Goal: Information Seeking & Learning: Learn about a topic

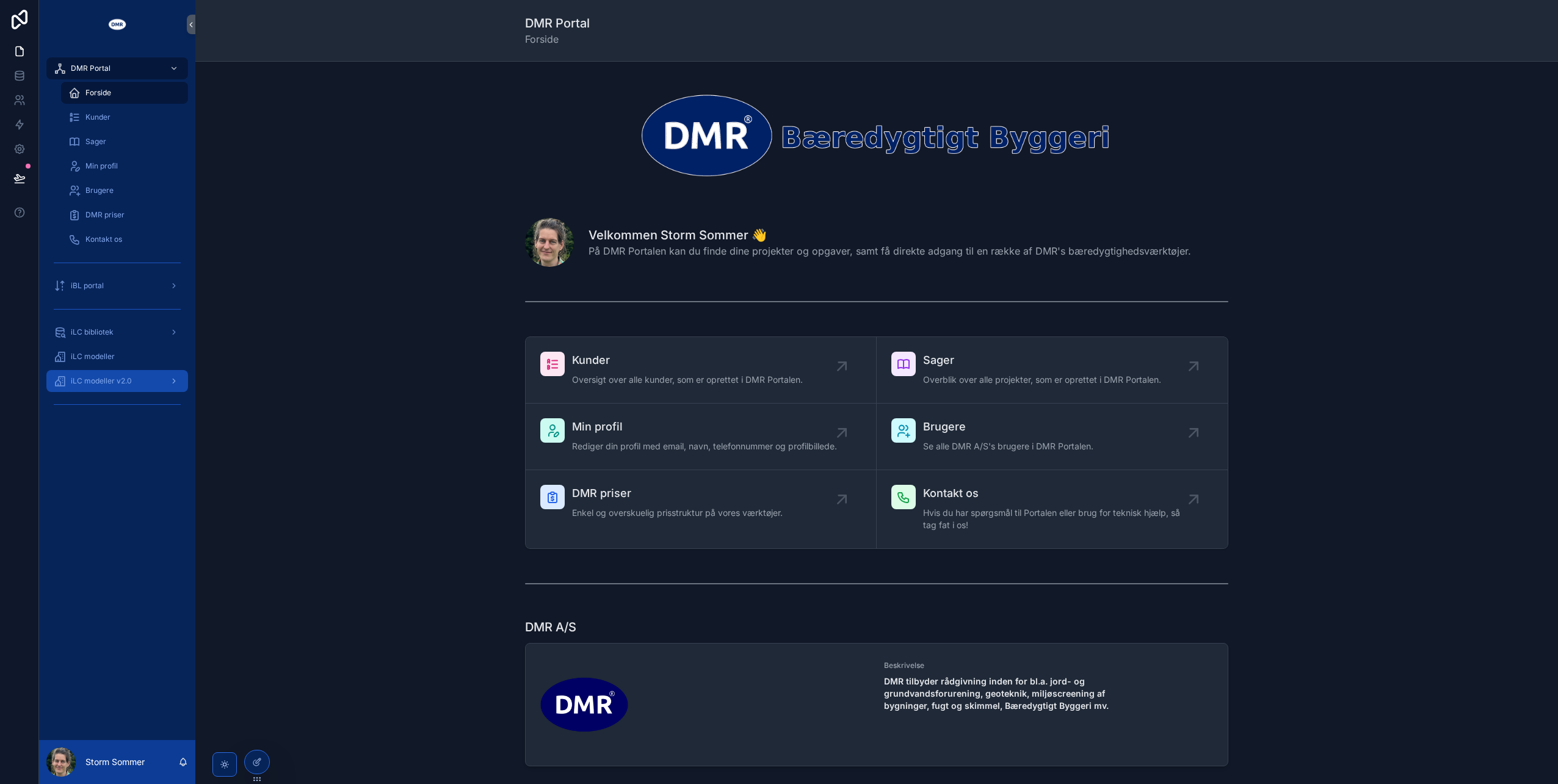
click at [123, 384] on span "iLC modeller v2.0" at bounding box center [101, 381] width 61 height 10
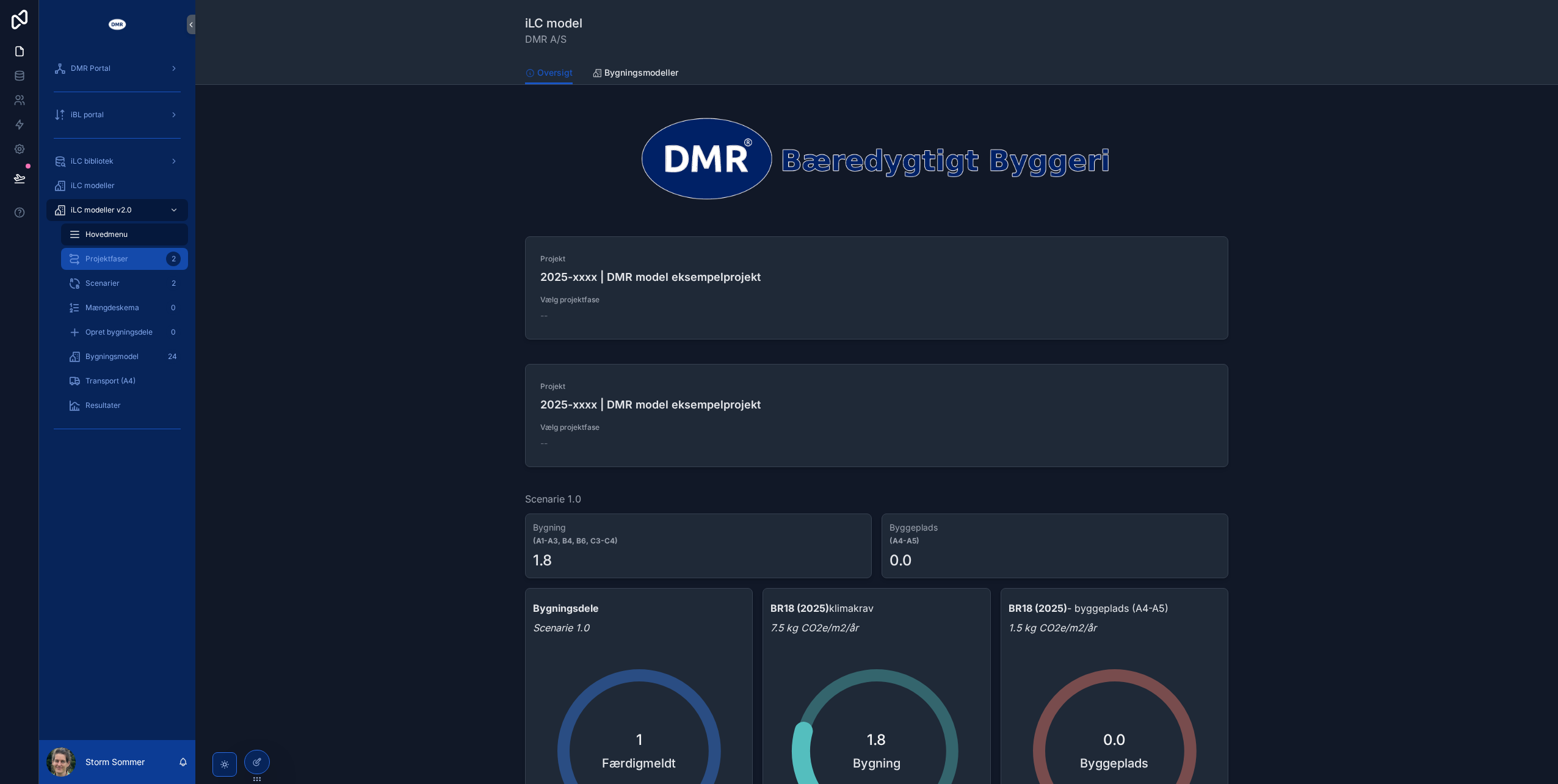
click at [99, 259] on span "Projektfaser" at bounding box center [107, 259] width 43 height 10
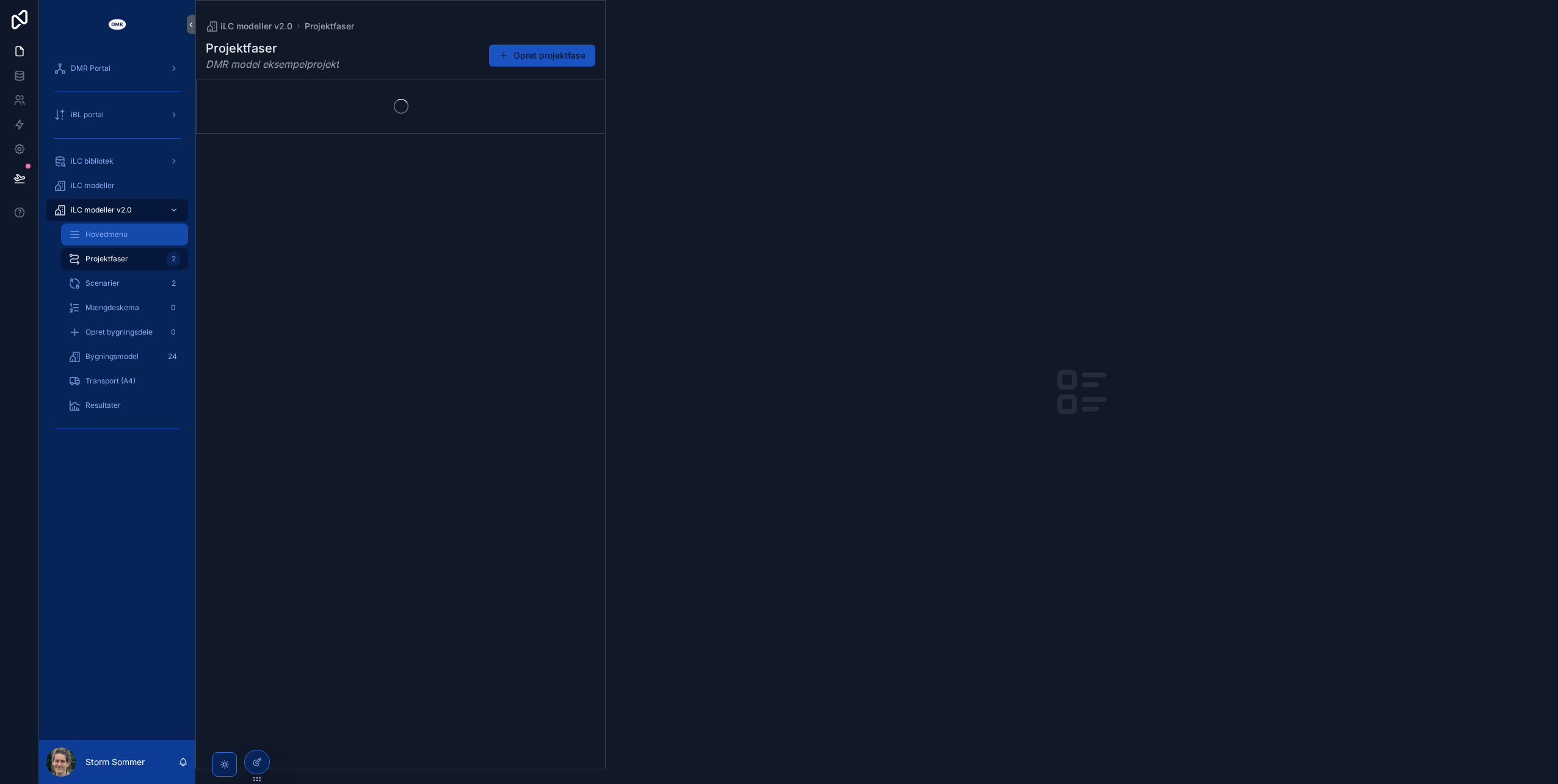
click at [112, 236] on span "Hovedmenu" at bounding box center [106, 234] width 42 height 10
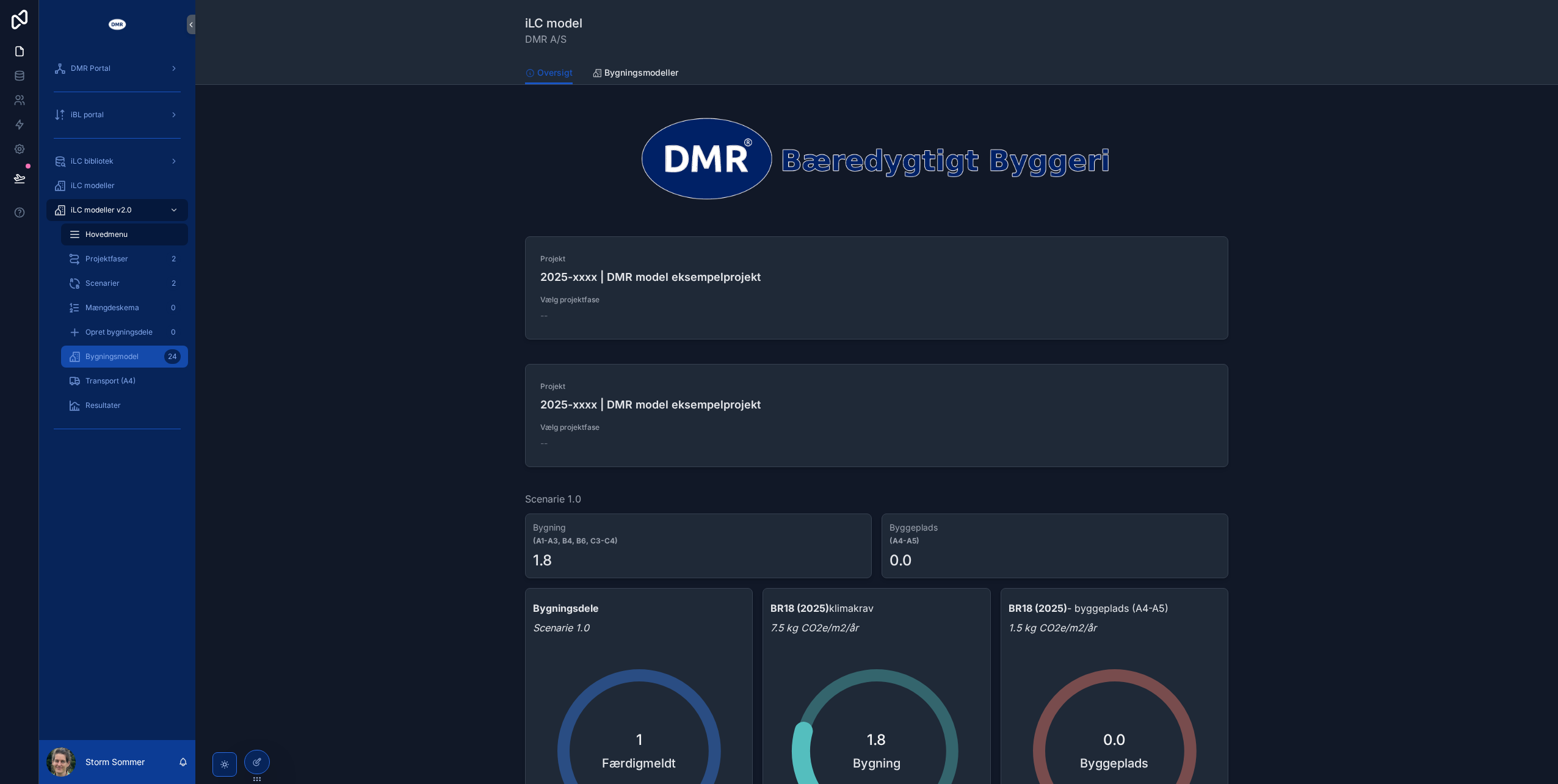
click at [124, 355] on span "Bygningsmodel" at bounding box center [112, 356] width 53 height 10
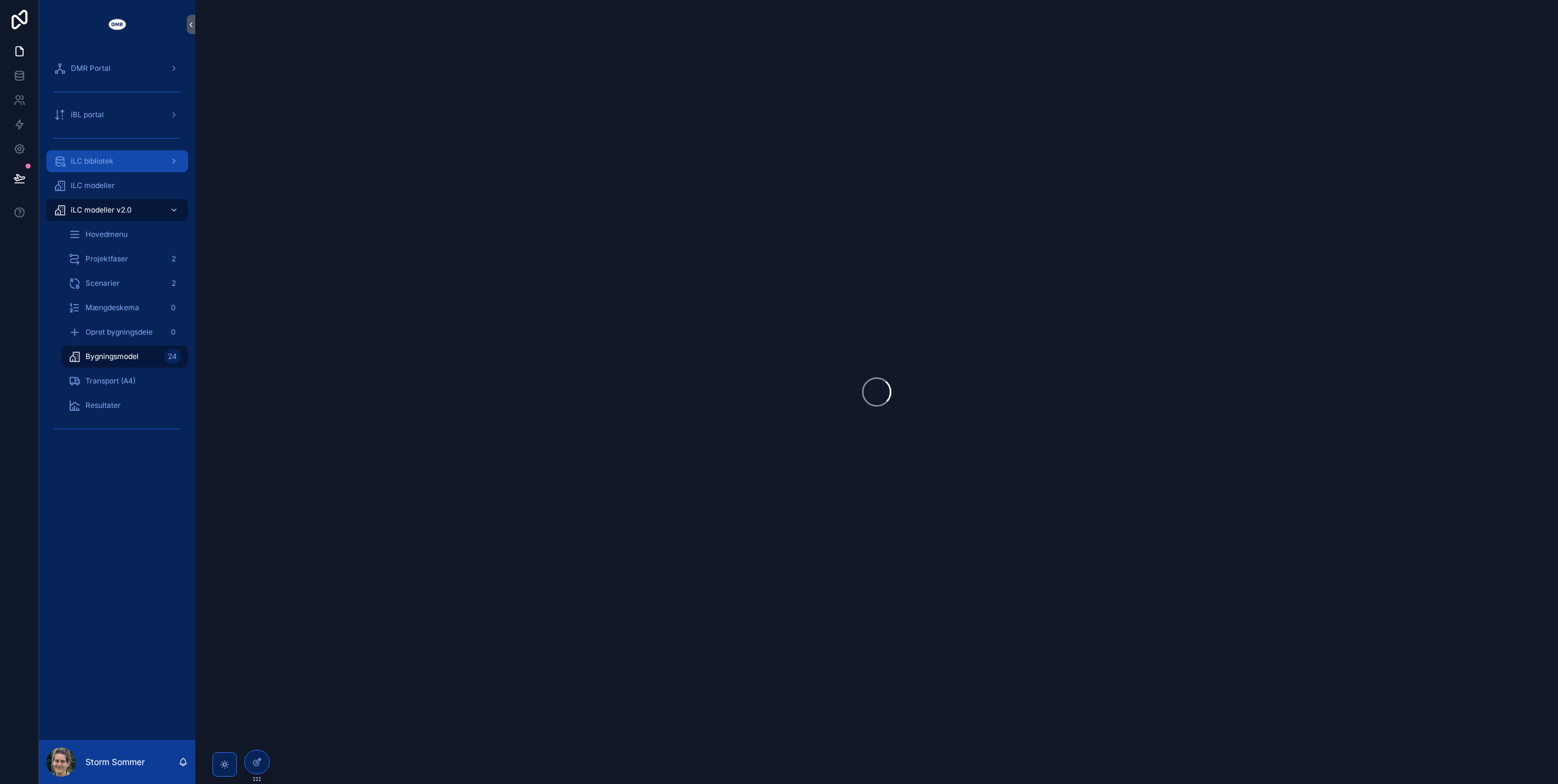
click at [112, 159] on span "iLC bibliotek" at bounding box center [92, 161] width 43 height 10
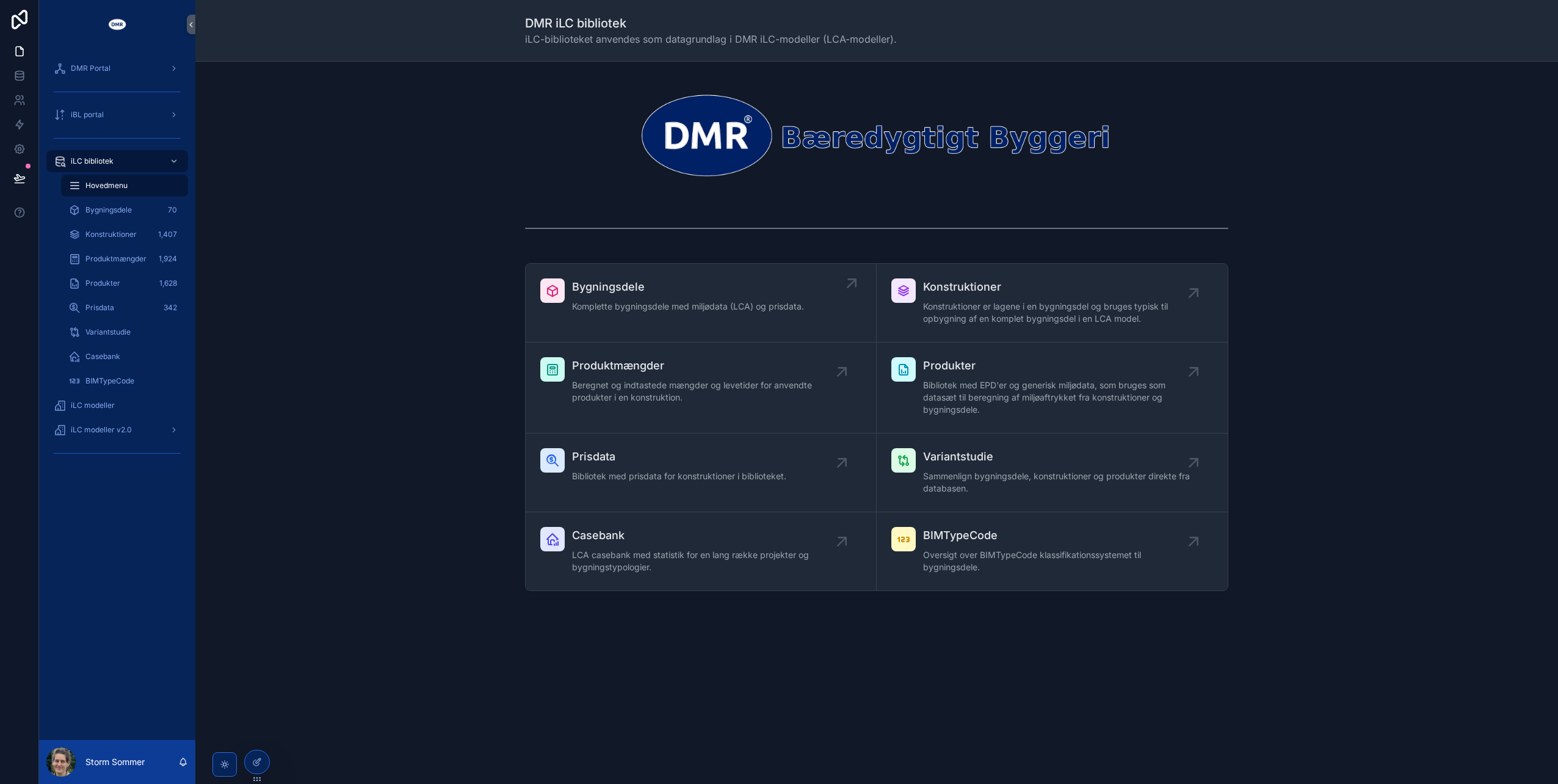
click at [634, 305] on span "Komplette bygningsdele med miljødata (LCA) og prisdata." at bounding box center [687, 306] width 232 height 12
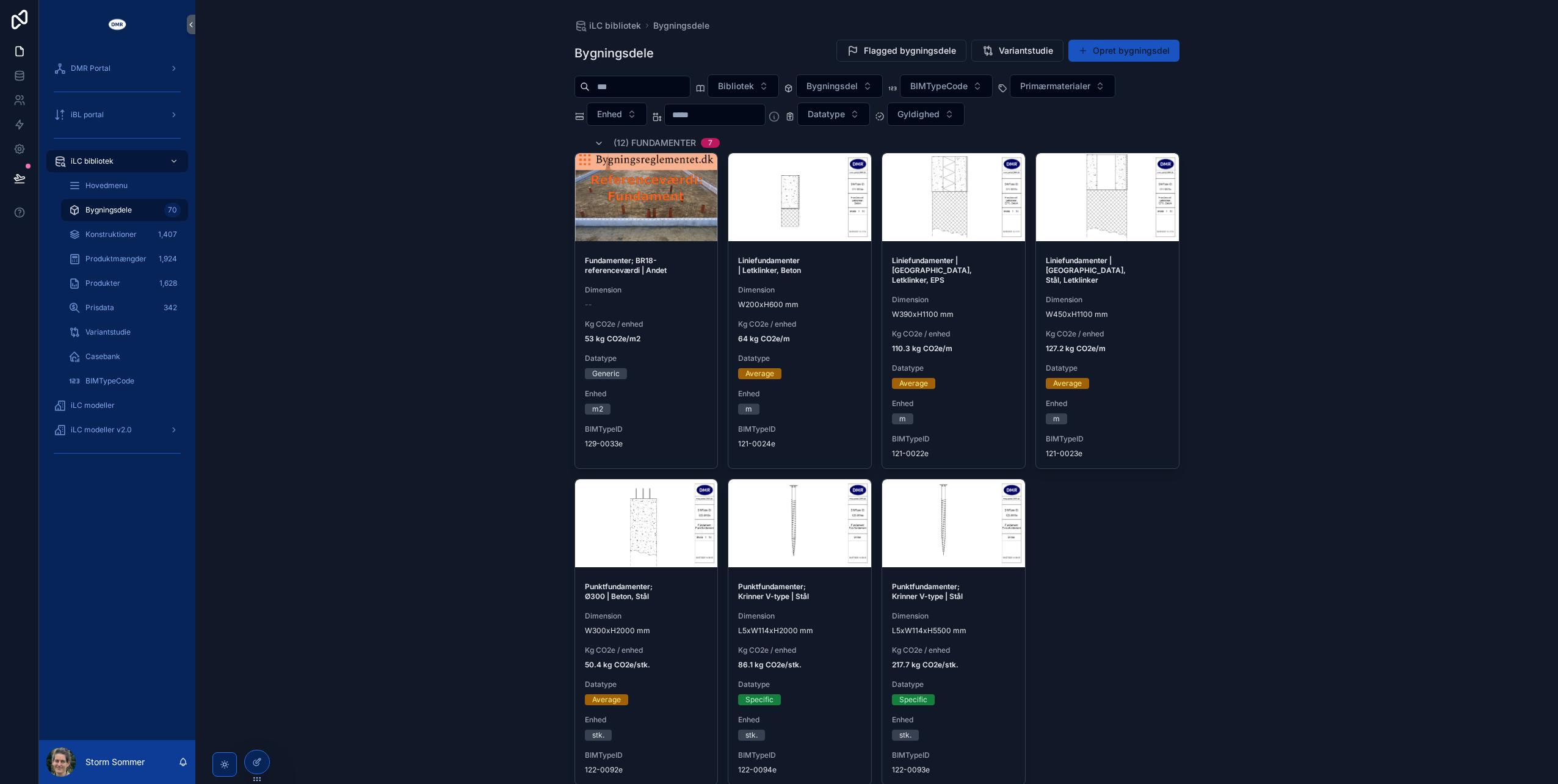
click at [967, 378] on div "Average" at bounding box center [953, 383] width 124 height 11
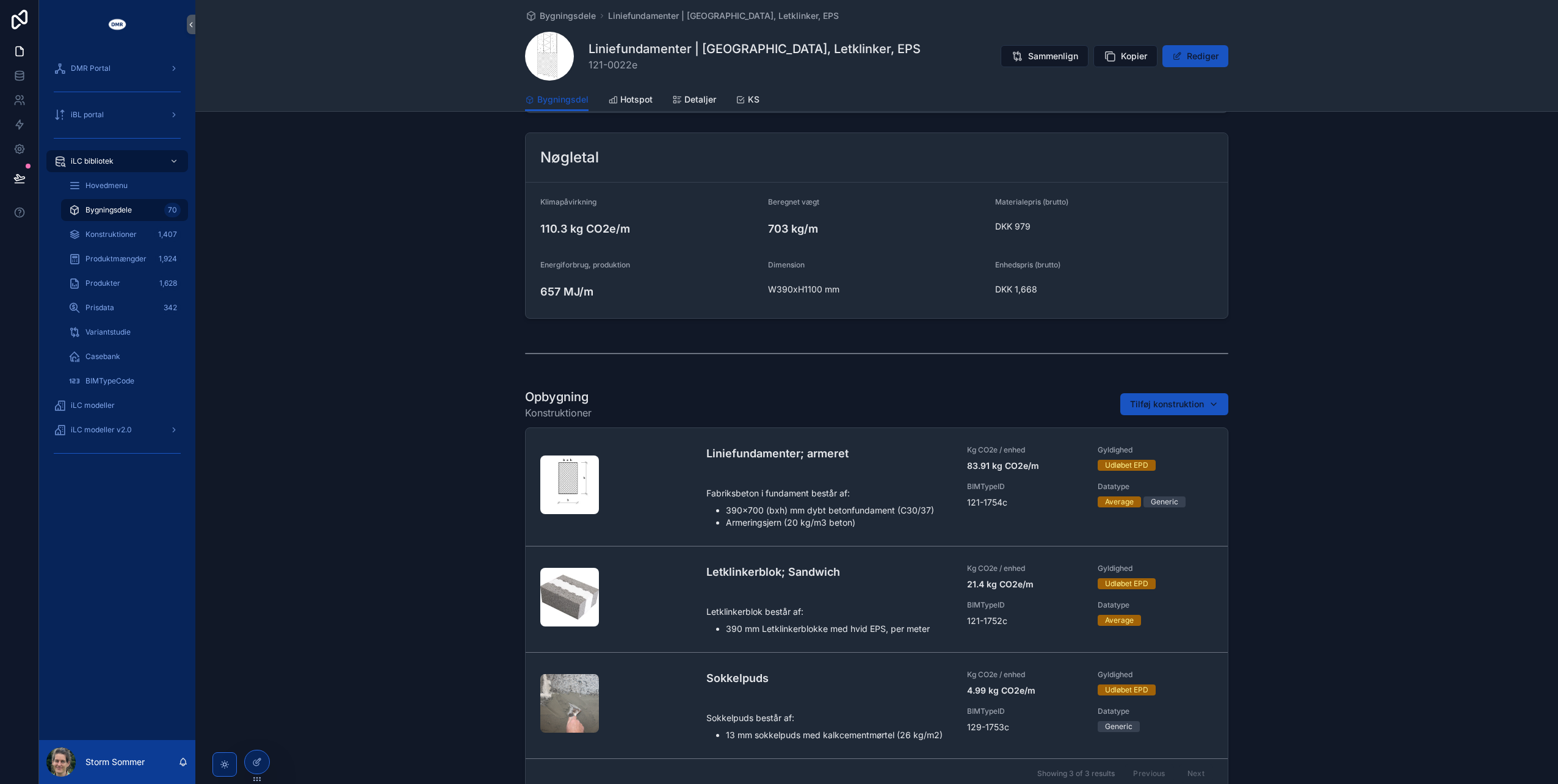
scroll to position [305, 0]
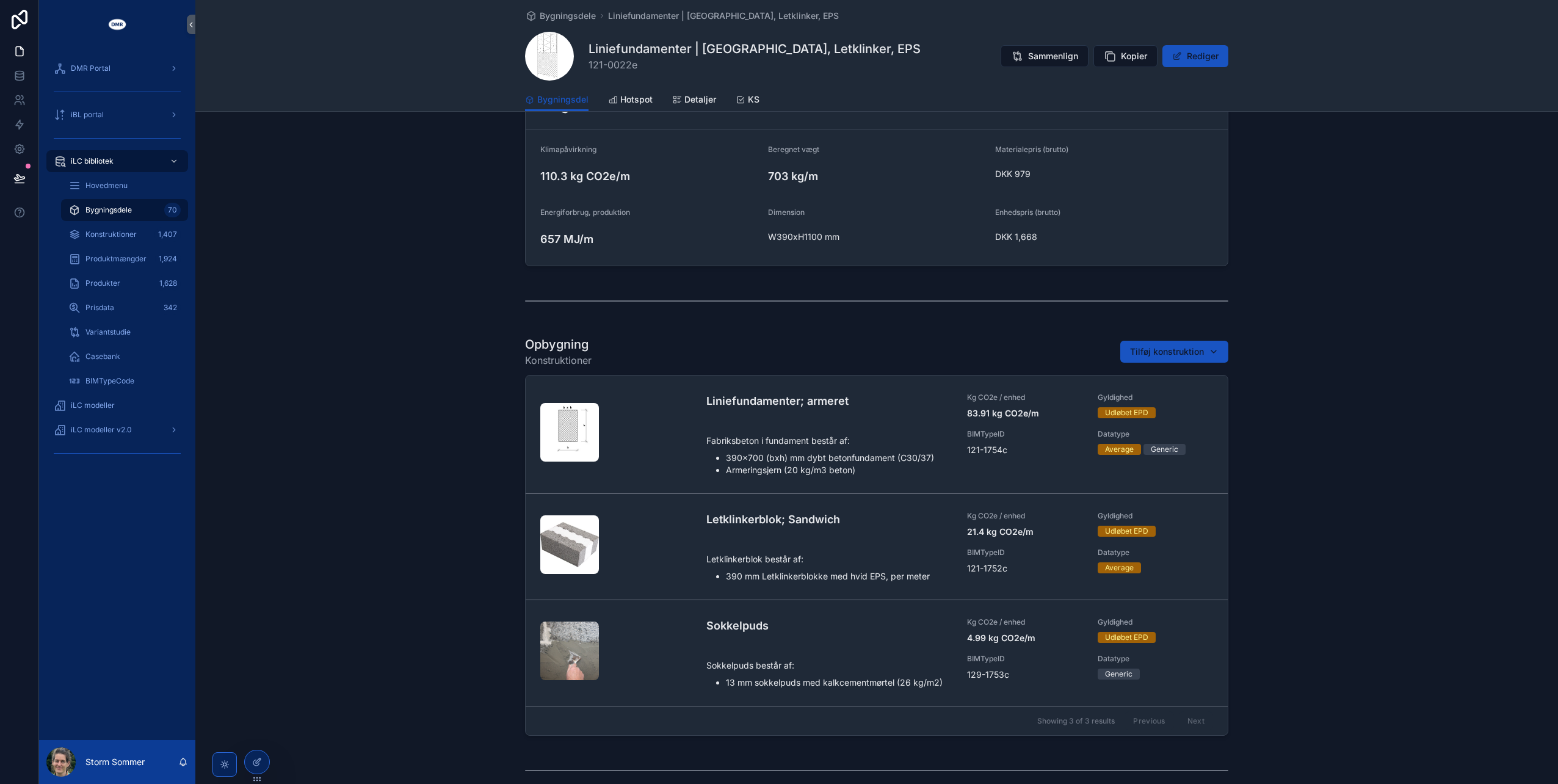
click at [380, 288] on div "scrollable content" at bounding box center [877, 301] width 1362 height 40
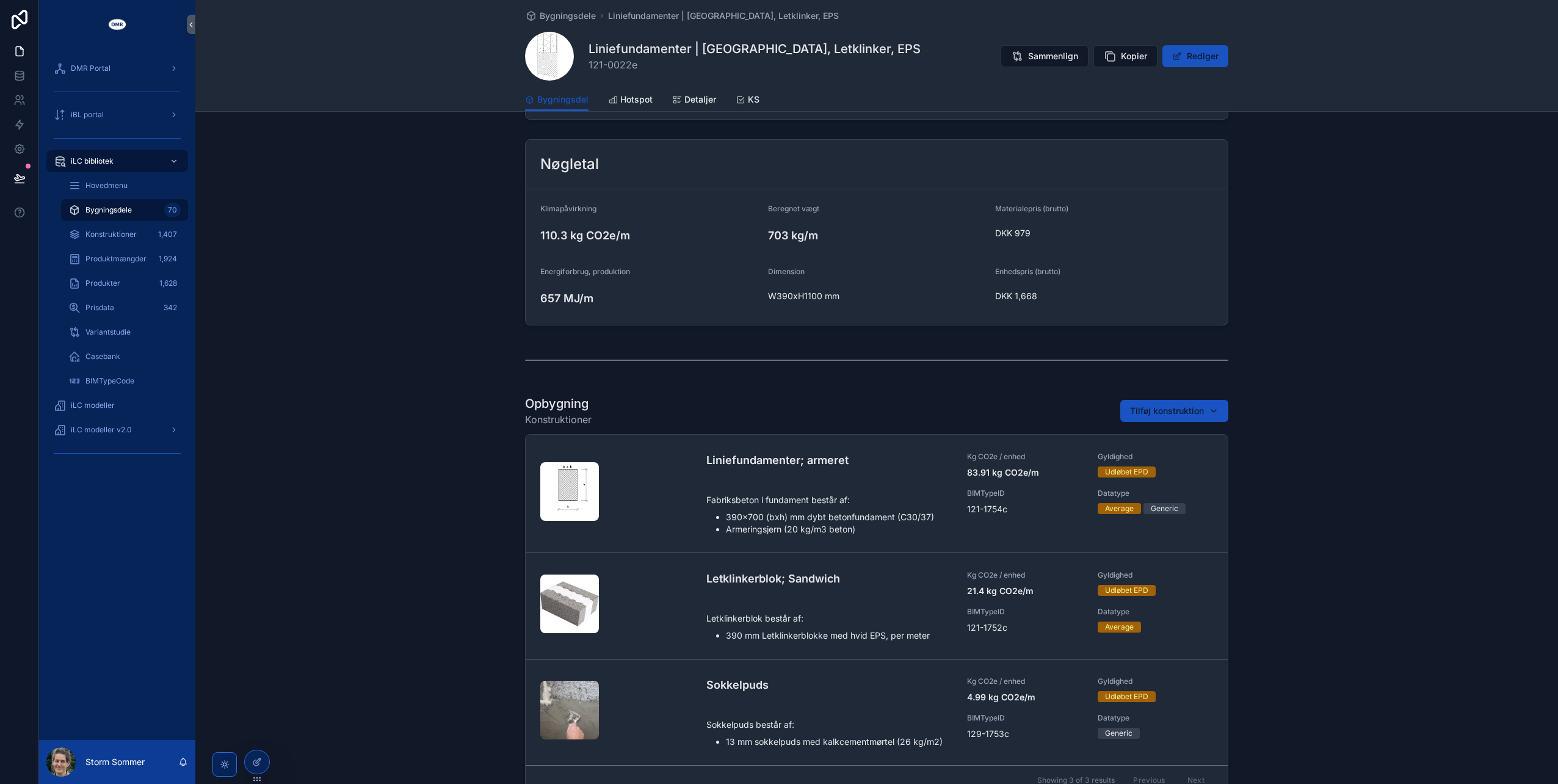
scroll to position [244, 0]
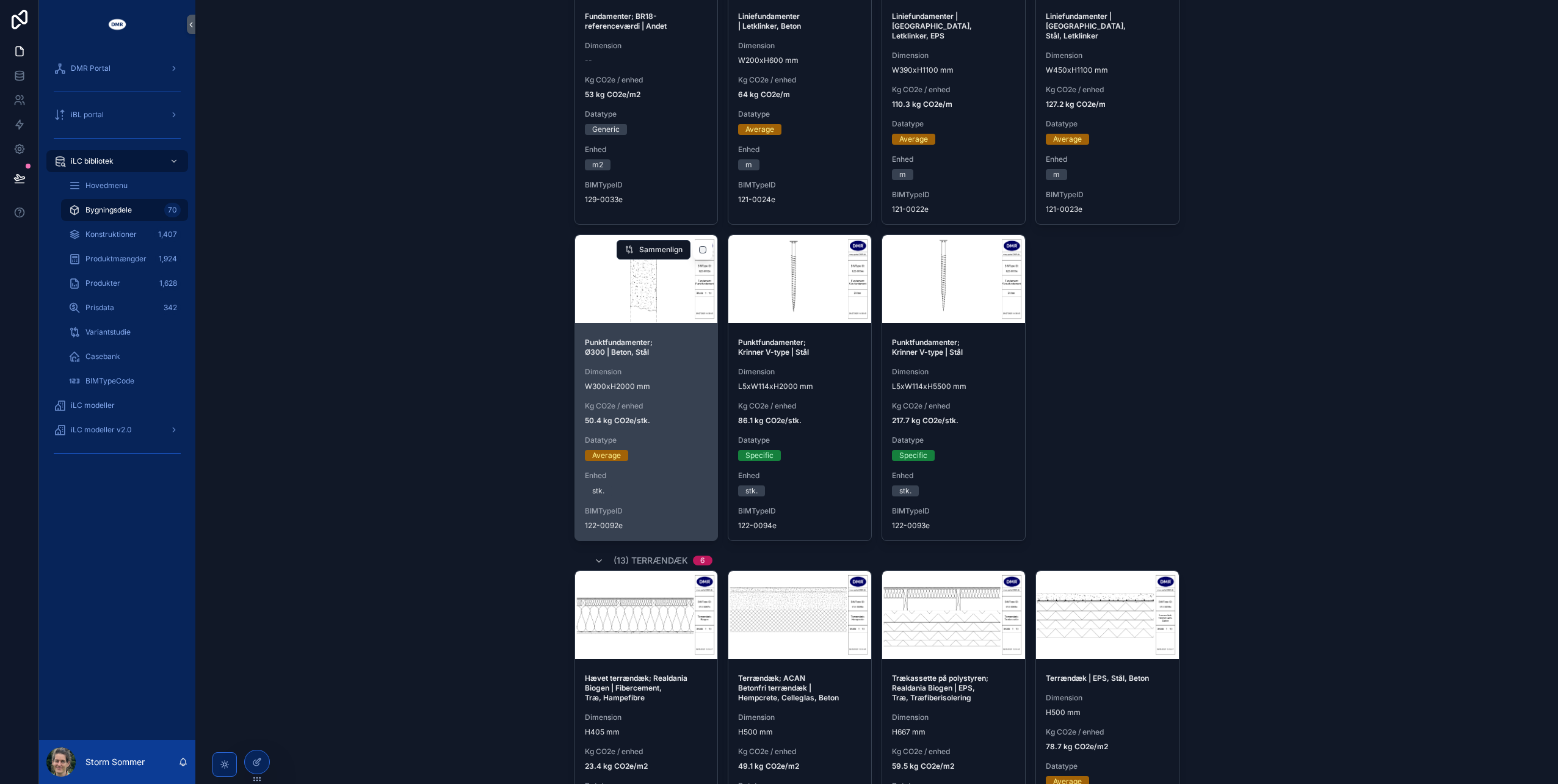
click at [650, 385] on div "Punktfundamenter; Ø300 | Beton, Stål Dimension W300xH2000 mm Kg CO2e / enhed 50…" at bounding box center [646, 434] width 143 height 212
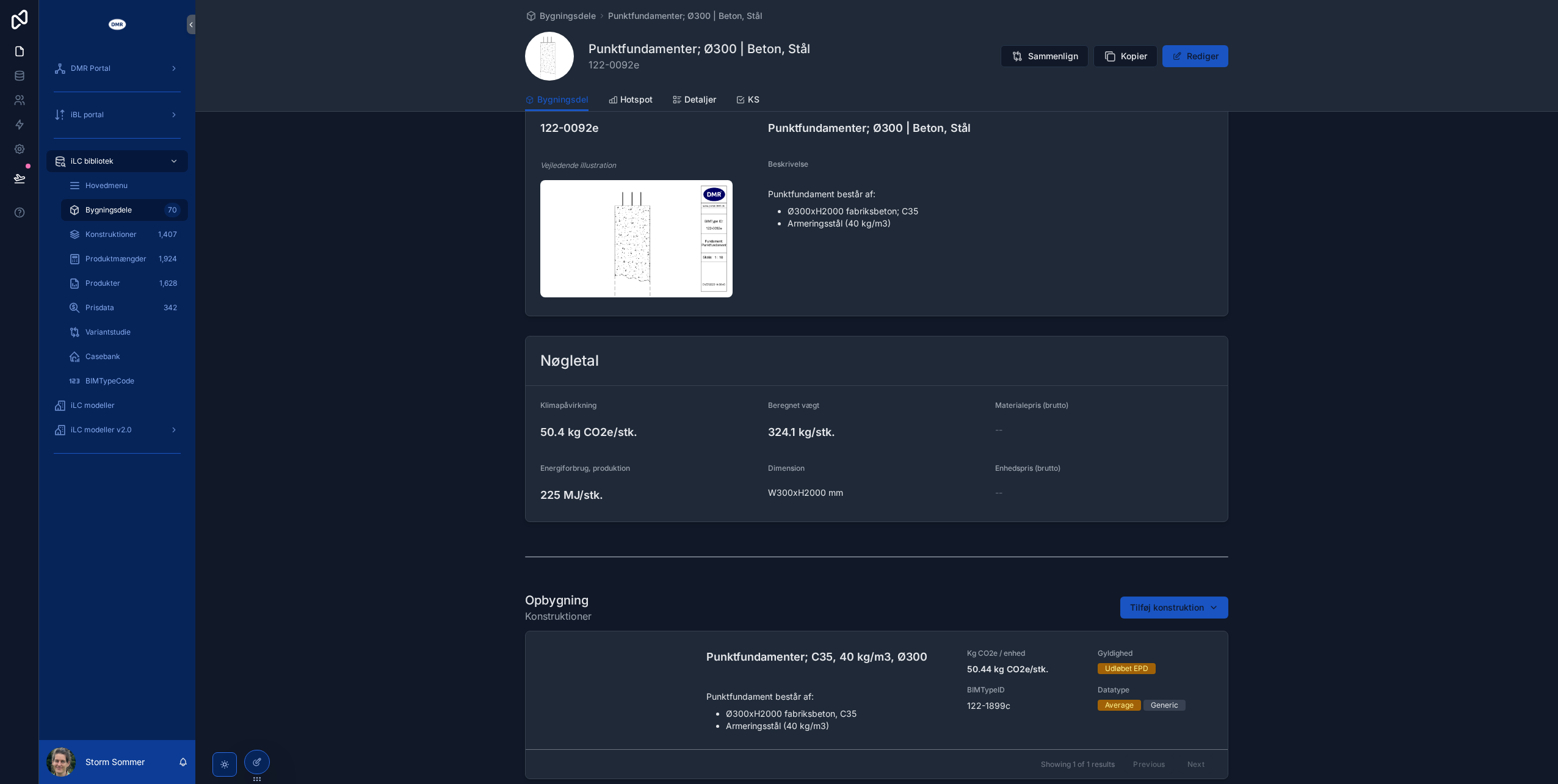
scroll to position [216, 0]
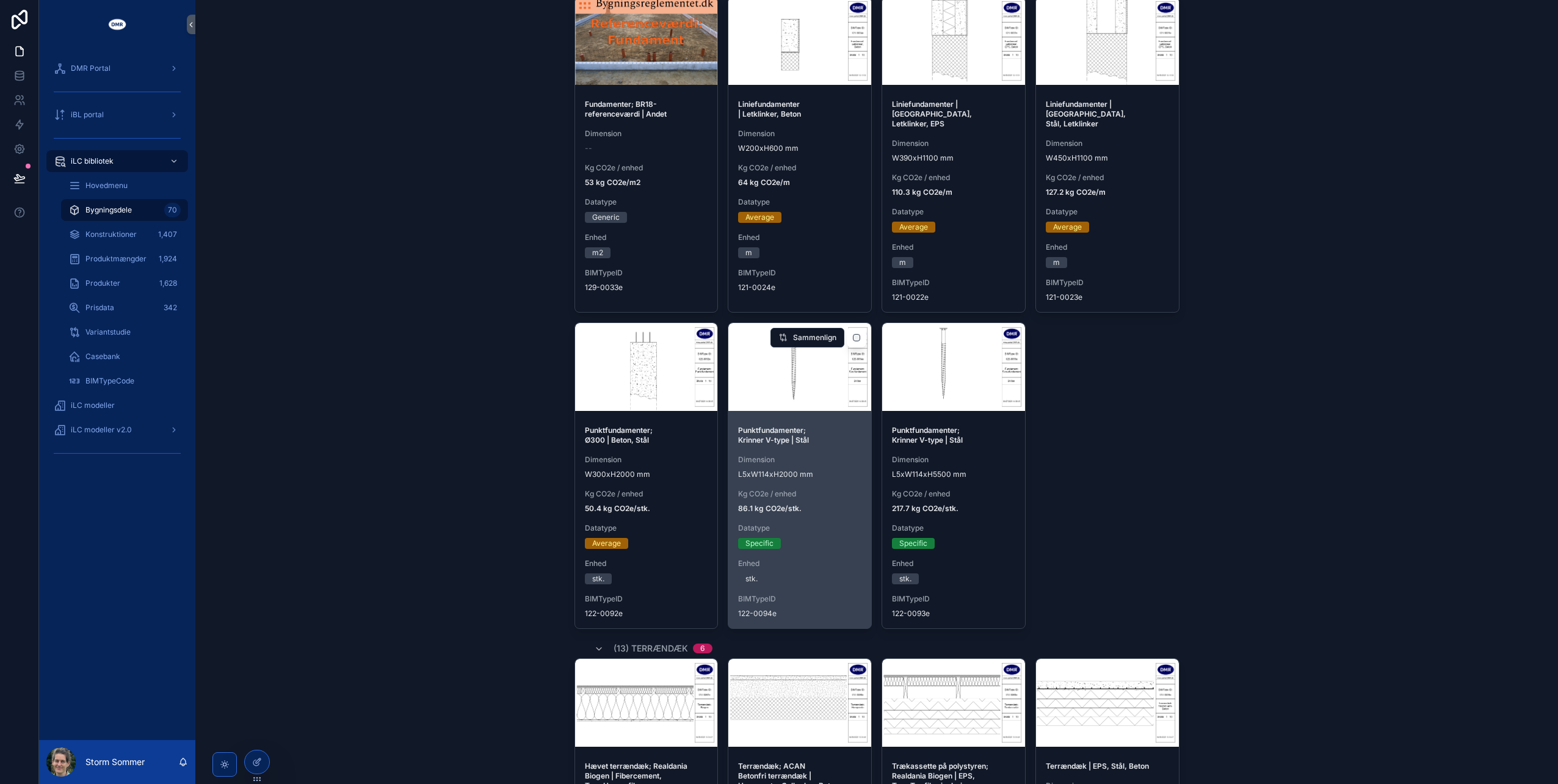
scroll to position [155, 0]
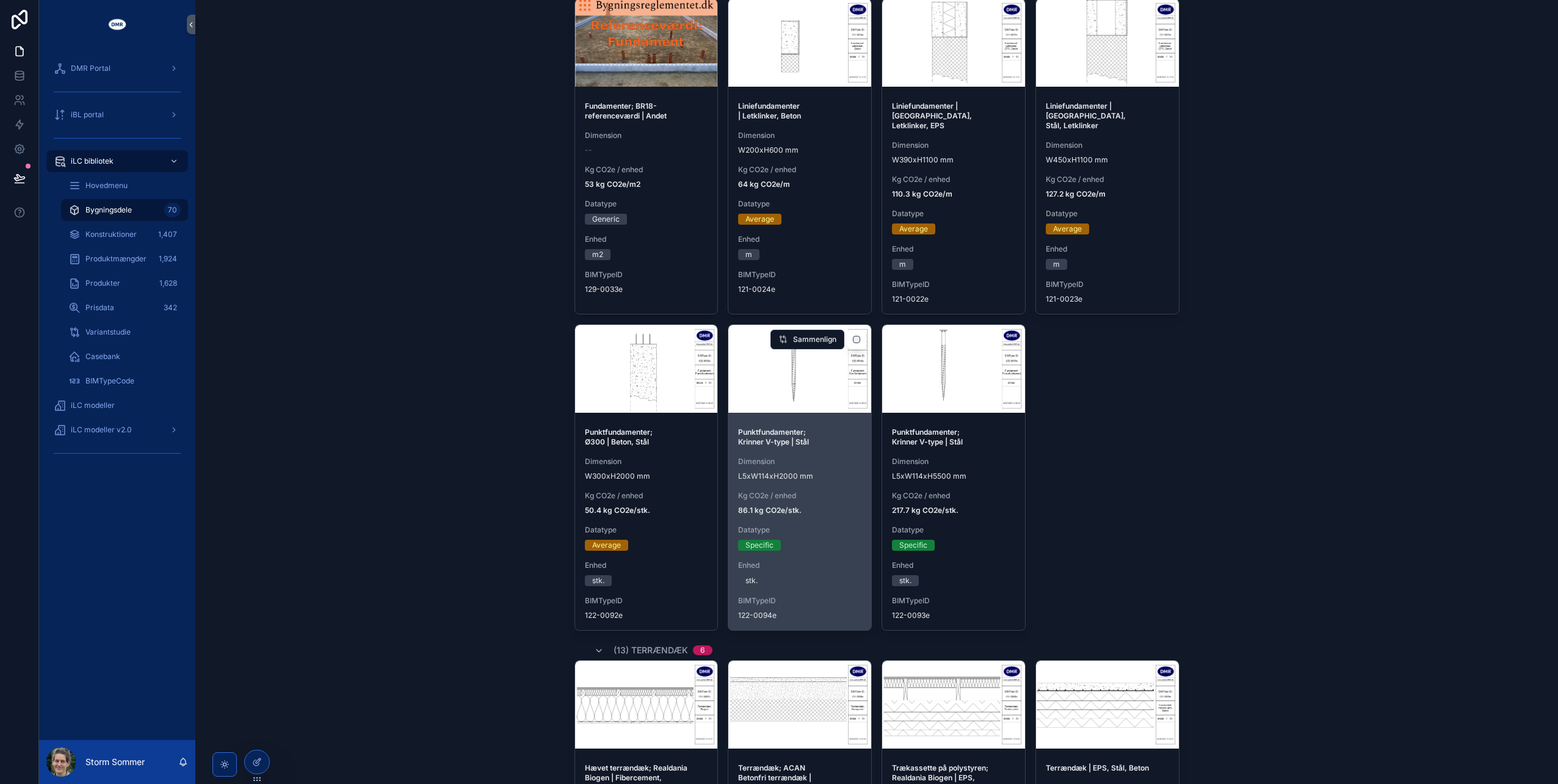
click at [828, 471] on div "Punktfundamenter; Krinner V-type | Stål Dimension L5xW114xH2000 mm Kg CO2e / en…" at bounding box center [799, 523] width 143 height 212
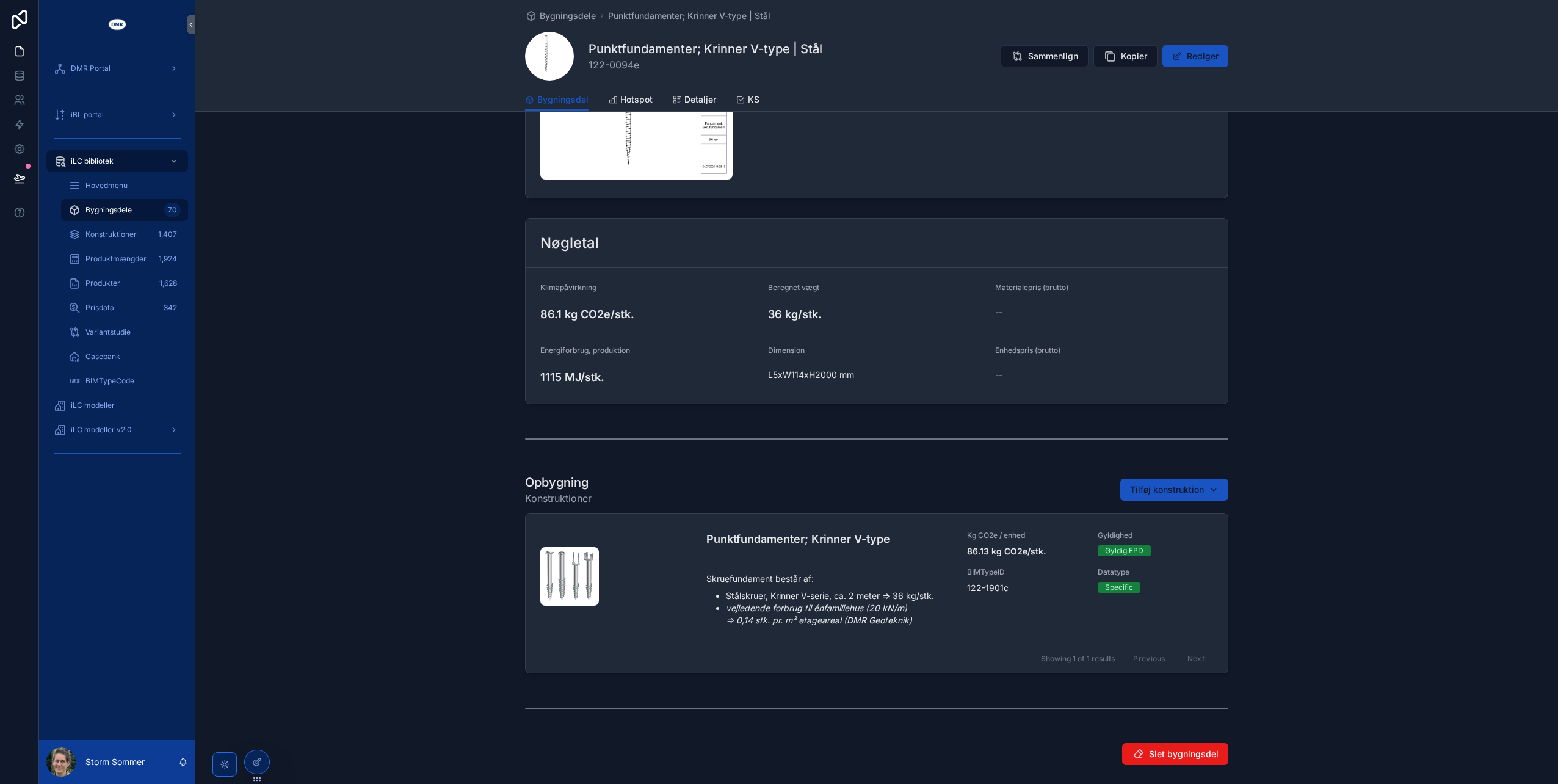
scroll to position [183, 0]
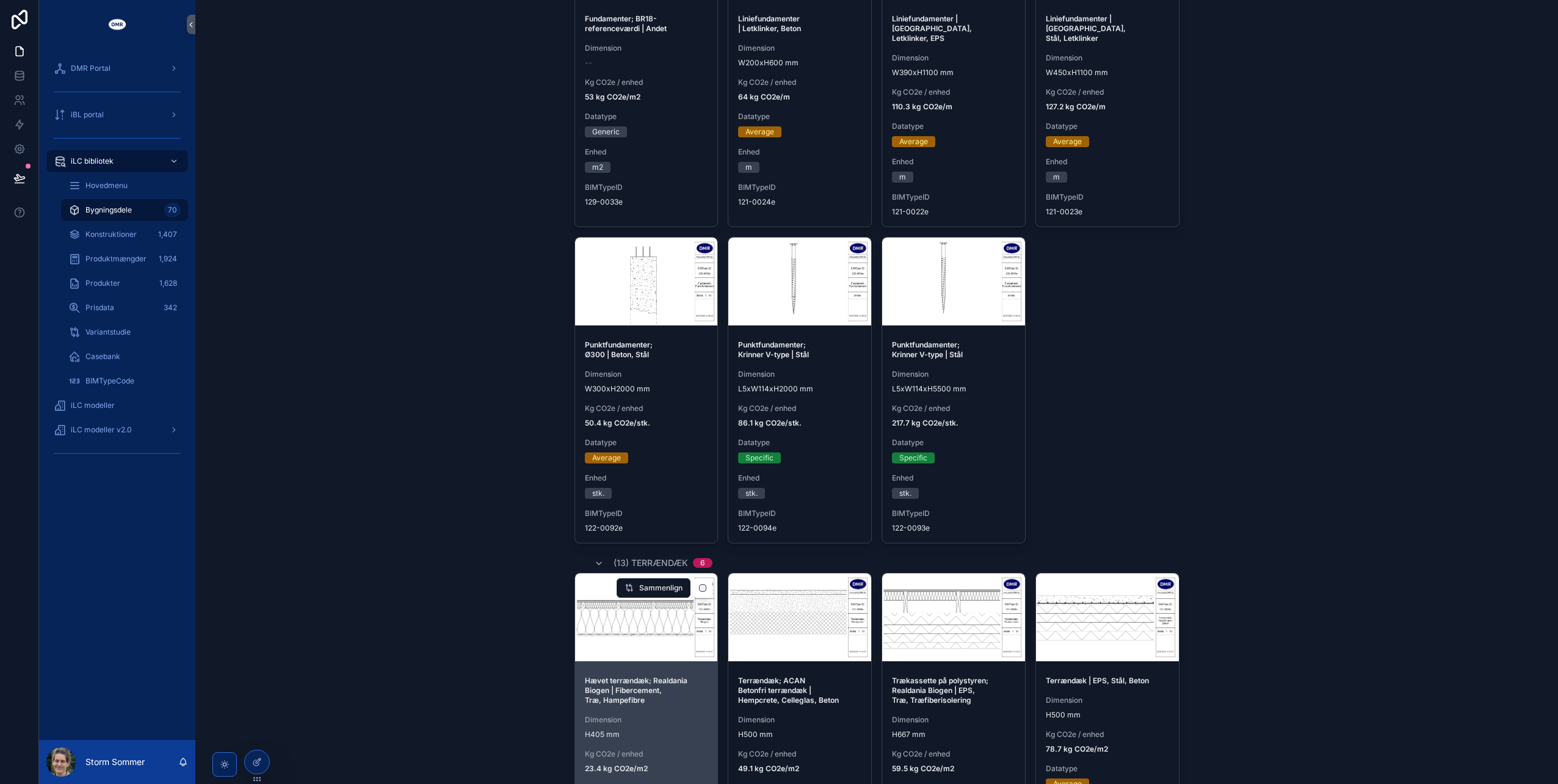
scroll to position [244, 0]
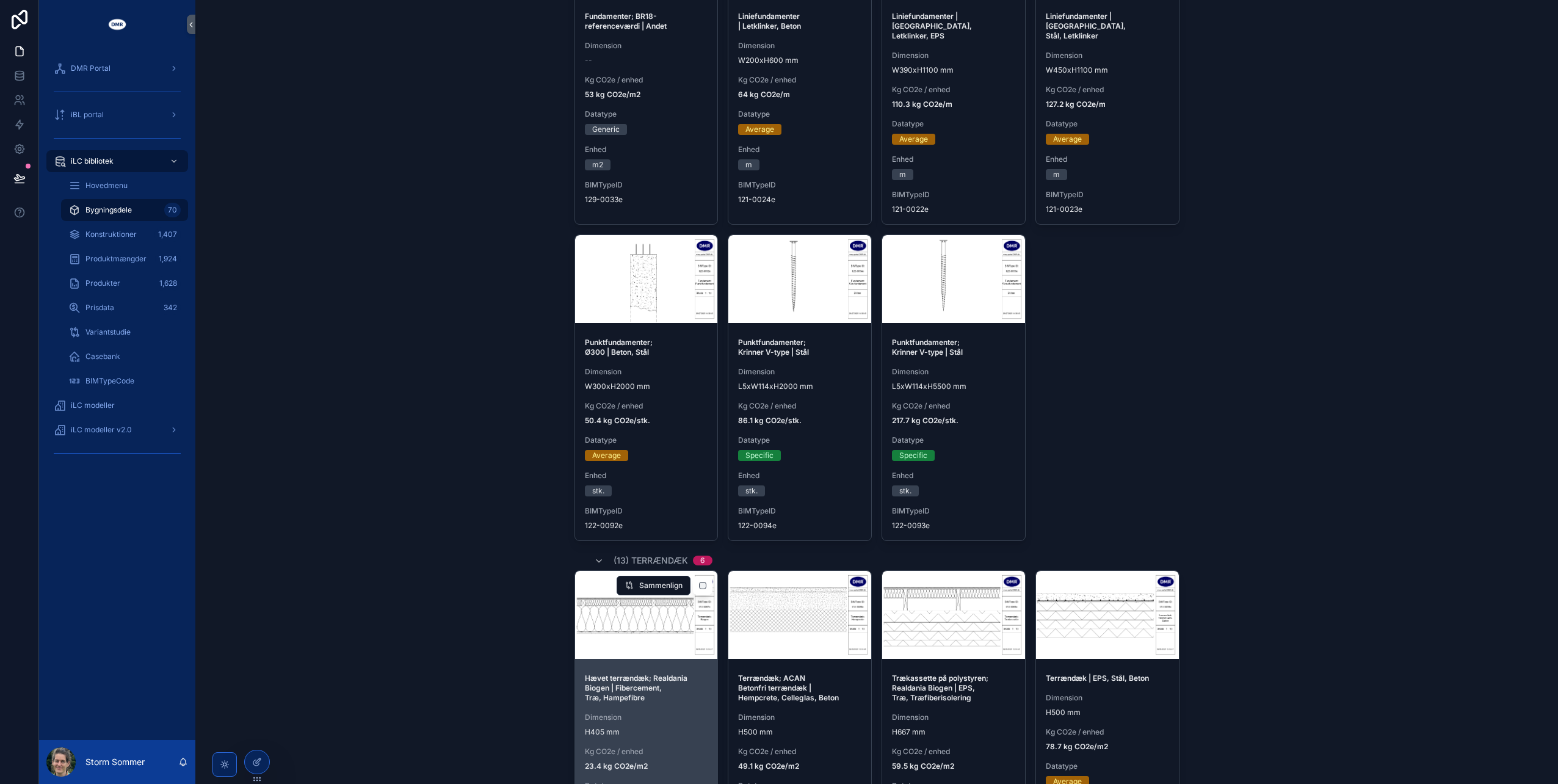
click at [611, 685] on strong "Hævet terrændæk; Realdania Biogen | Fibercement, Træ, Hampefibre" at bounding box center [636, 687] width 104 height 29
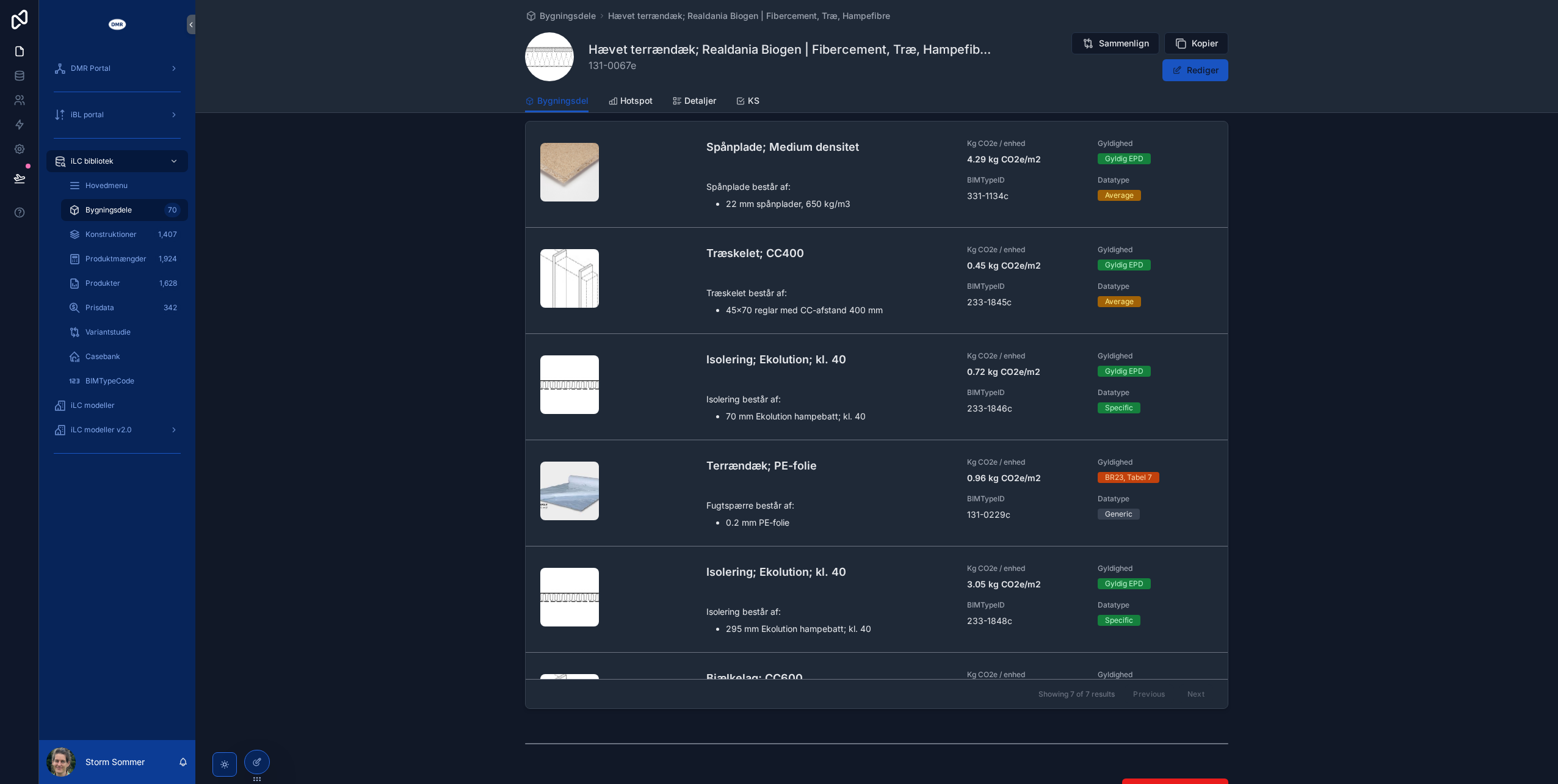
scroll to position [722, 0]
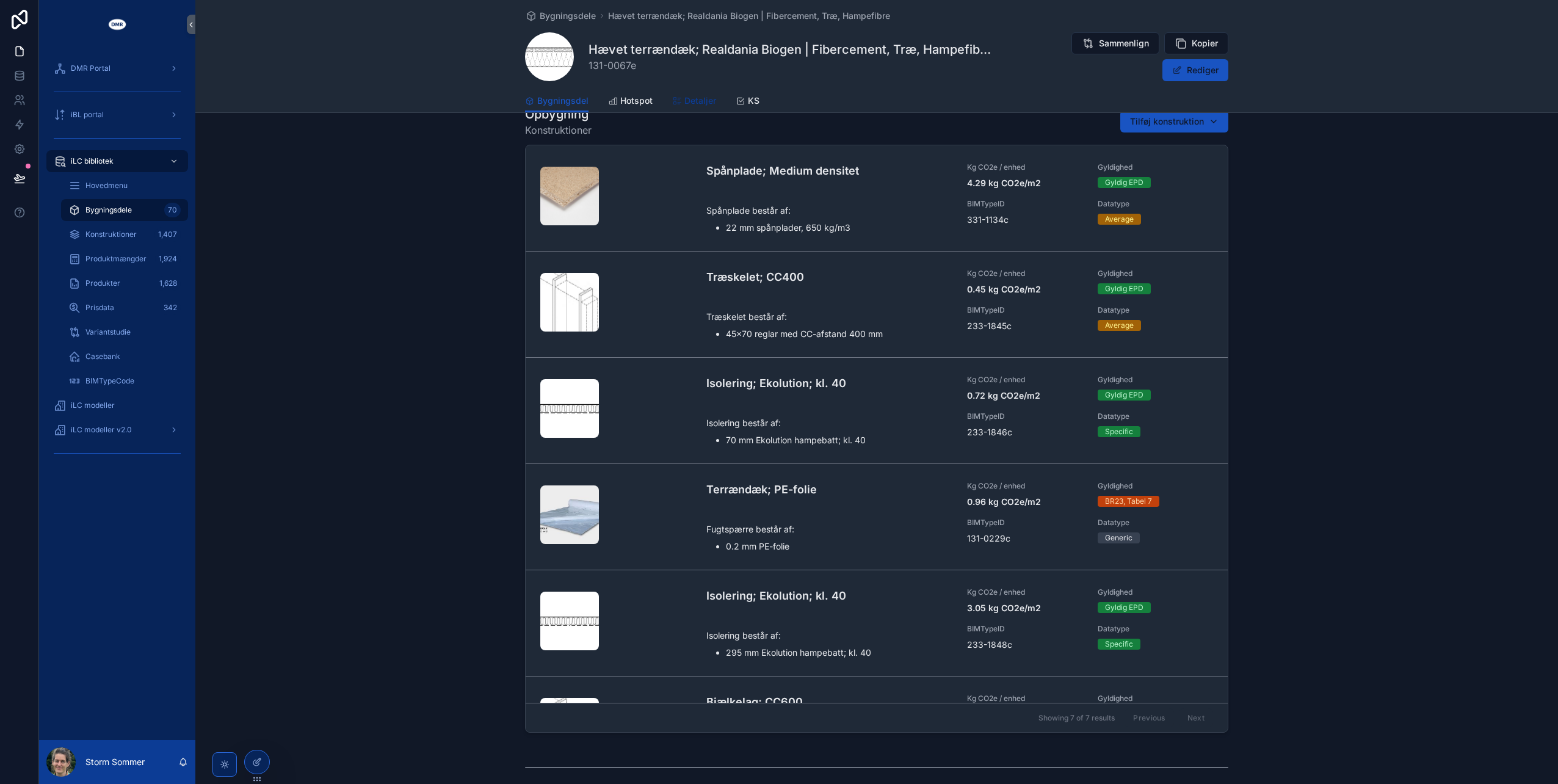
click at [700, 97] on span "Detaljer" at bounding box center [700, 101] width 32 height 12
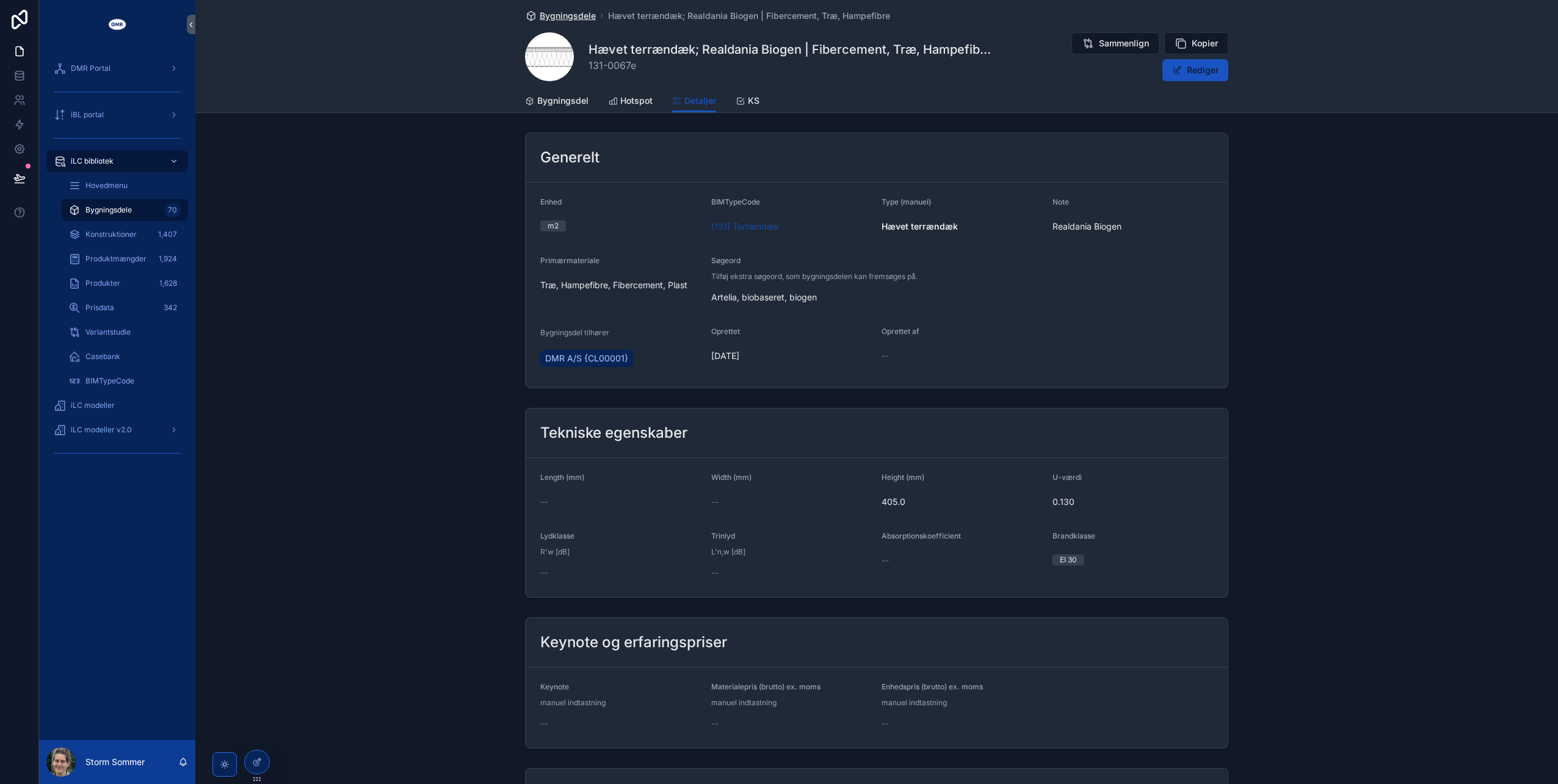
click at [578, 15] on span "Bygningsdele" at bounding box center [568, 16] width 56 height 12
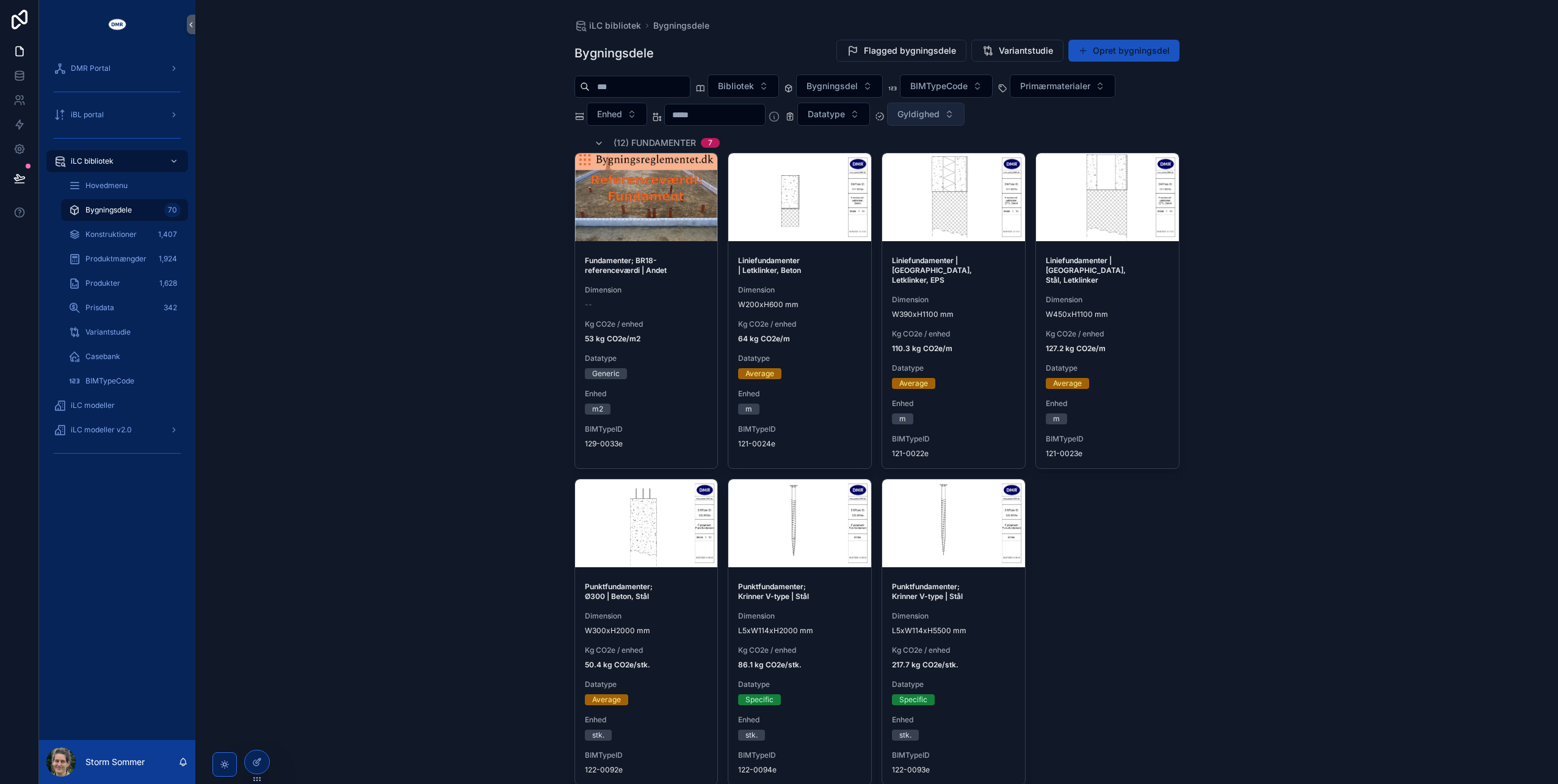
click at [939, 116] on span "Gyldighed" at bounding box center [918, 114] width 42 height 12
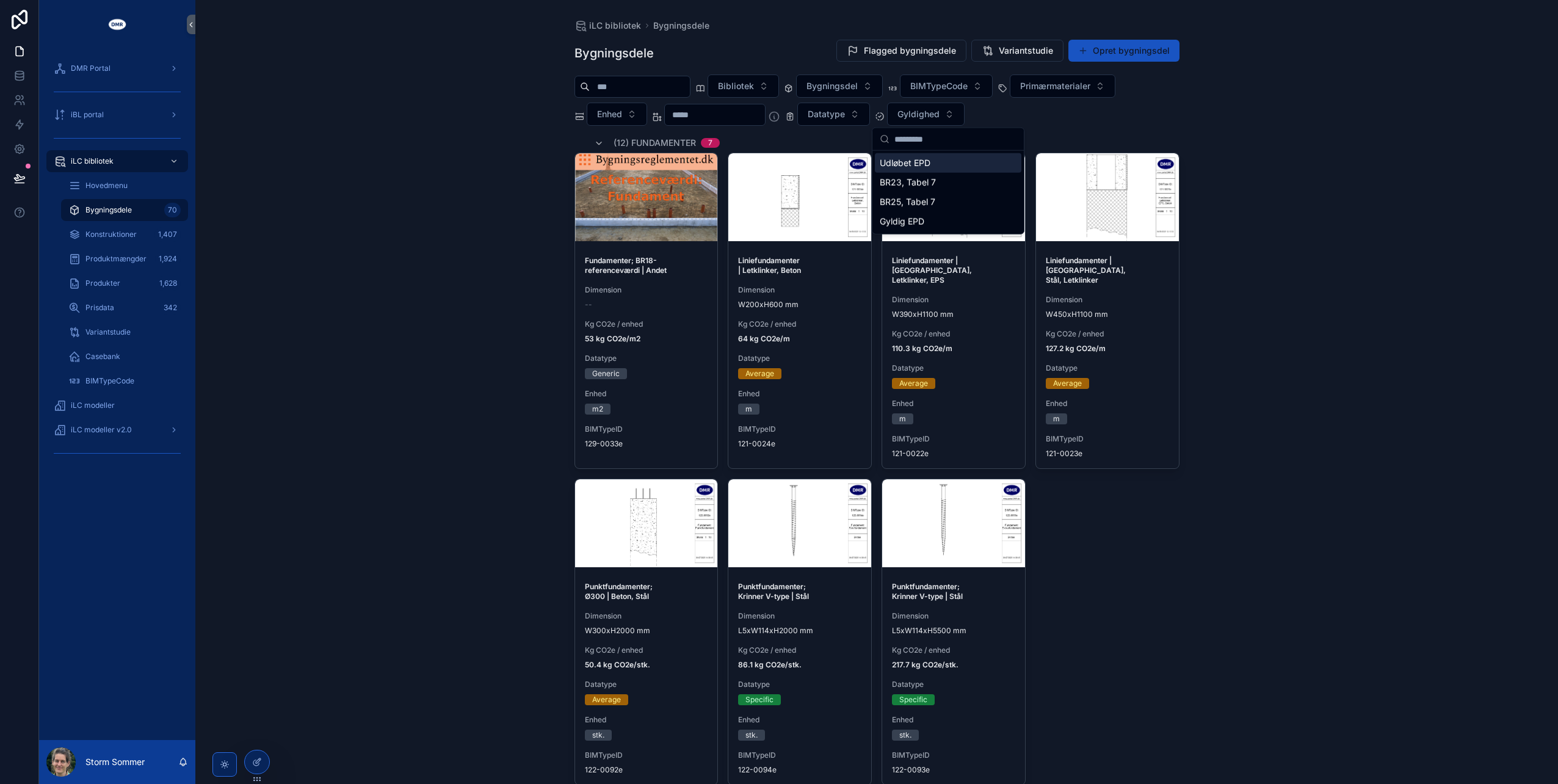
click at [922, 162] on div "Udløbet EPD" at bounding box center [948, 163] width 146 height 19
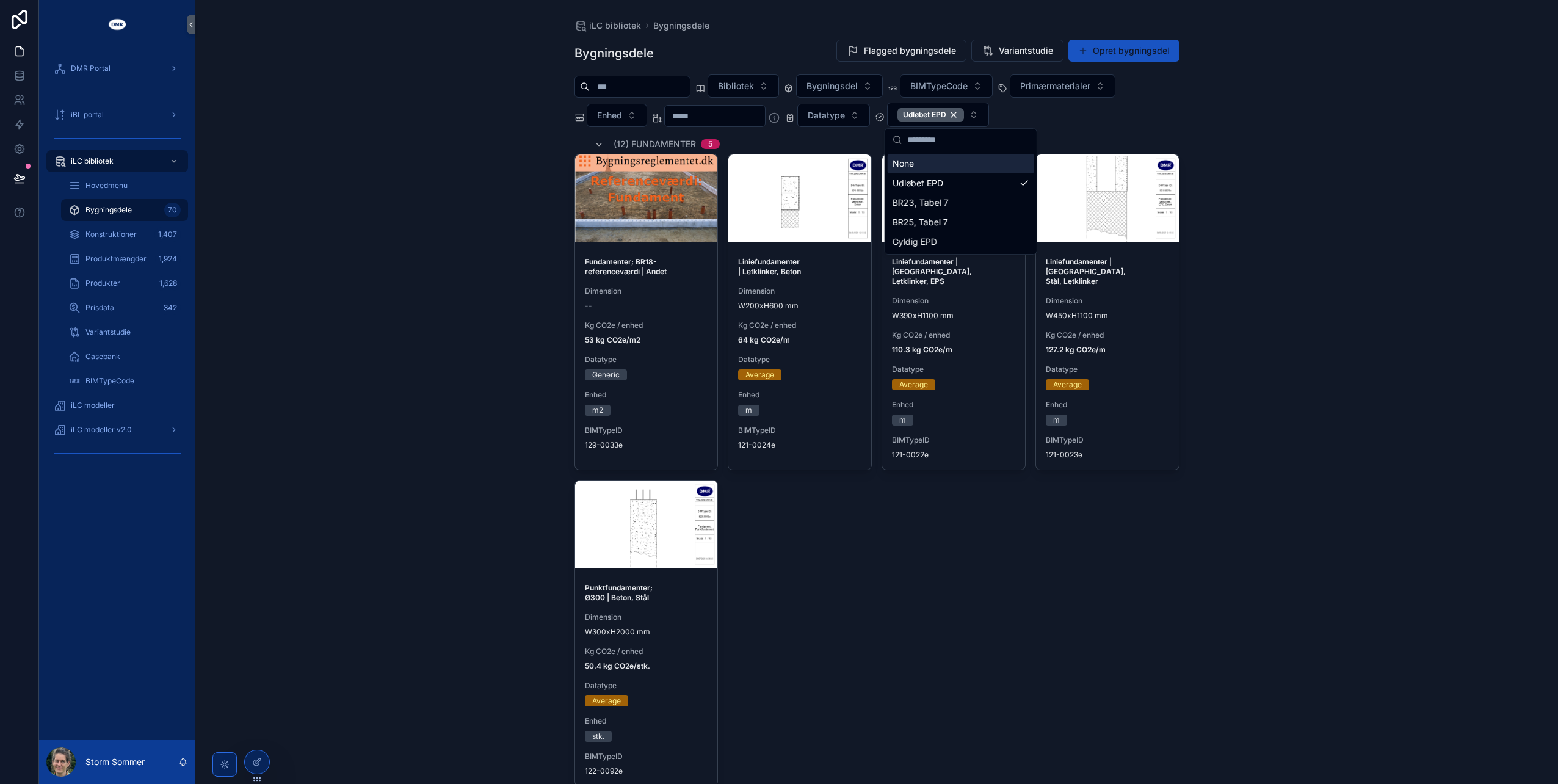
click at [445, 73] on div "iLC bibliotek Bygningsdele Bygningsdele Flagged bygningsdele Variantstudie Opre…" at bounding box center [877, 392] width 1362 height 784
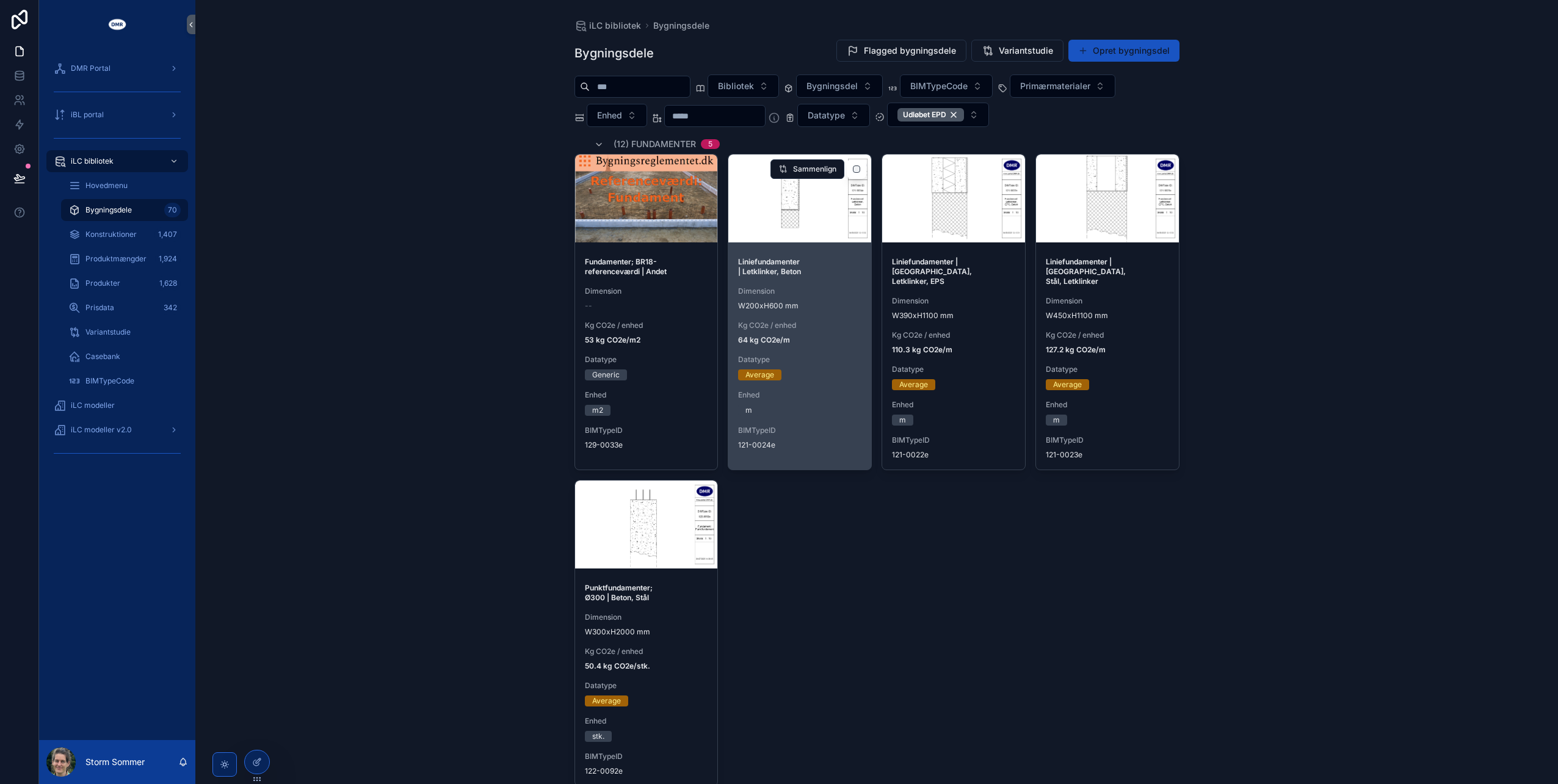
click at [818, 279] on div "Liniefundamenter | Letklinker, Beton Dimension W200xH600 mm Kg CO2e / enhed 64 …" at bounding box center [799, 353] width 143 height 212
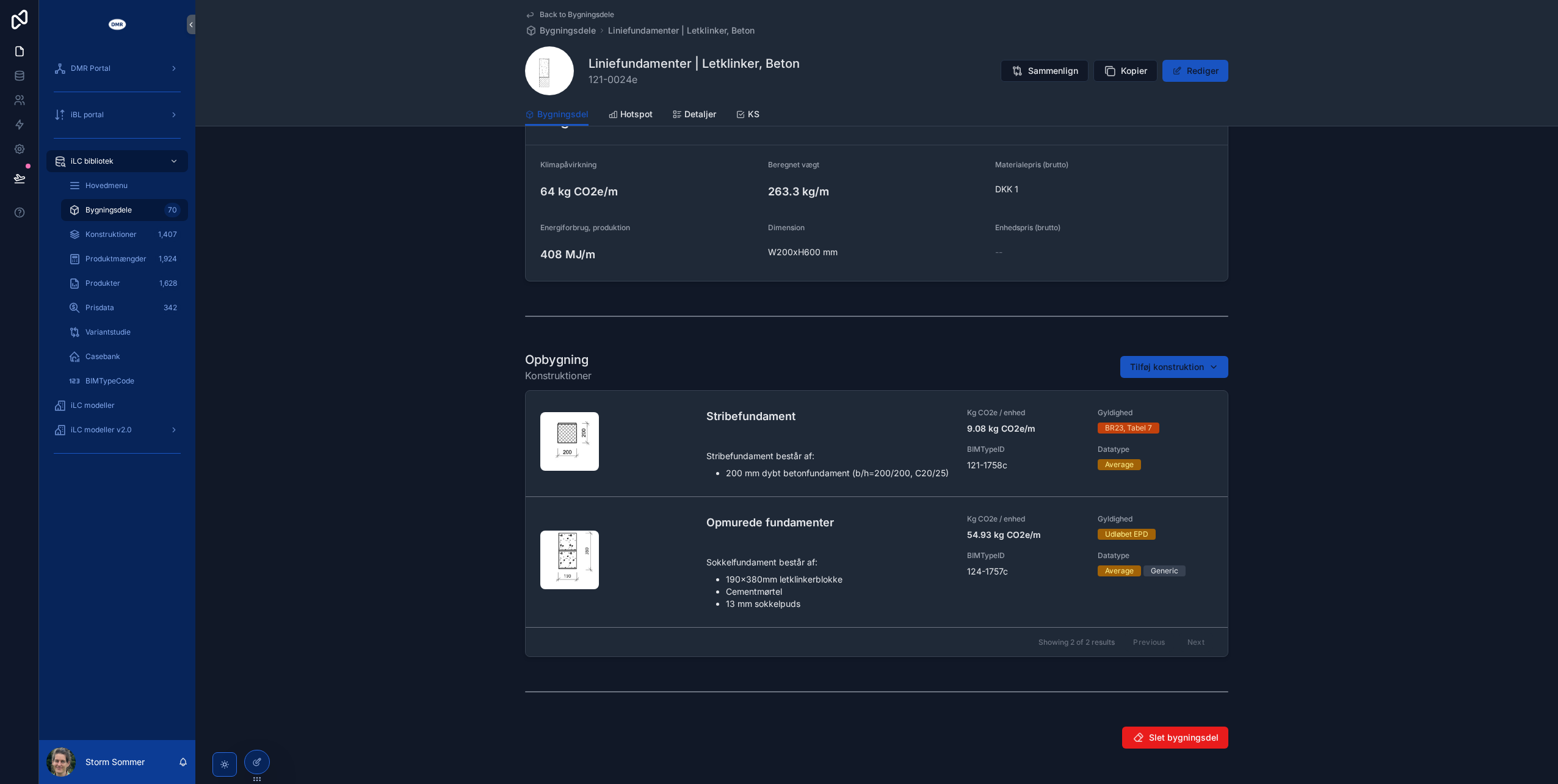
scroll to position [348, 0]
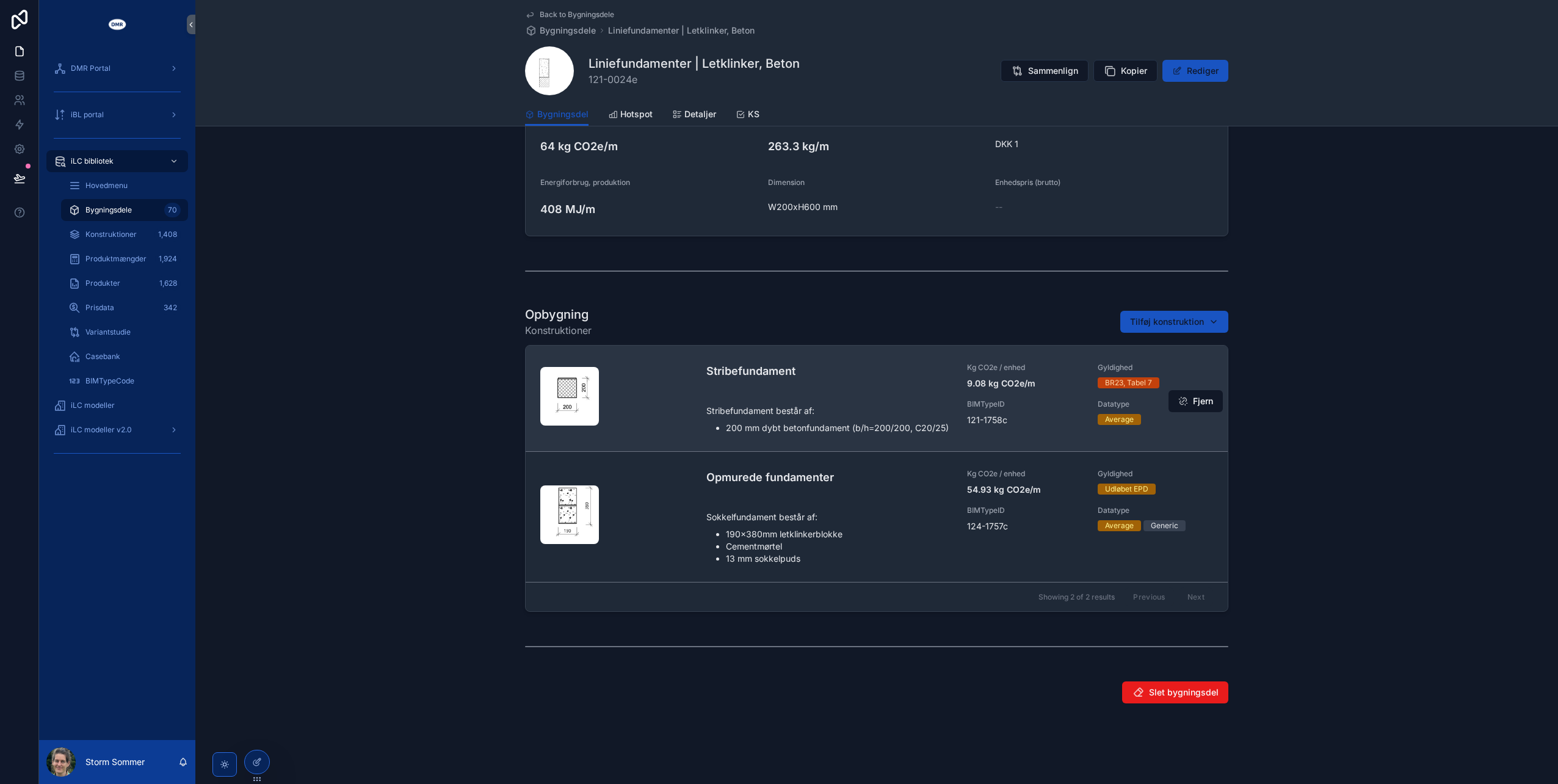
click at [789, 410] on p "Stribefundament består af:" at bounding box center [829, 410] width 246 height 13
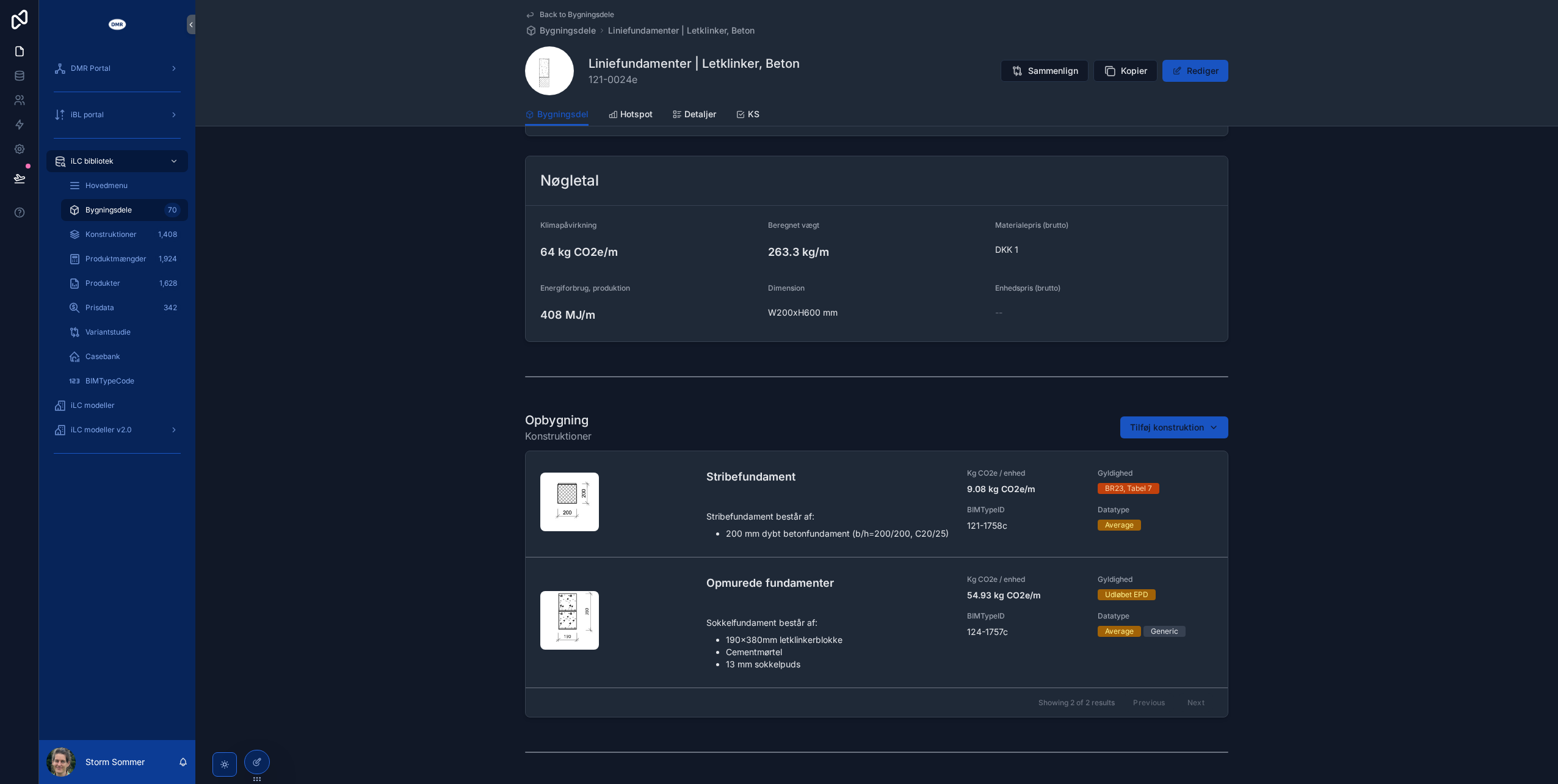
scroll to position [244, 0]
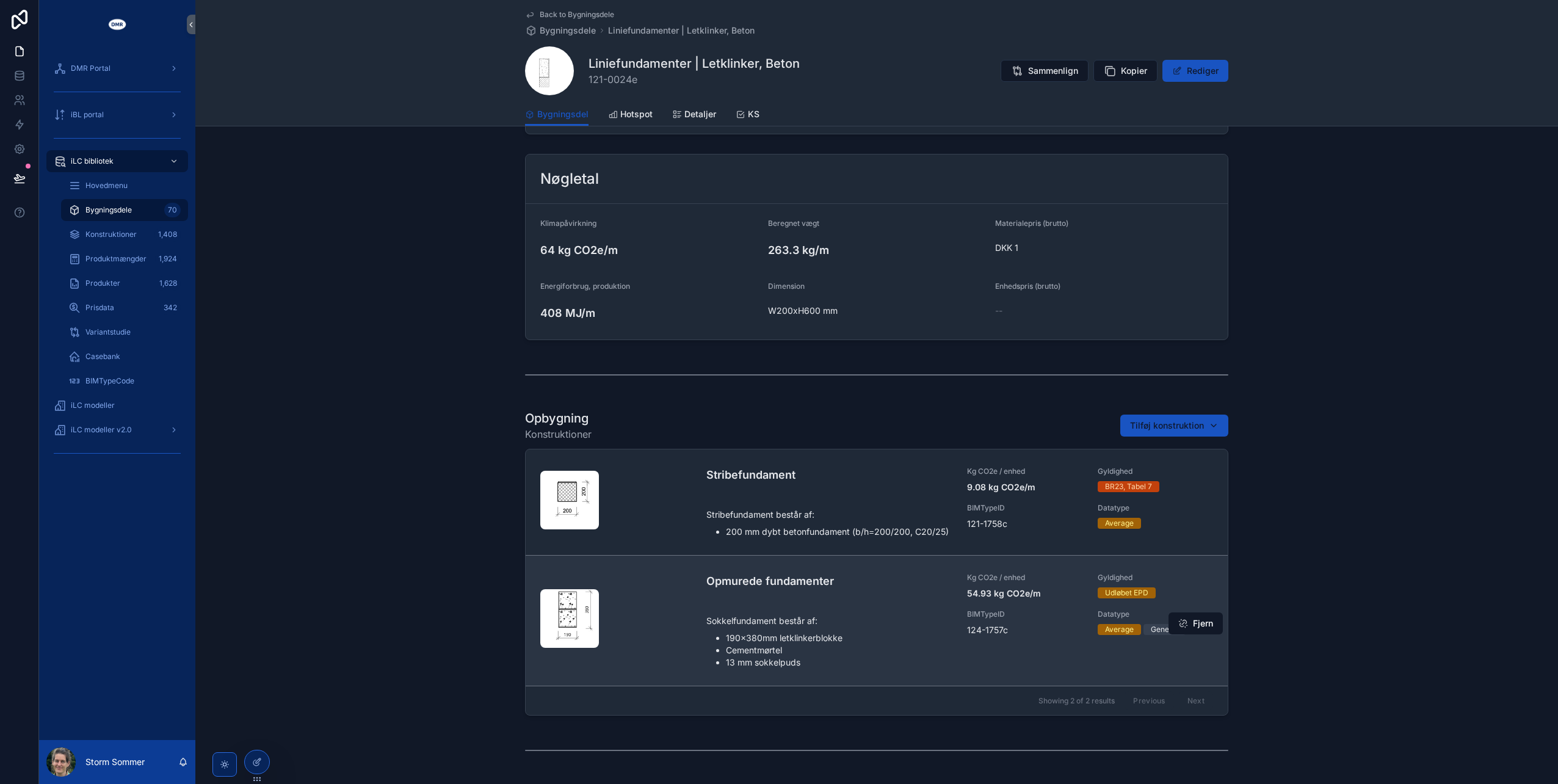
click at [674, 613] on div "scrollable content" at bounding box center [618, 621] width 157 height 63
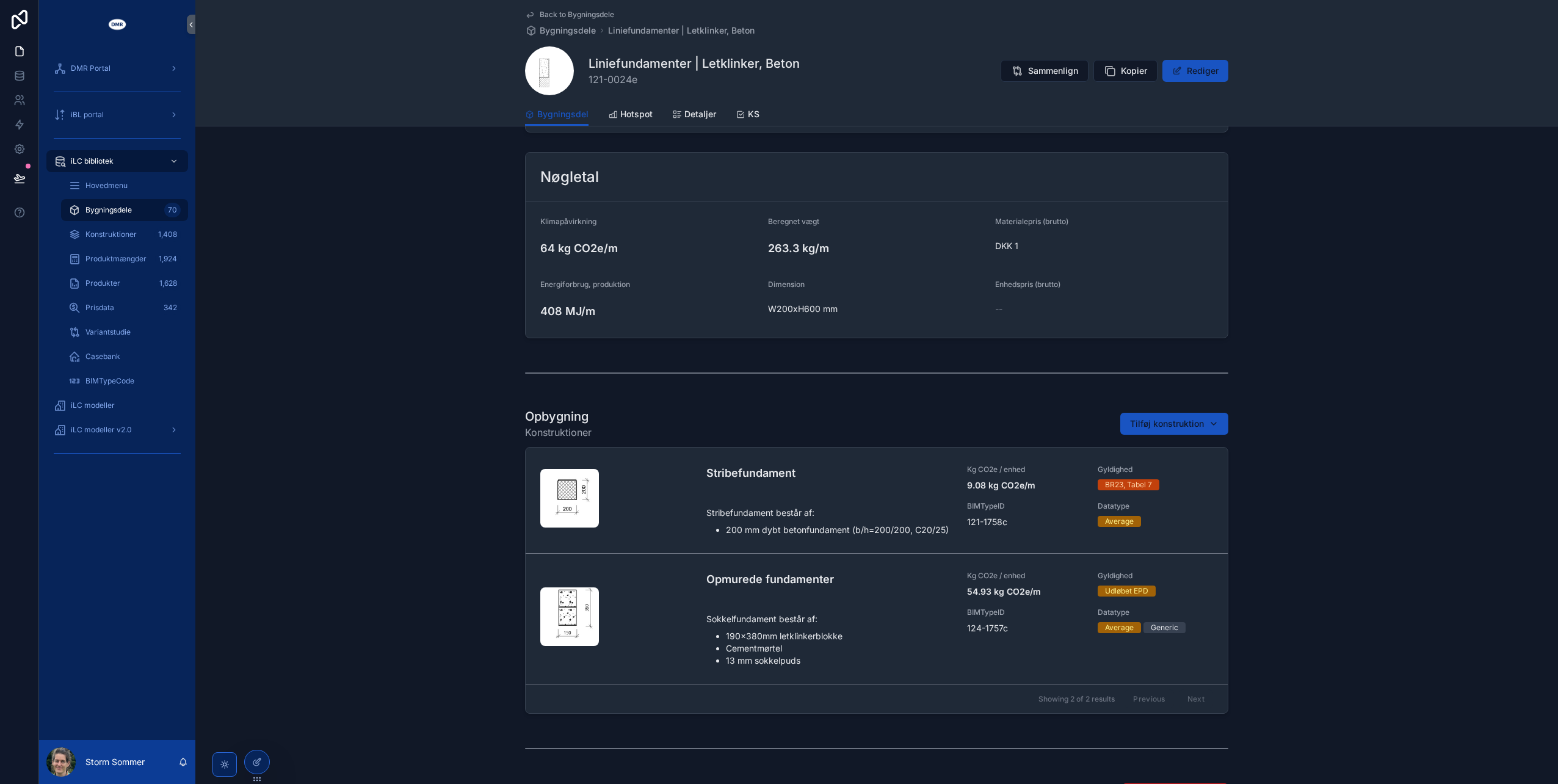
scroll to position [244, 0]
click at [1201, 360] on div "scrollable content" at bounding box center [876, 374] width 703 height 30
click at [1193, 417] on button "Tilføj konstruktion" at bounding box center [1174, 425] width 108 height 22
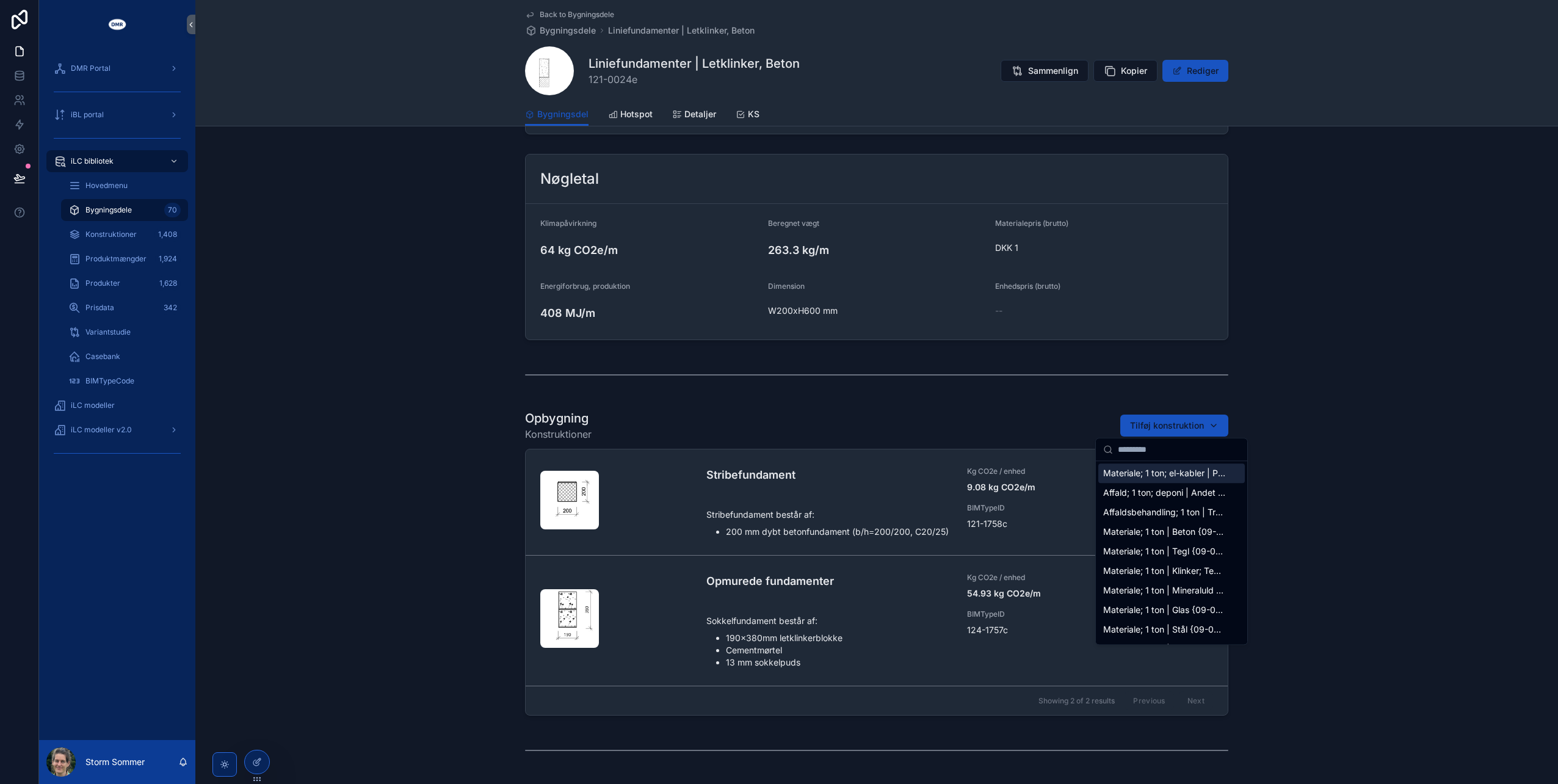
type input "*********"
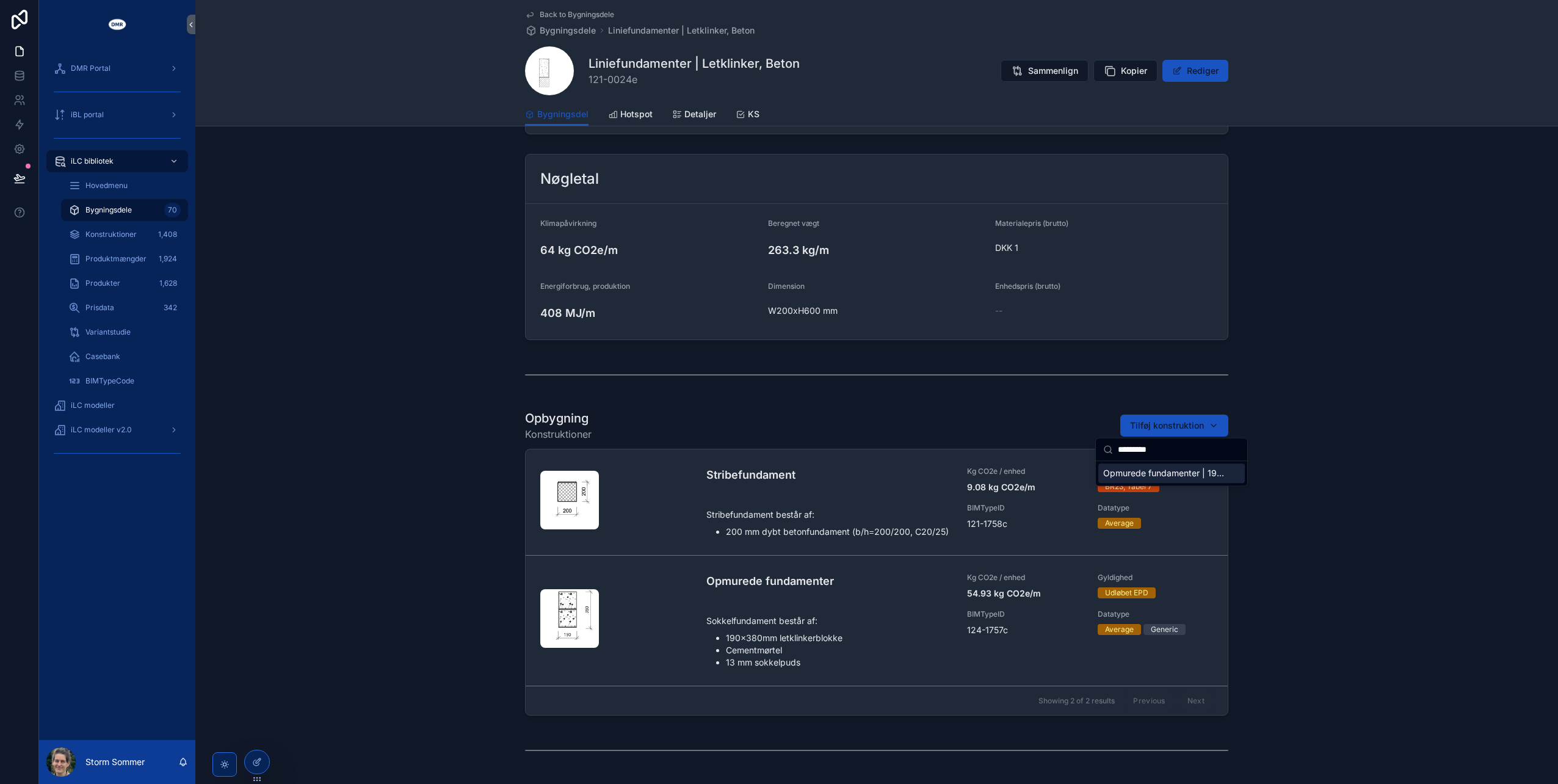
click at [1163, 474] on span "Opmurede fundamenter | 190x380mm | Letklinker {124-2304c}" at bounding box center [1164, 473] width 122 height 12
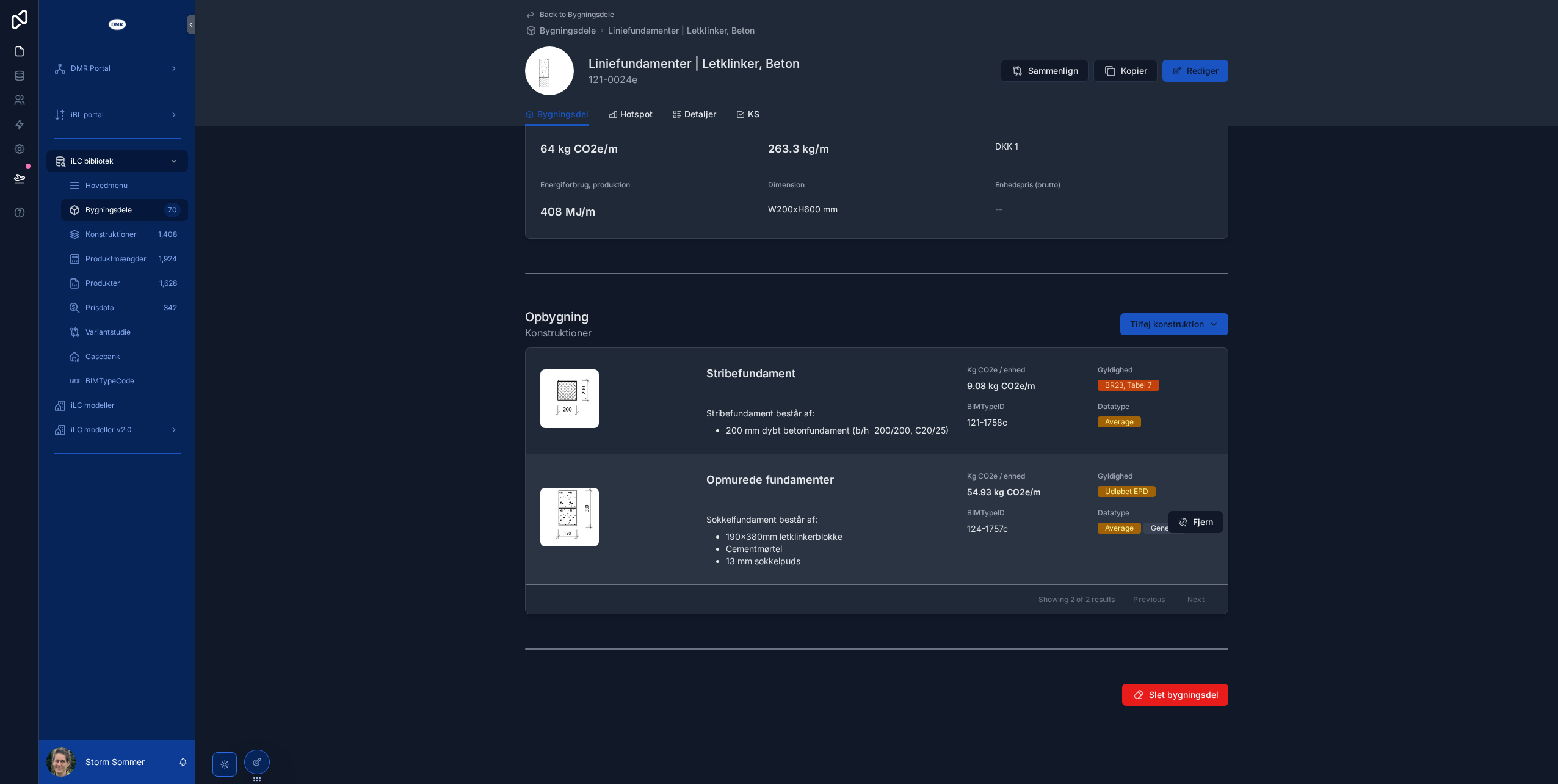
scroll to position [348, 0]
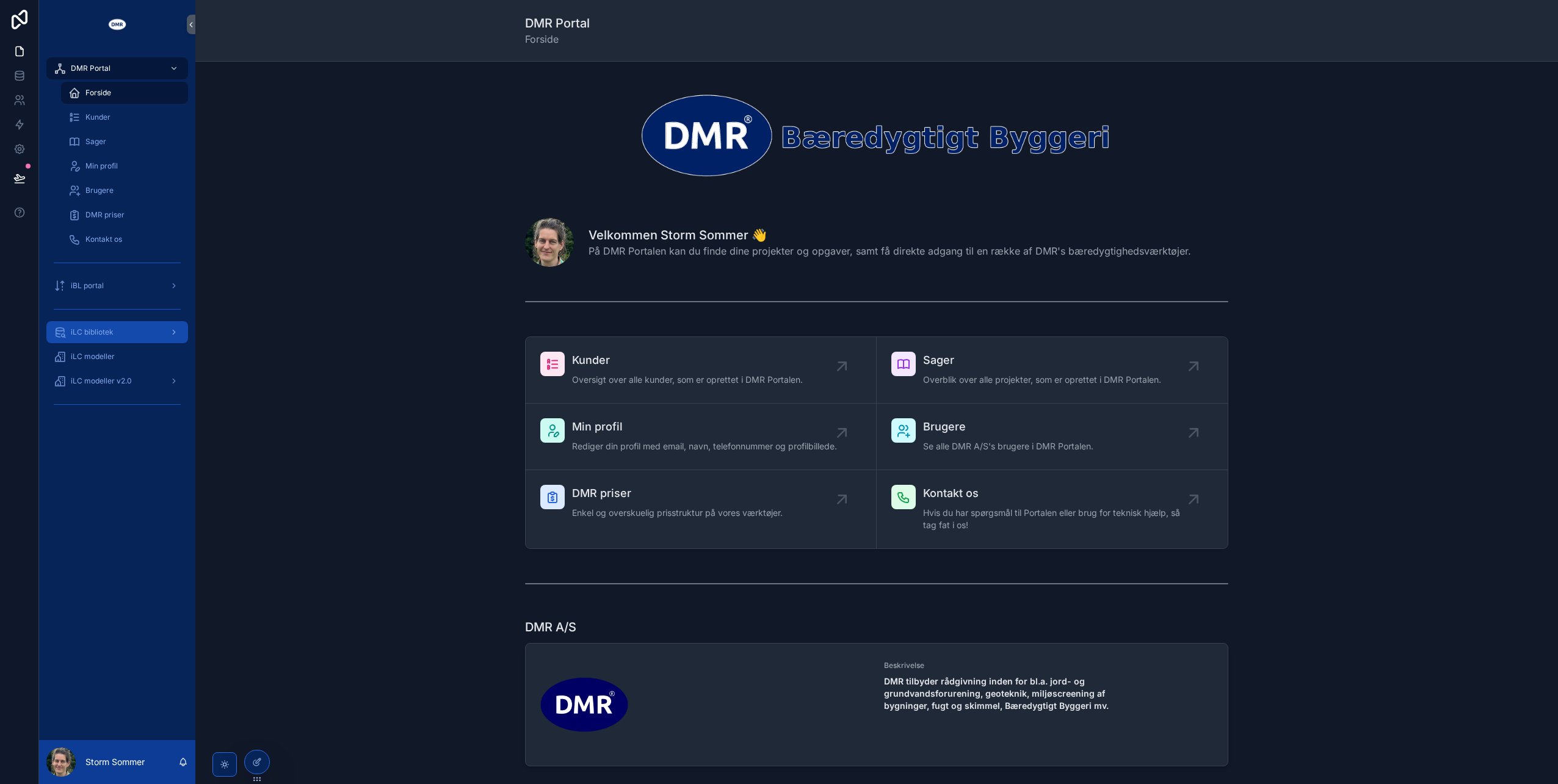
click at [116, 335] on div "iLC bibliotek" at bounding box center [117, 332] width 127 height 19
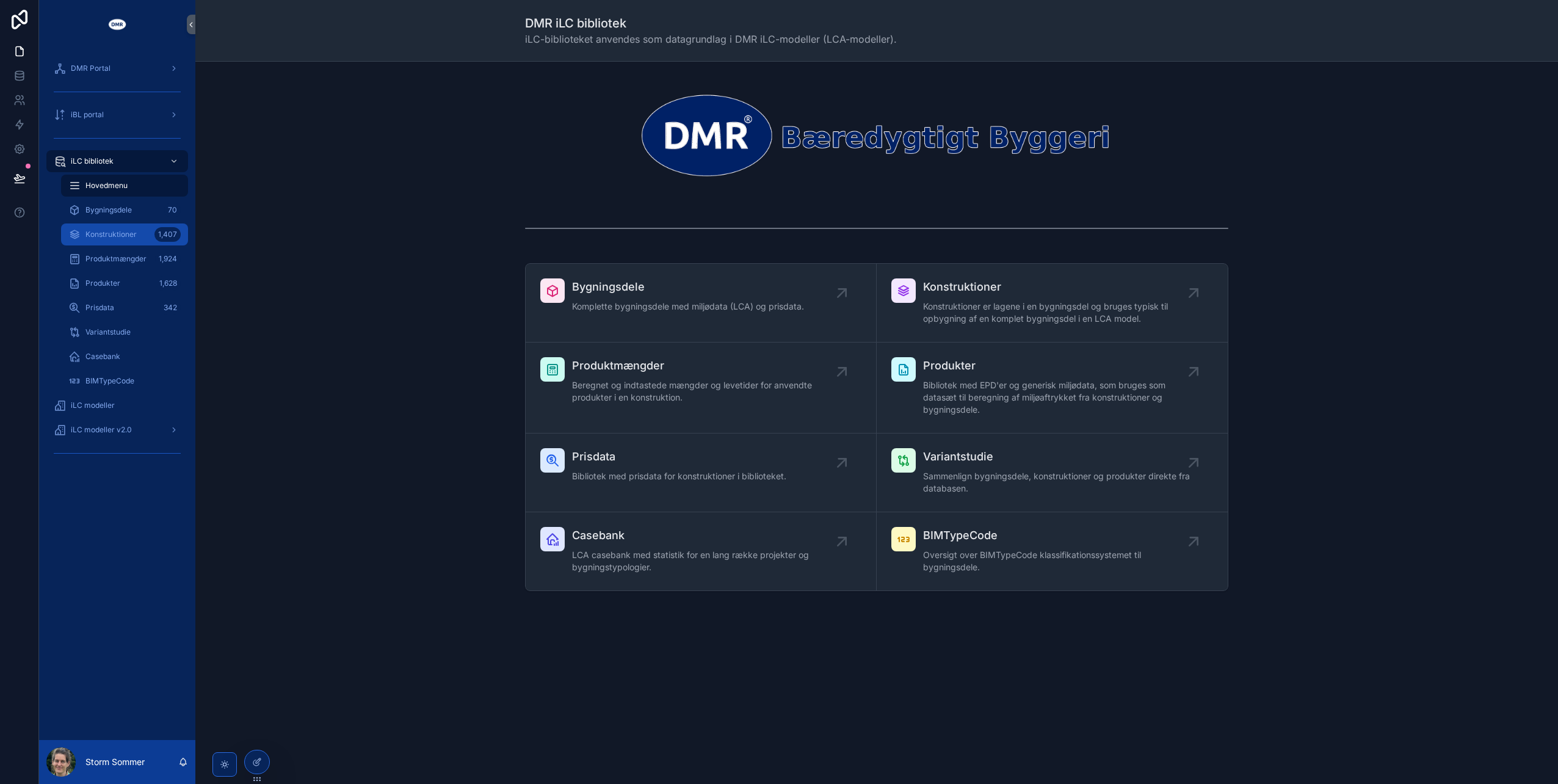
click at [118, 237] on span "Konstruktioner" at bounding box center [111, 234] width 51 height 10
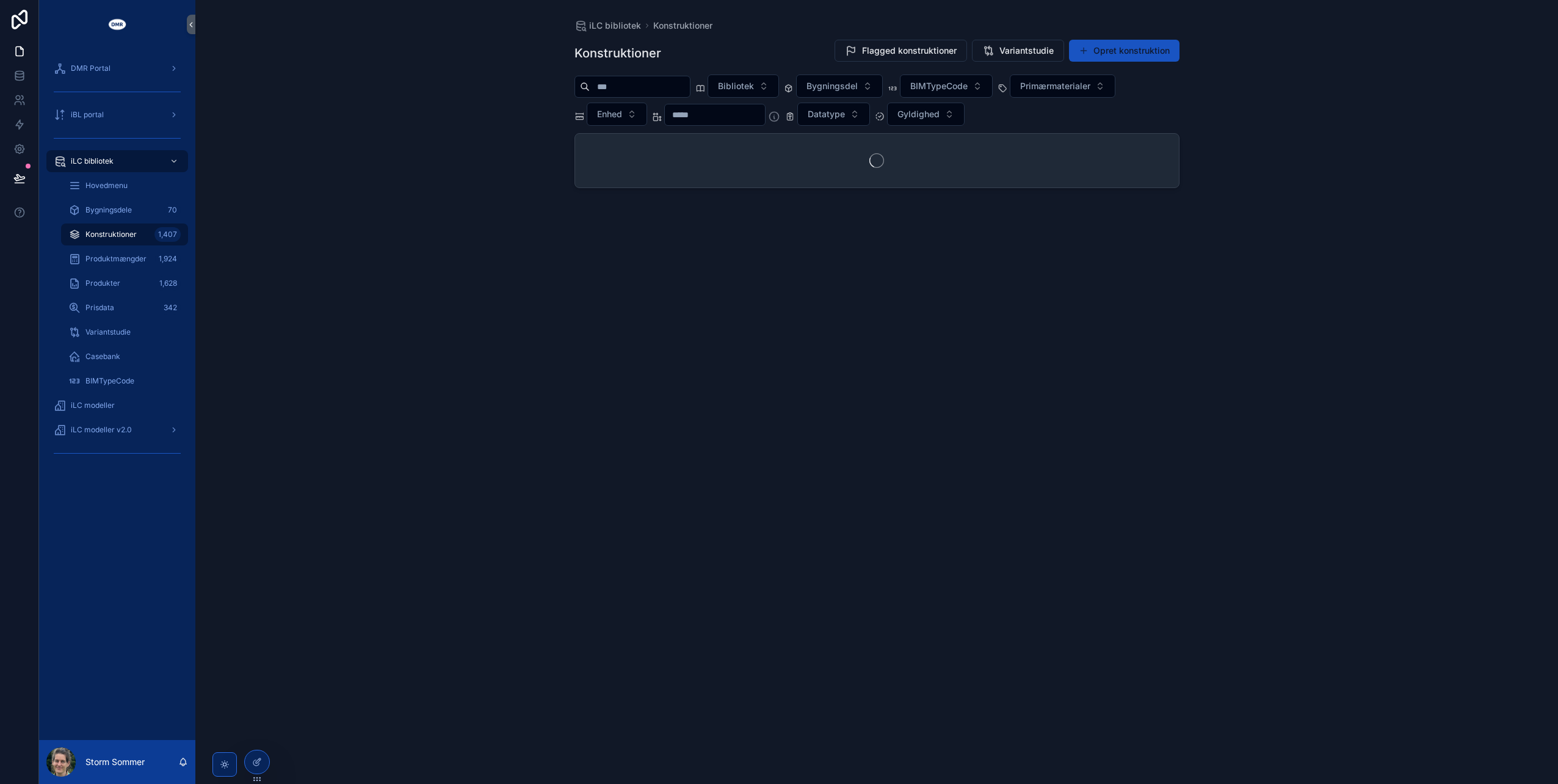
click at [643, 87] on input "scrollable content" at bounding box center [640, 86] width 100 height 17
type input "**********"
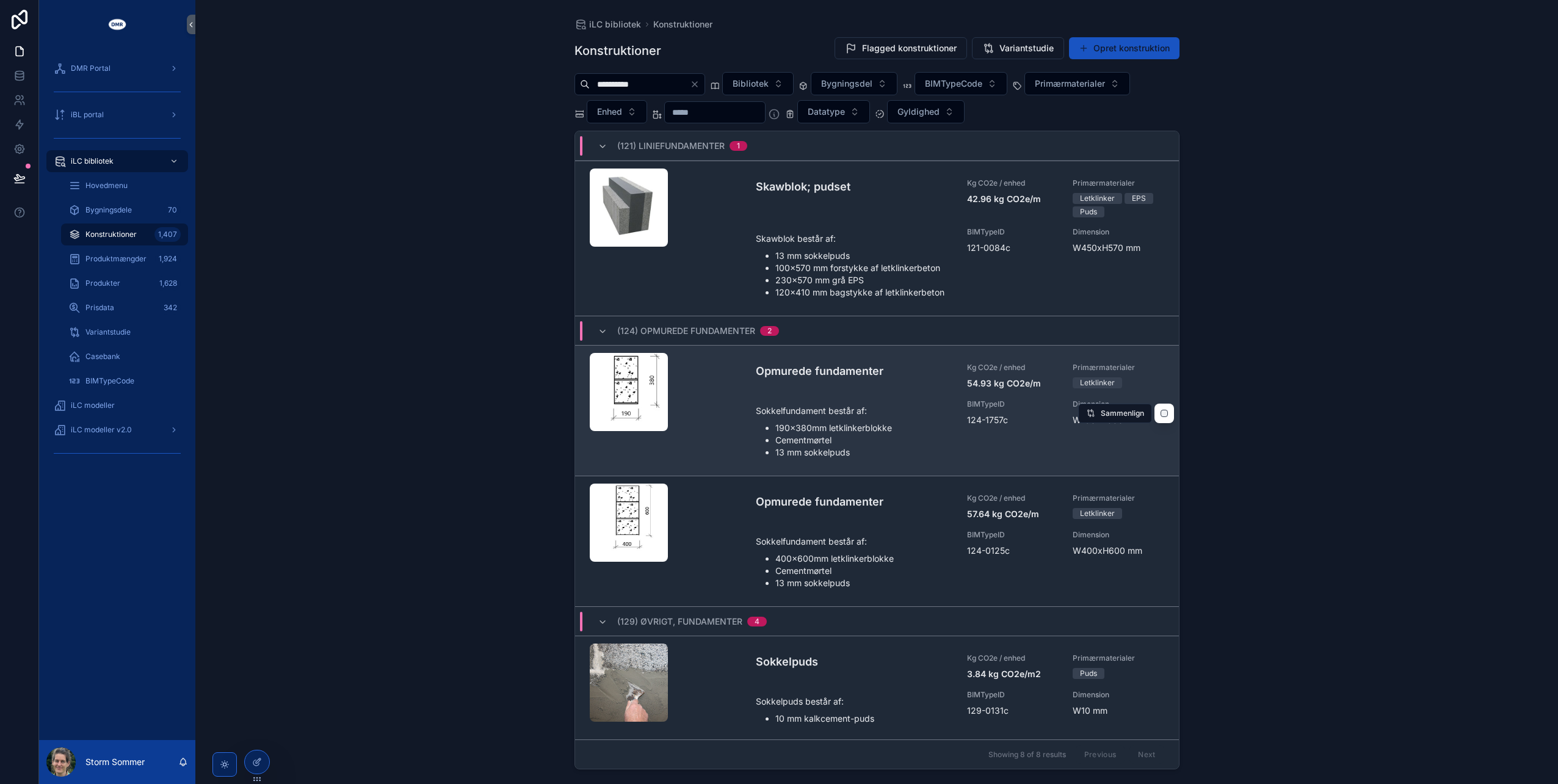
click at [723, 408] on div "scrollable content" at bounding box center [668, 410] width 157 height 116
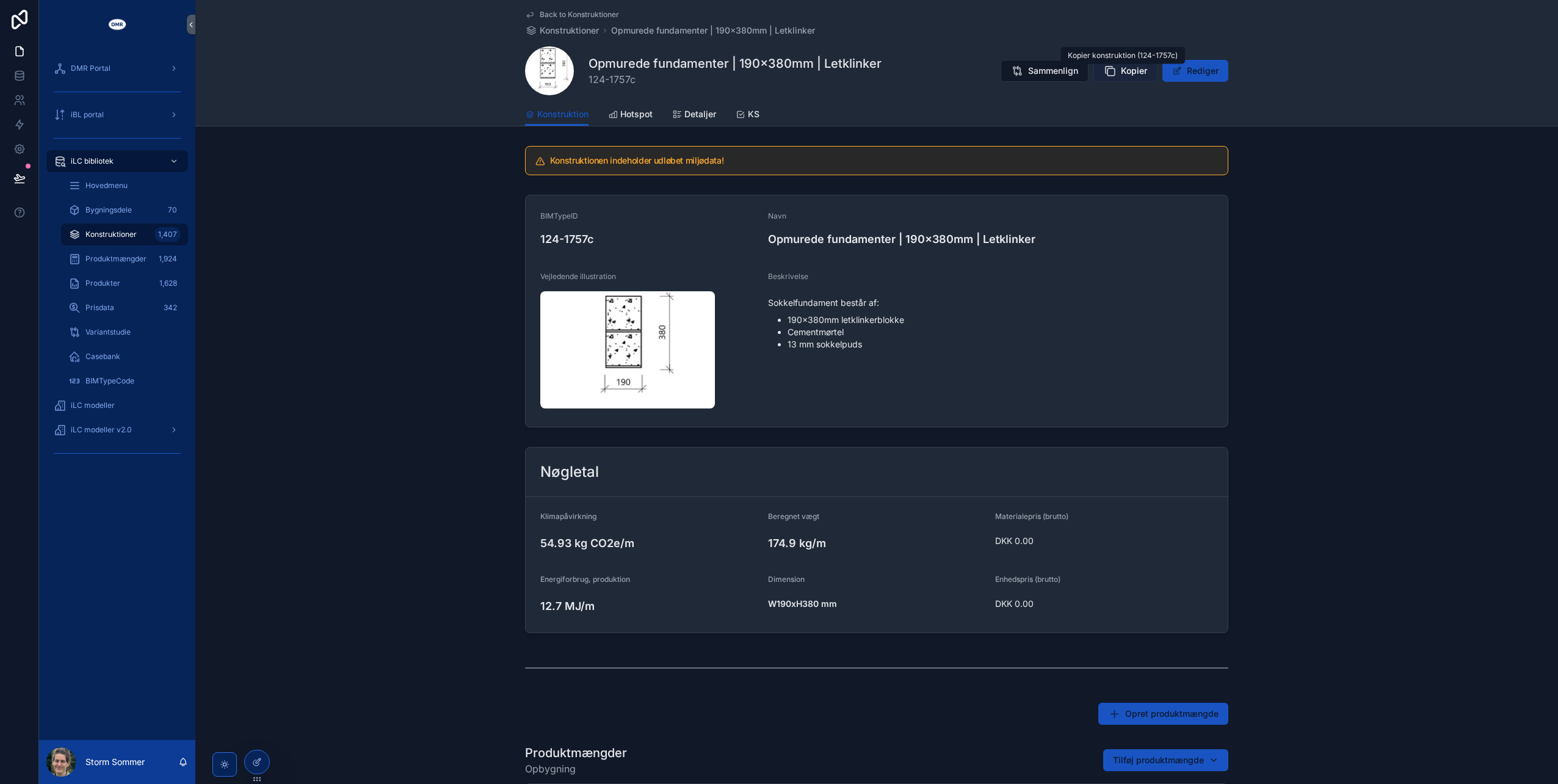
click at [1121, 69] on span "Kopier" at bounding box center [1133, 71] width 26 height 12
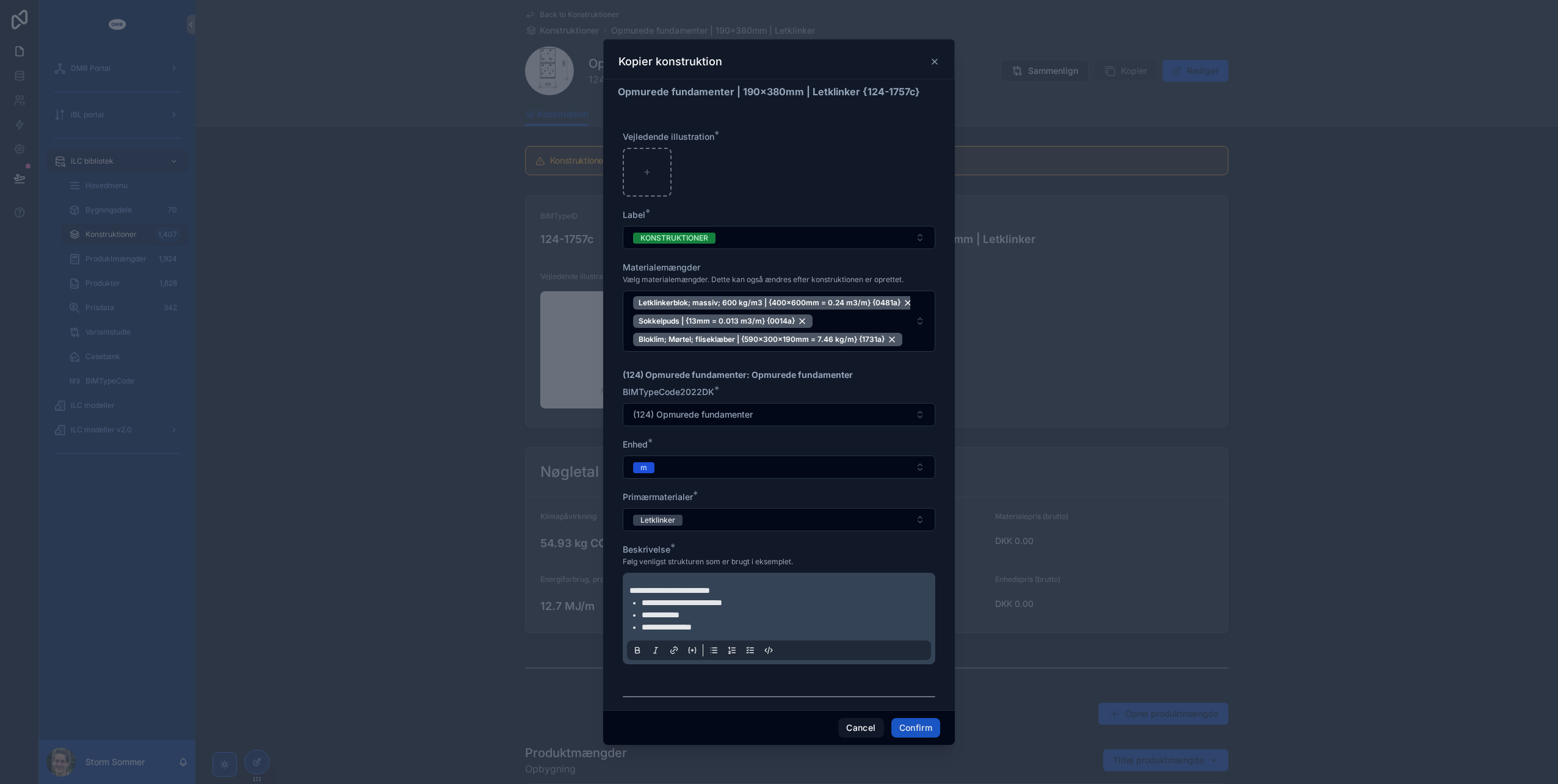
click at [936, 60] on icon at bounding box center [935, 61] width 10 height 10
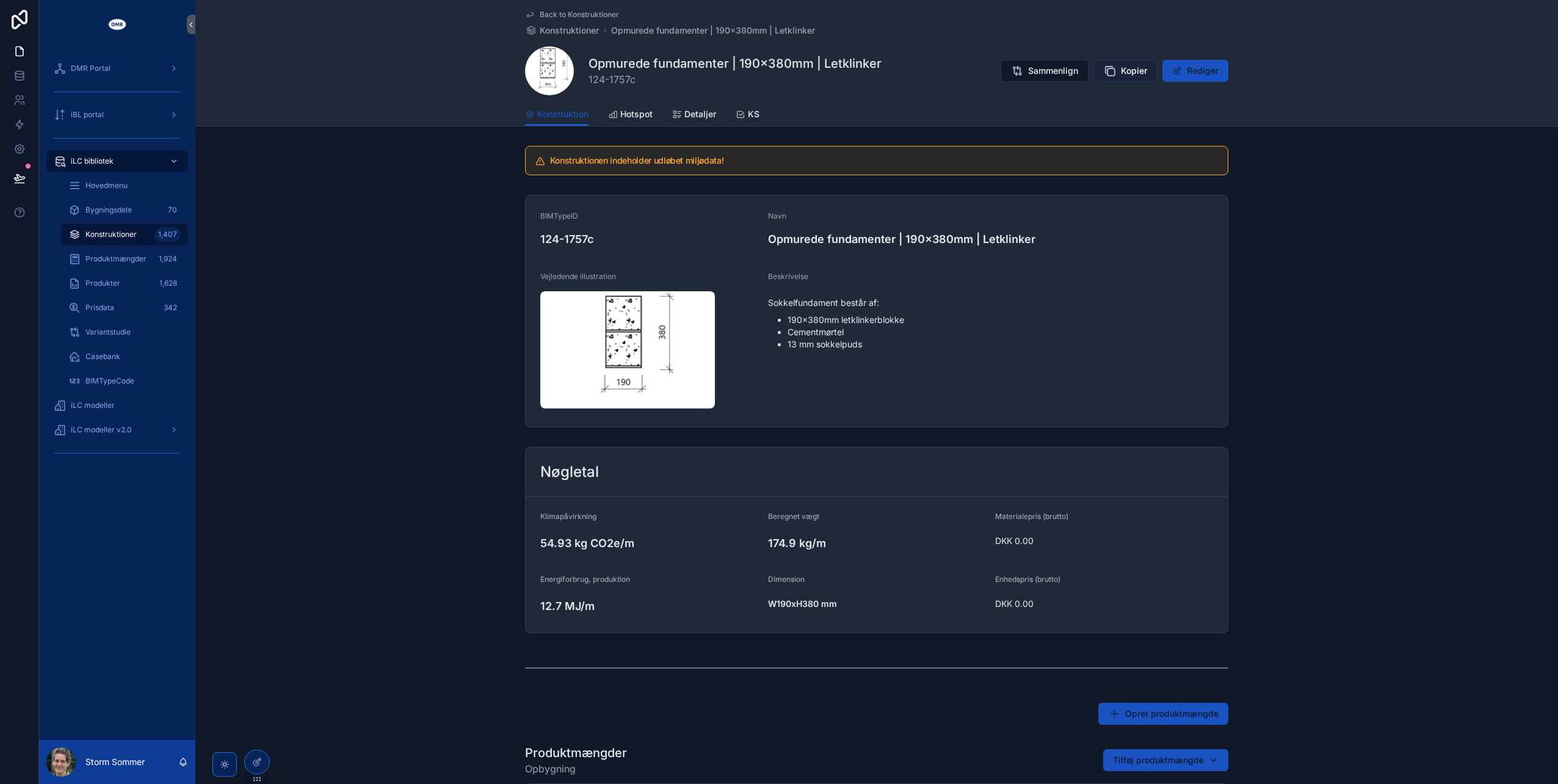
click at [1123, 73] on span "Kopier" at bounding box center [1133, 71] width 26 height 12
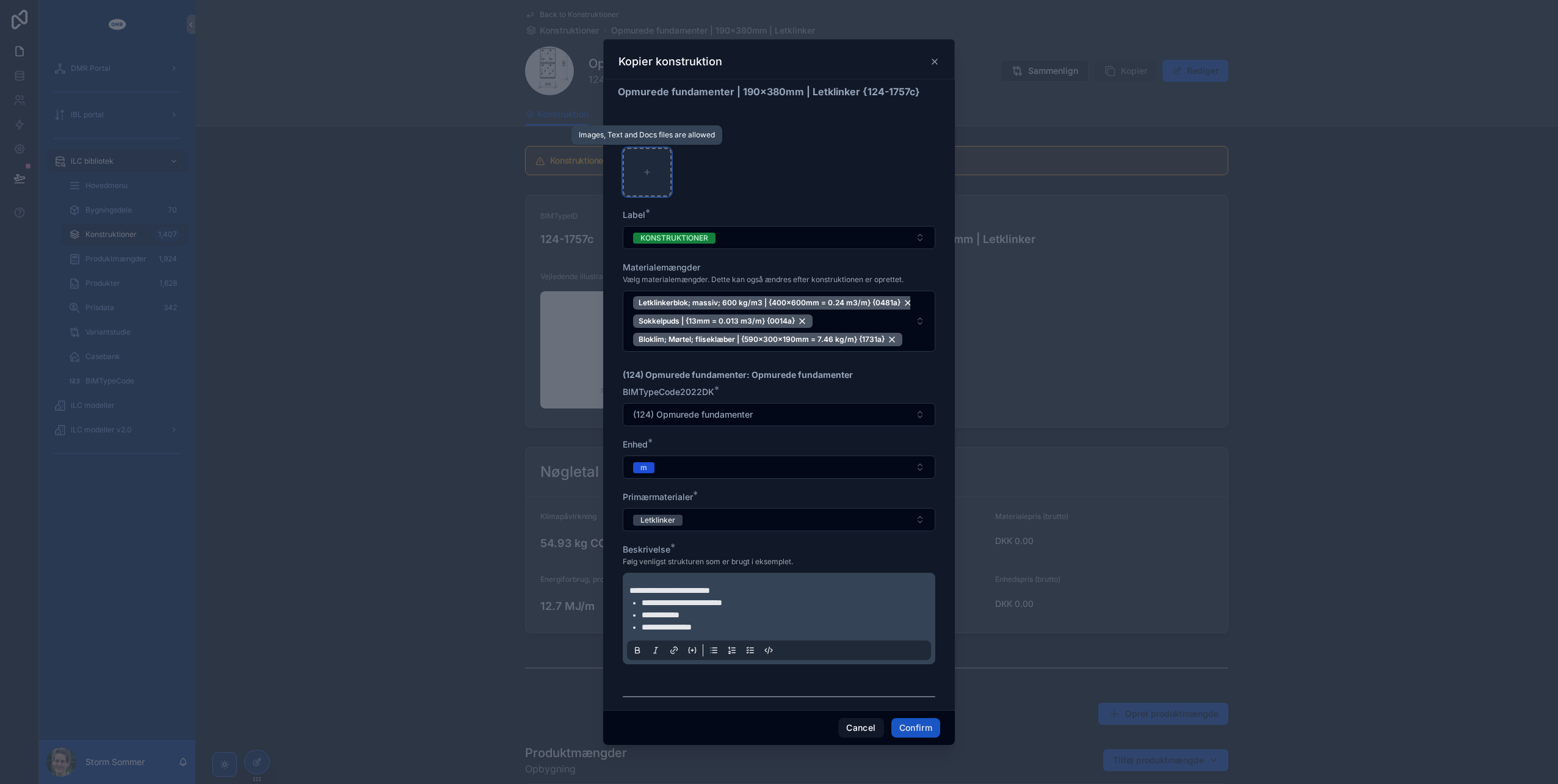
click at [647, 177] on div at bounding box center [647, 172] width 49 height 49
type input "**********"
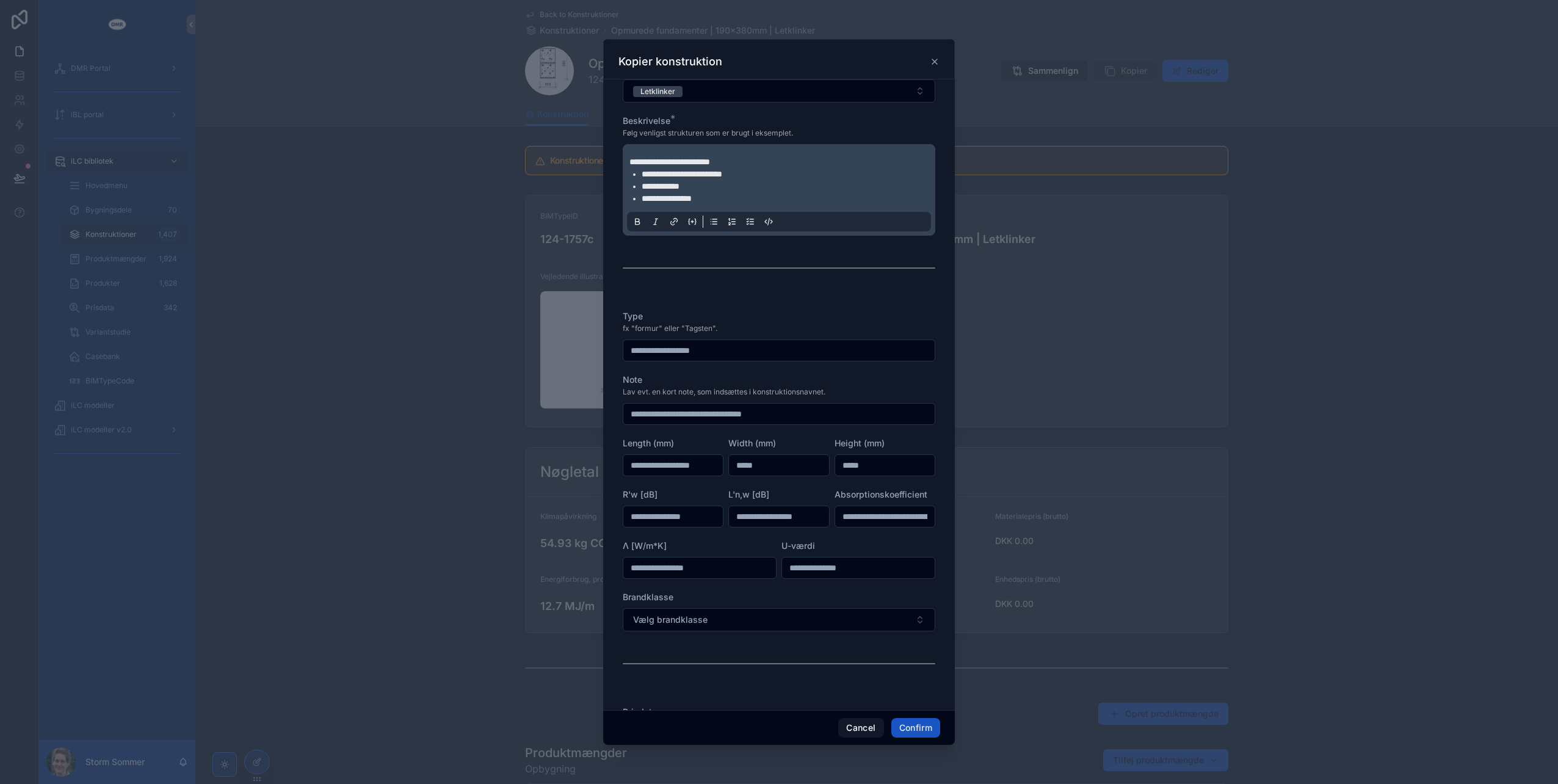
scroll to position [486, 0]
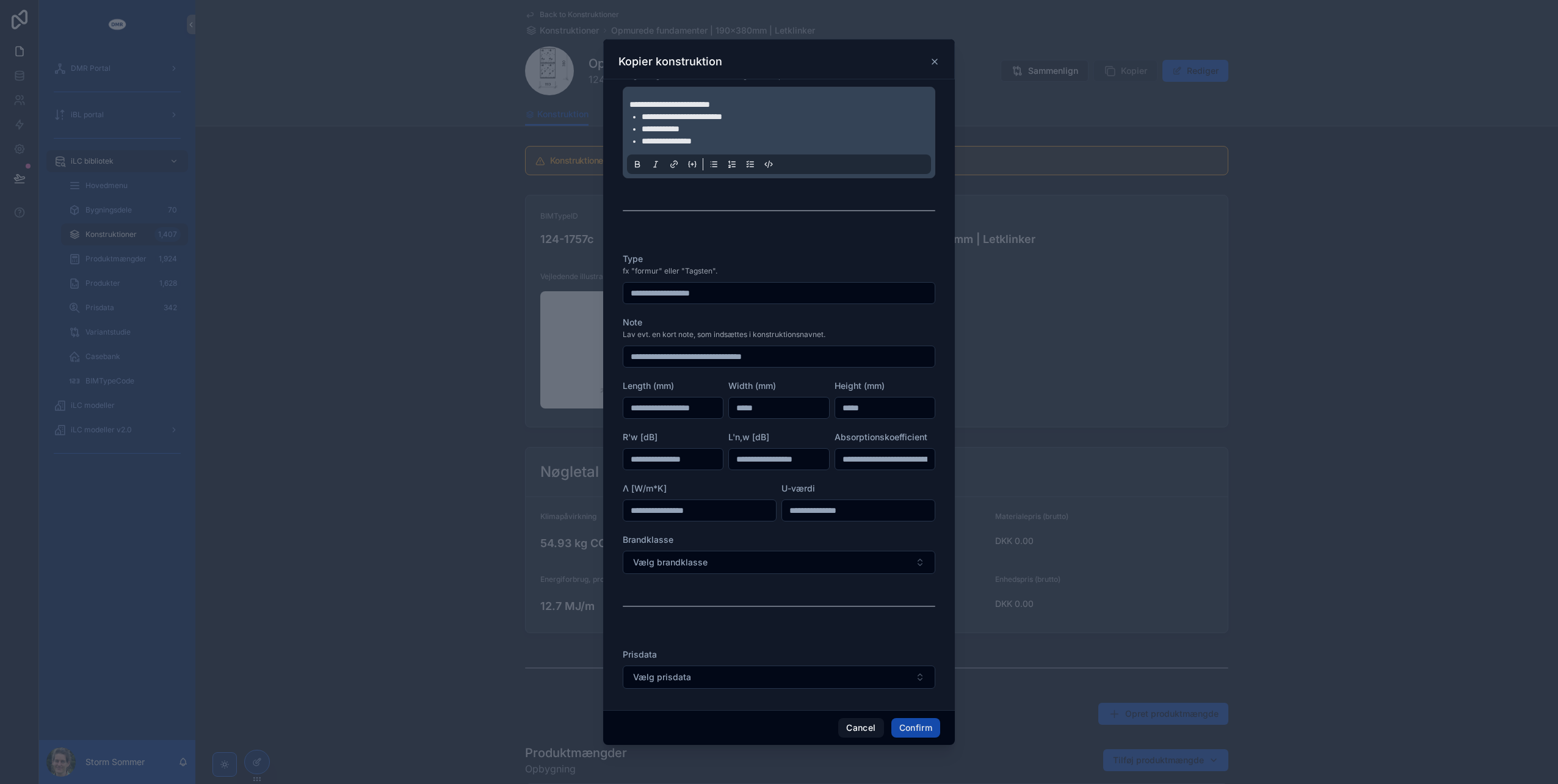
click at [920, 724] on button "Confirm" at bounding box center [916, 727] width 49 height 19
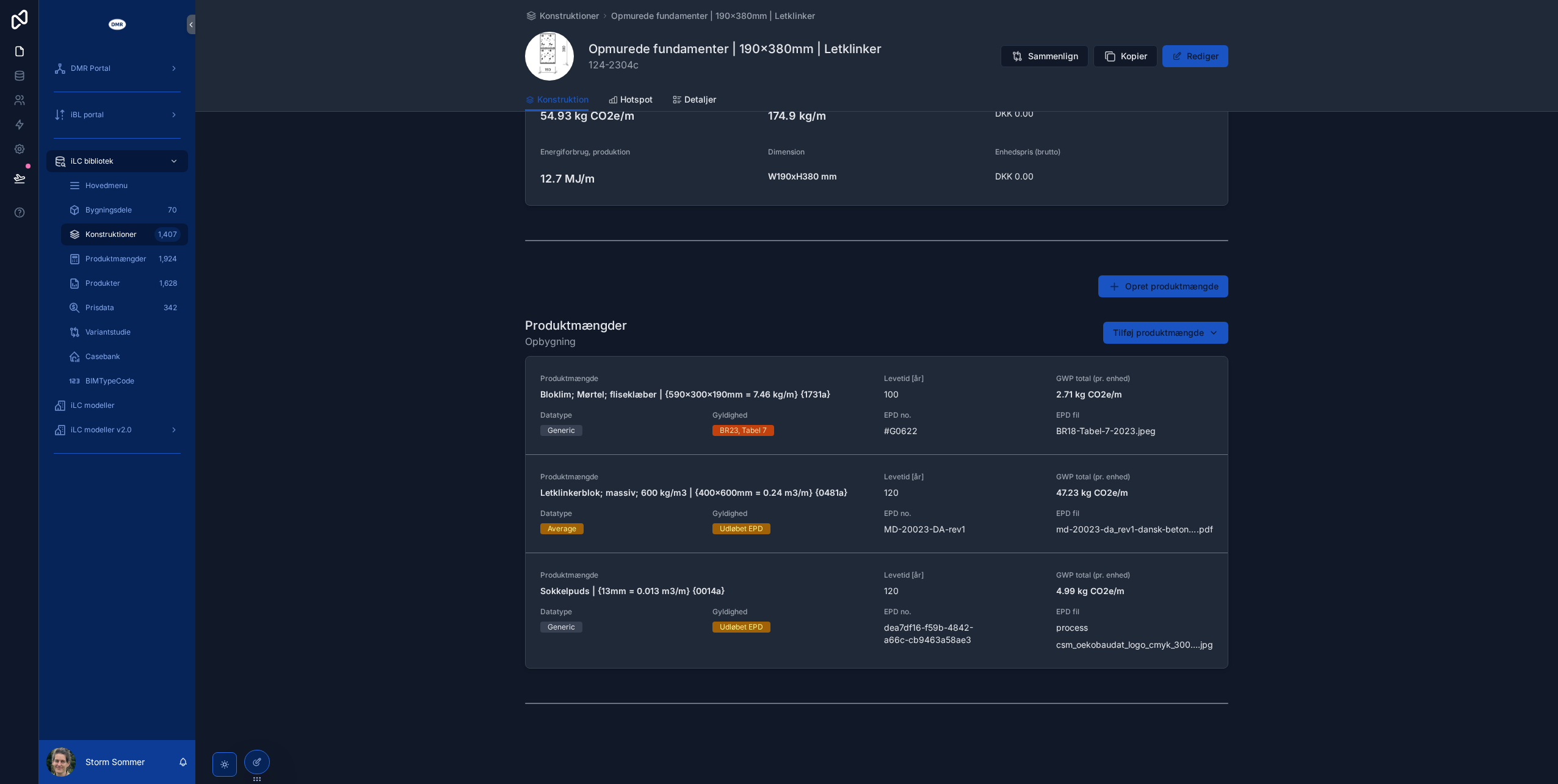
scroll to position [427, 0]
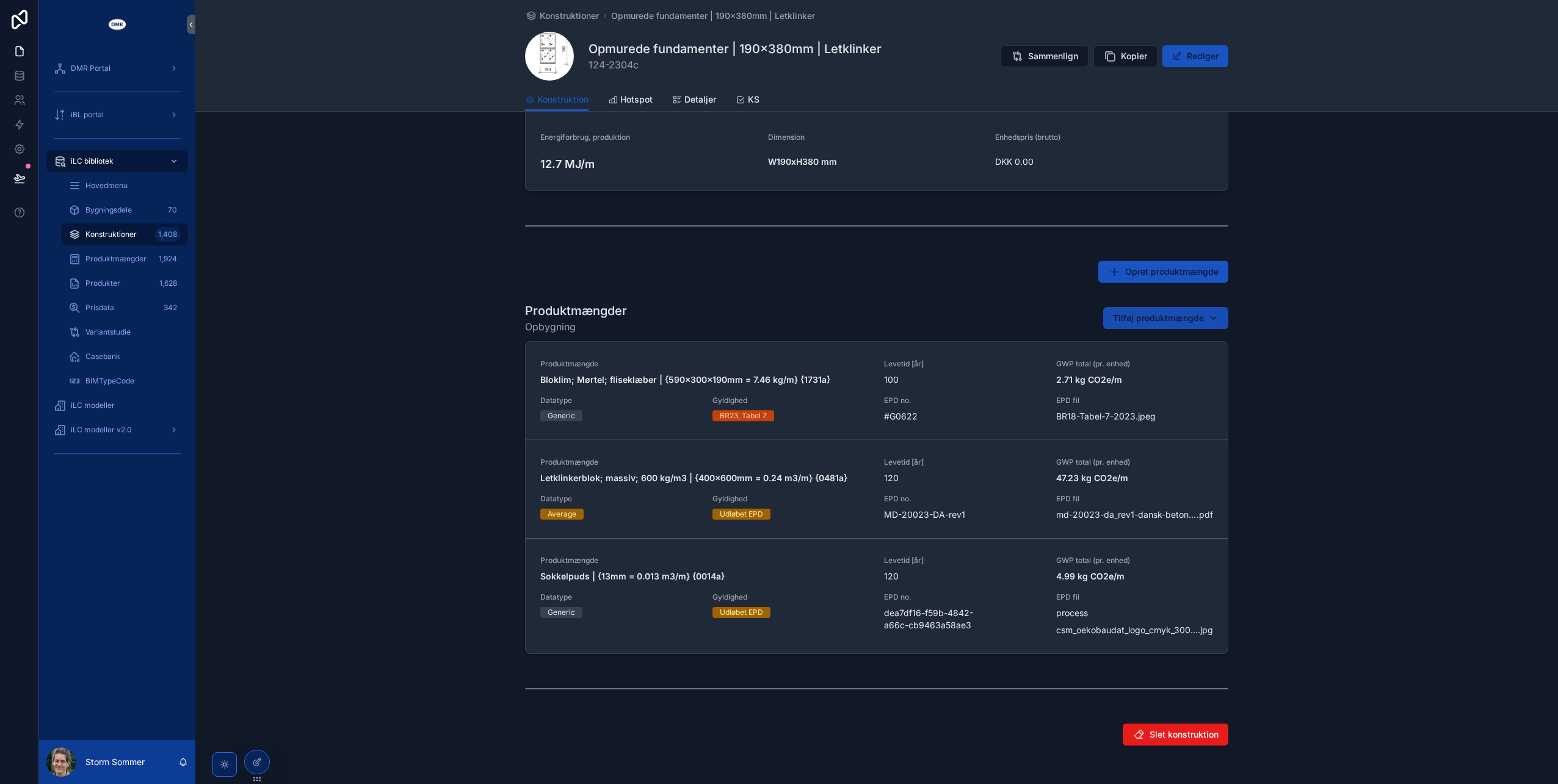
click at [1143, 326] on button "Tilføj produktmængde" at bounding box center [1166, 318] width 125 height 22
type input "**********"
click at [1113, 364] on span "Fiberpuds; cement | {10mm = 11 kg/m2} {2102a}" at bounding box center [1156, 365] width 122 height 12
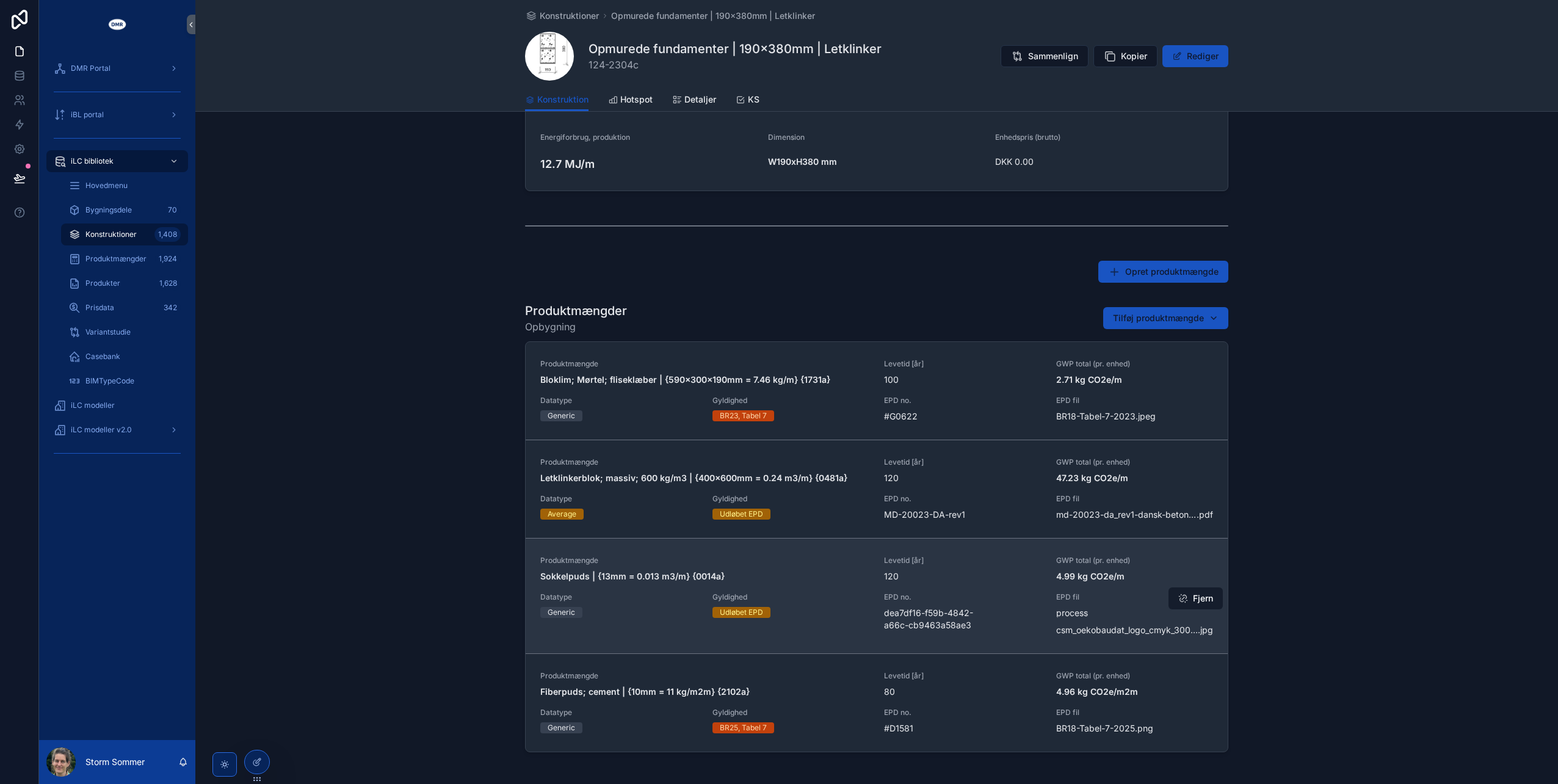
click at [1183, 597] on span "scrollable content" at bounding box center [1183, 598] width 10 height 10
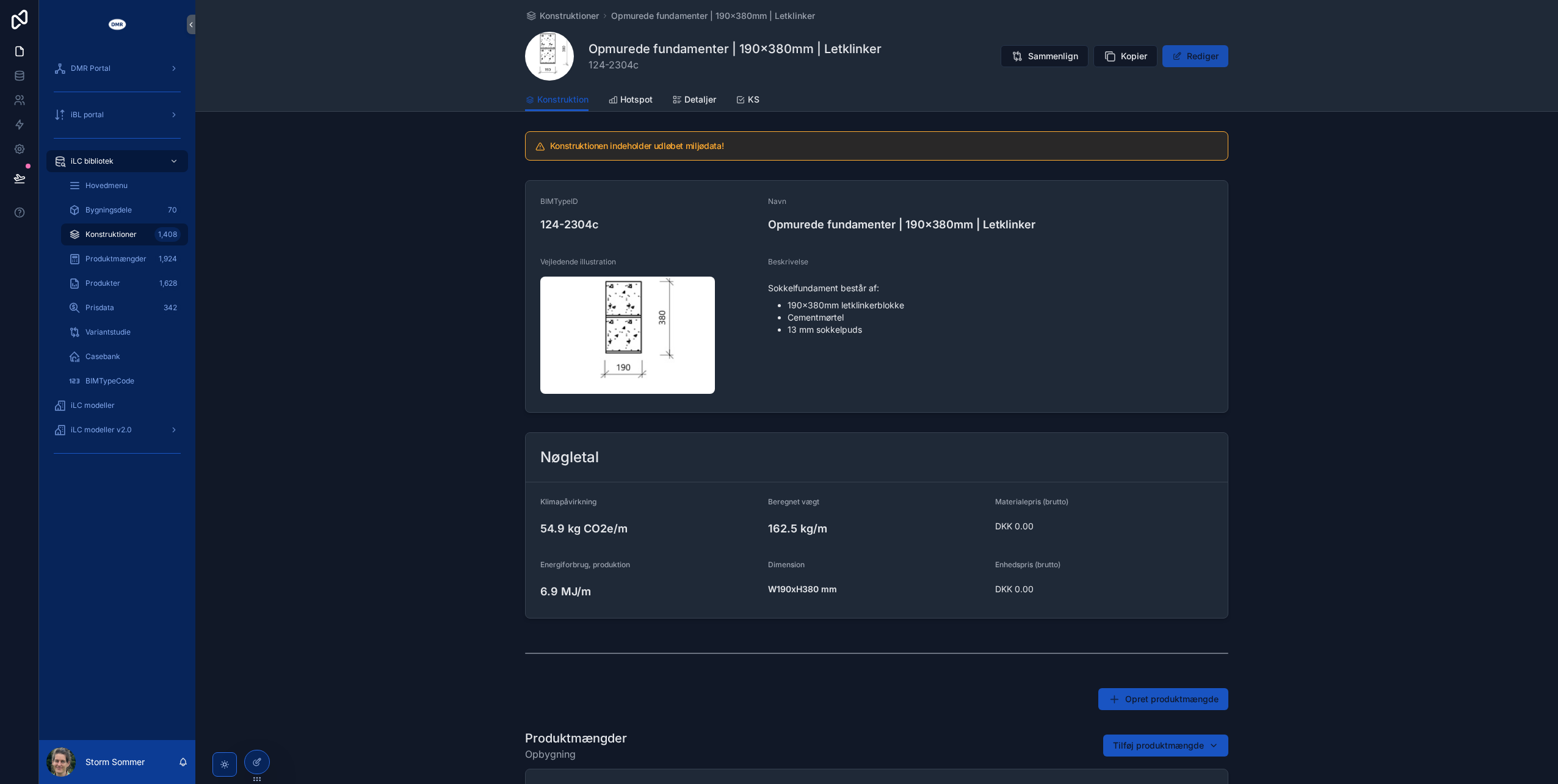
click at [1182, 58] on button "Rediger" at bounding box center [1195, 56] width 66 height 22
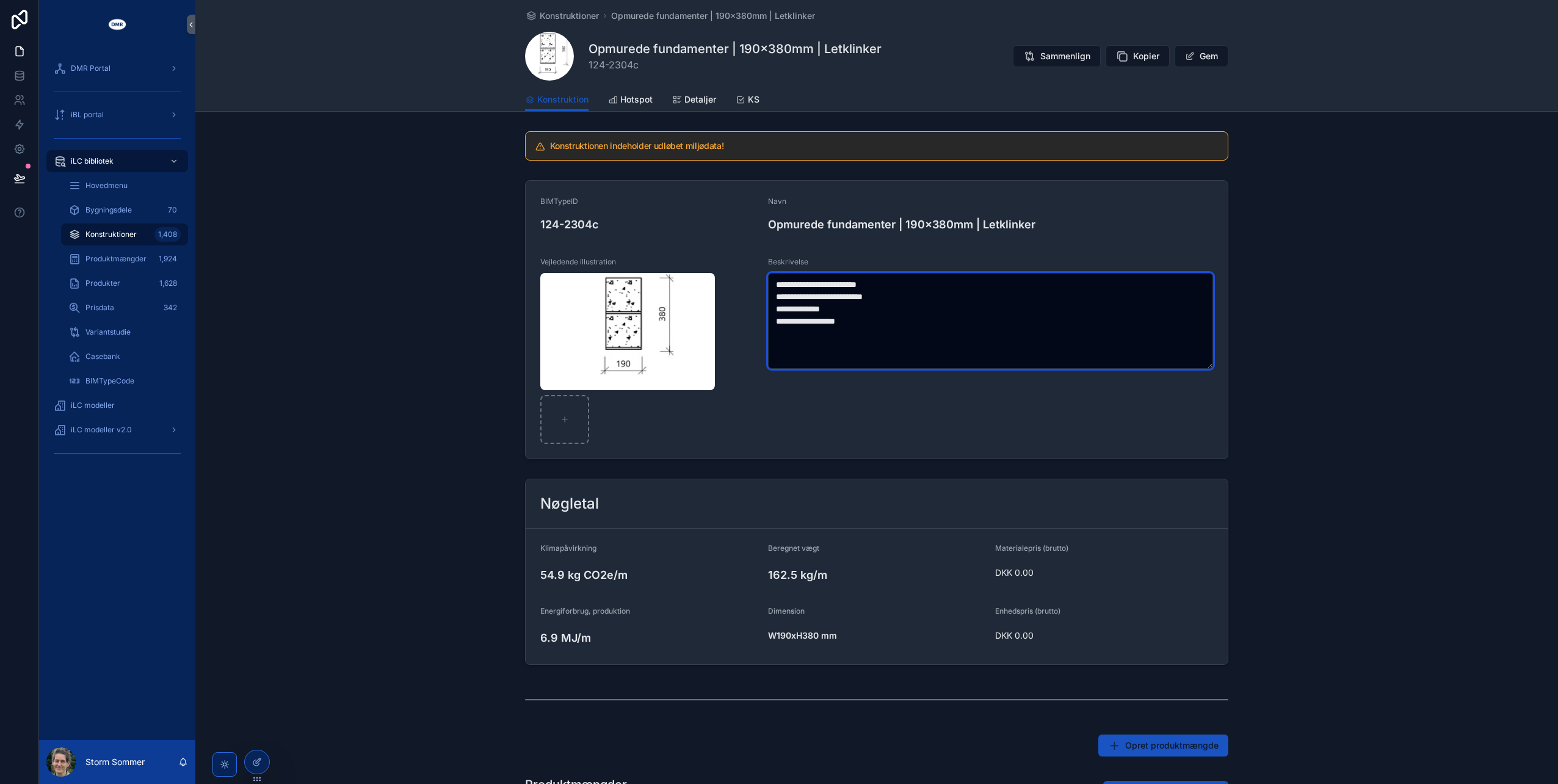
click at [787, 321] on textarea "**********" at bounding box center [990, 320] width 445 height 96
type textarea "**********"
click at [838, 424] on div "**********" at bounding box center [990, 350] width 445 height 188
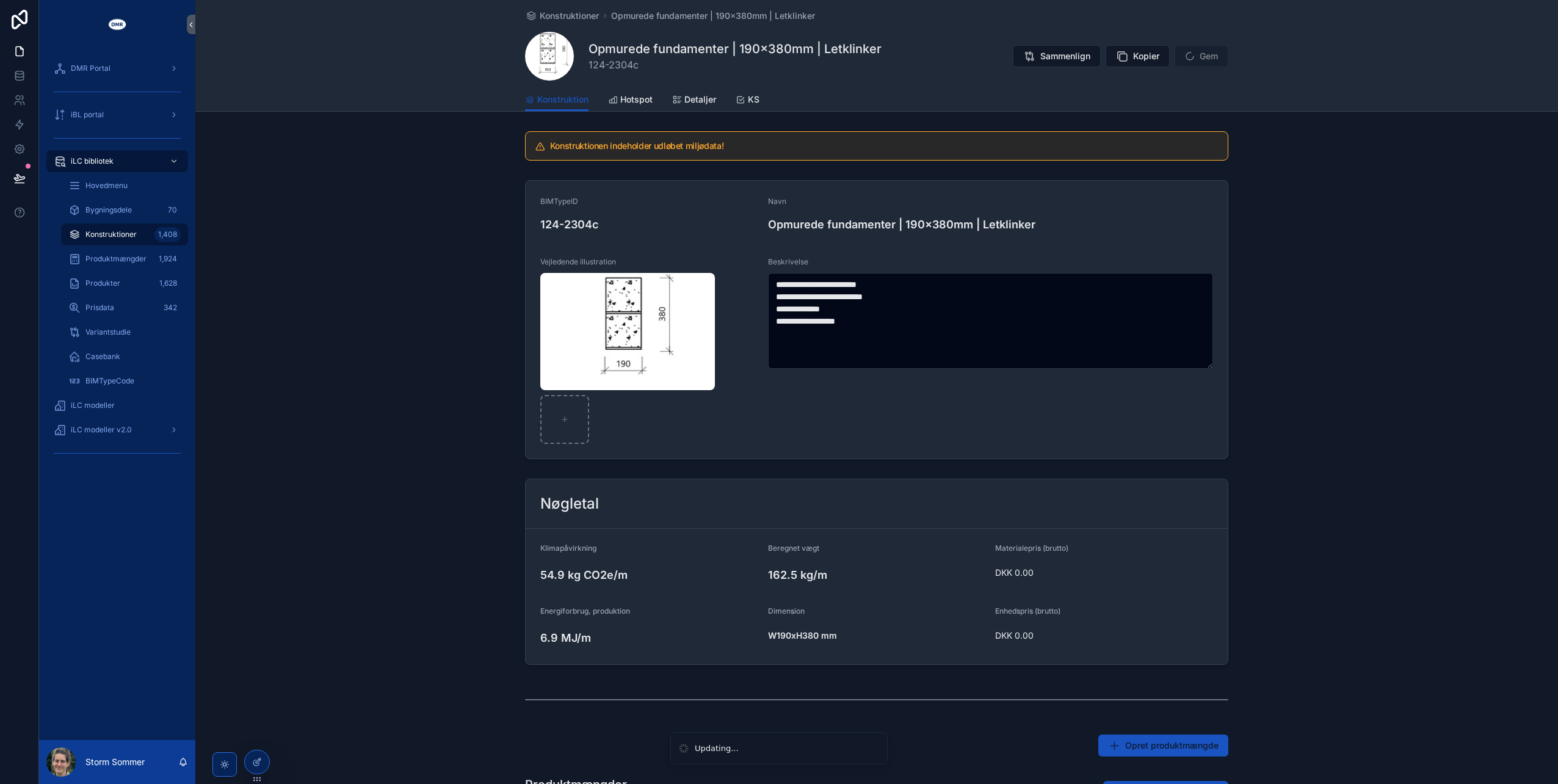
click at [437, 241] on div "**********" at bounding box center [877, 320] width 1362 height 289
click at [531, 222] on icon "scrollable content" at bounding box center [533, 225] width 5 height 5
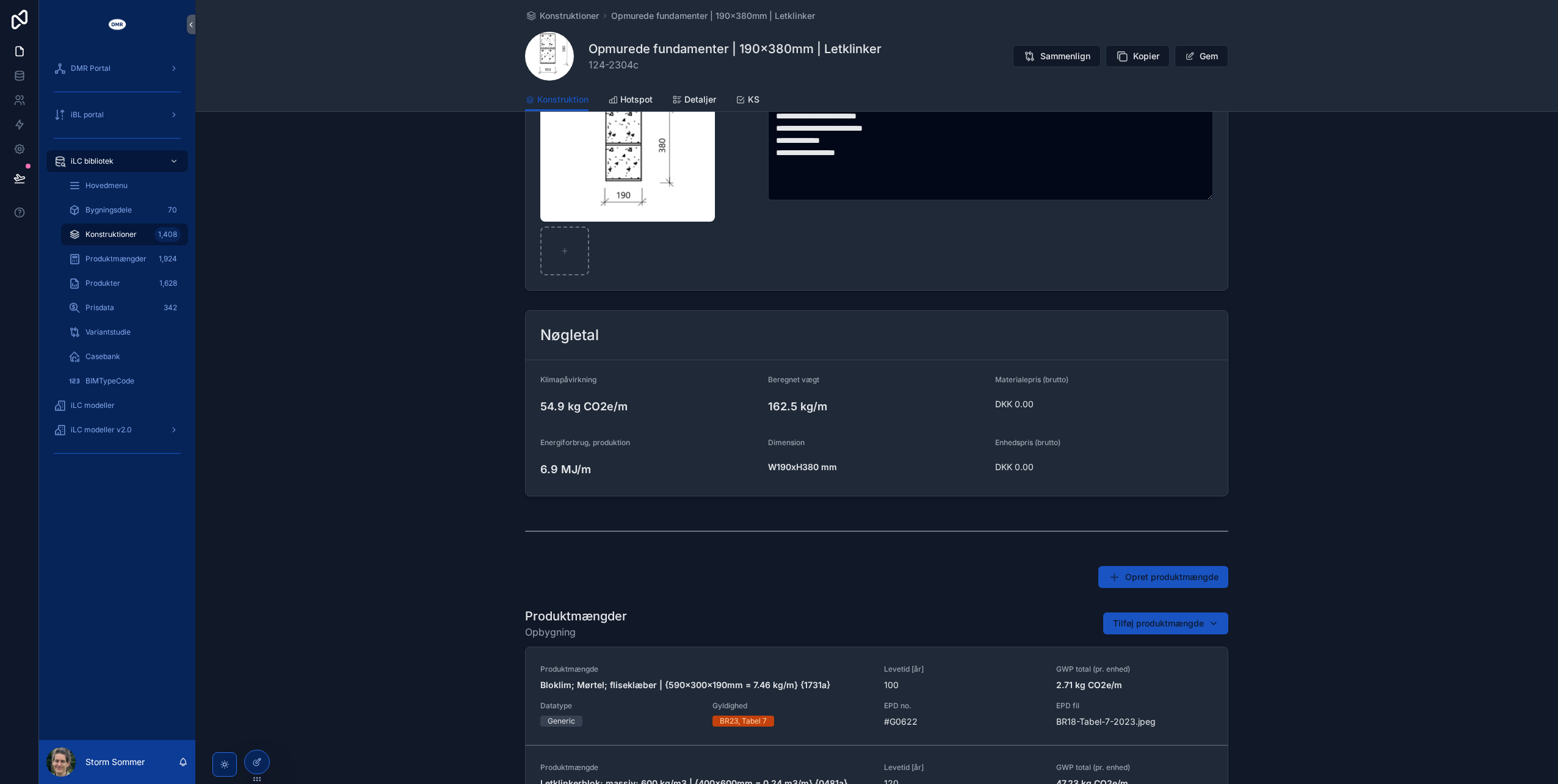
scroll to position [122, 0]
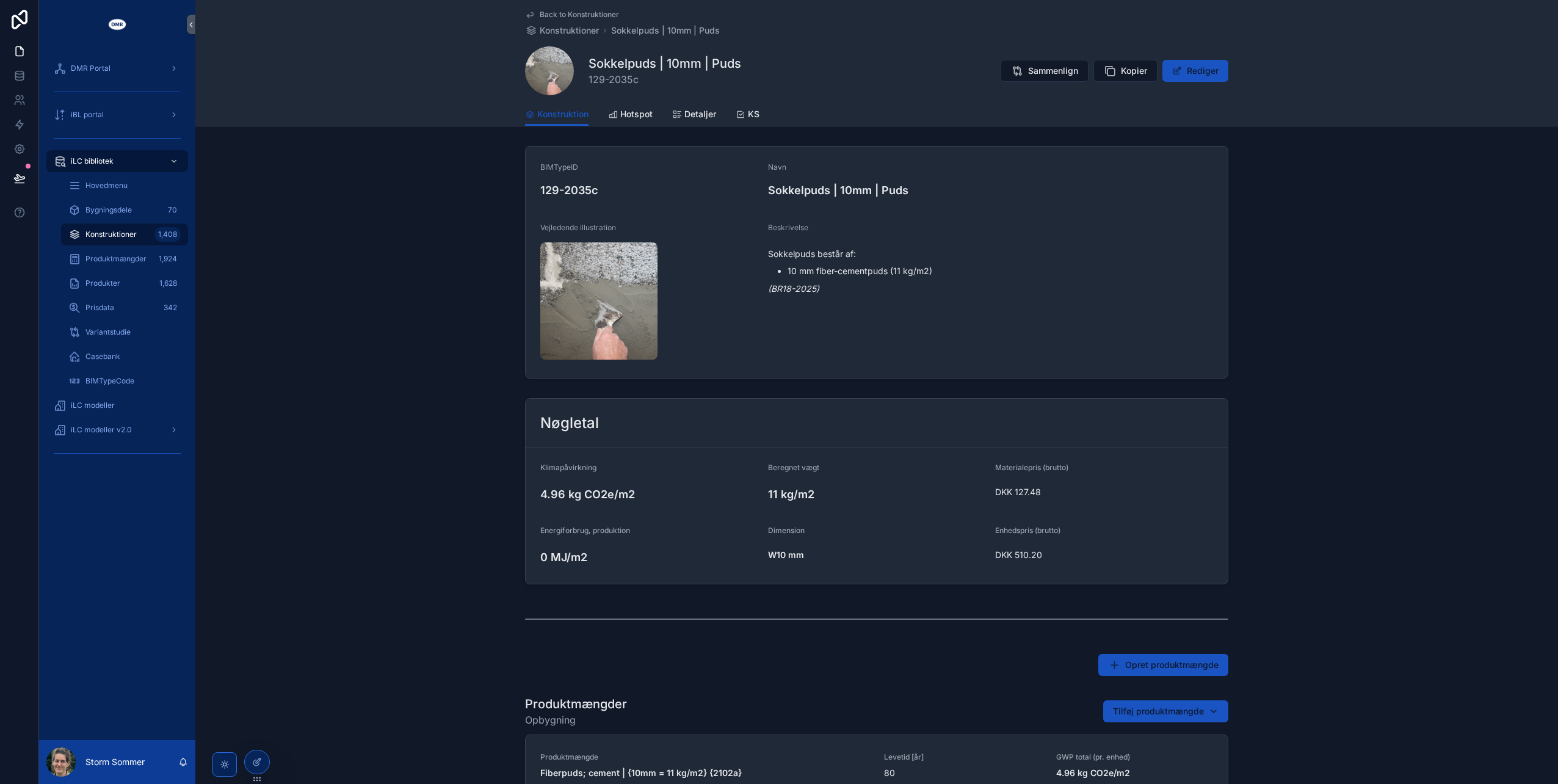
scroll to position [222, 0]
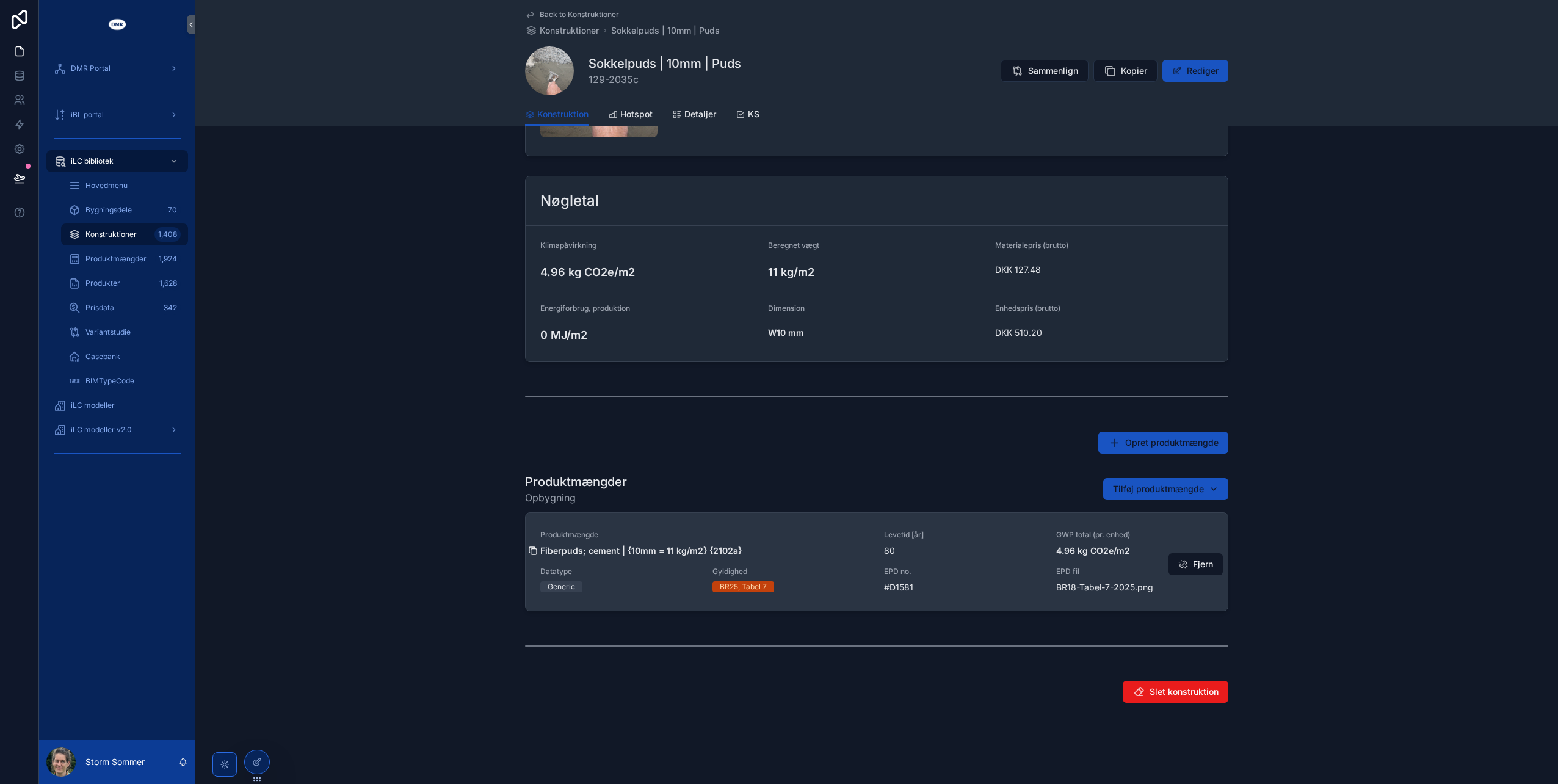
click at [532, 550] on icon "scrollable content" at bounding box center [533, 550] width 10 height 10
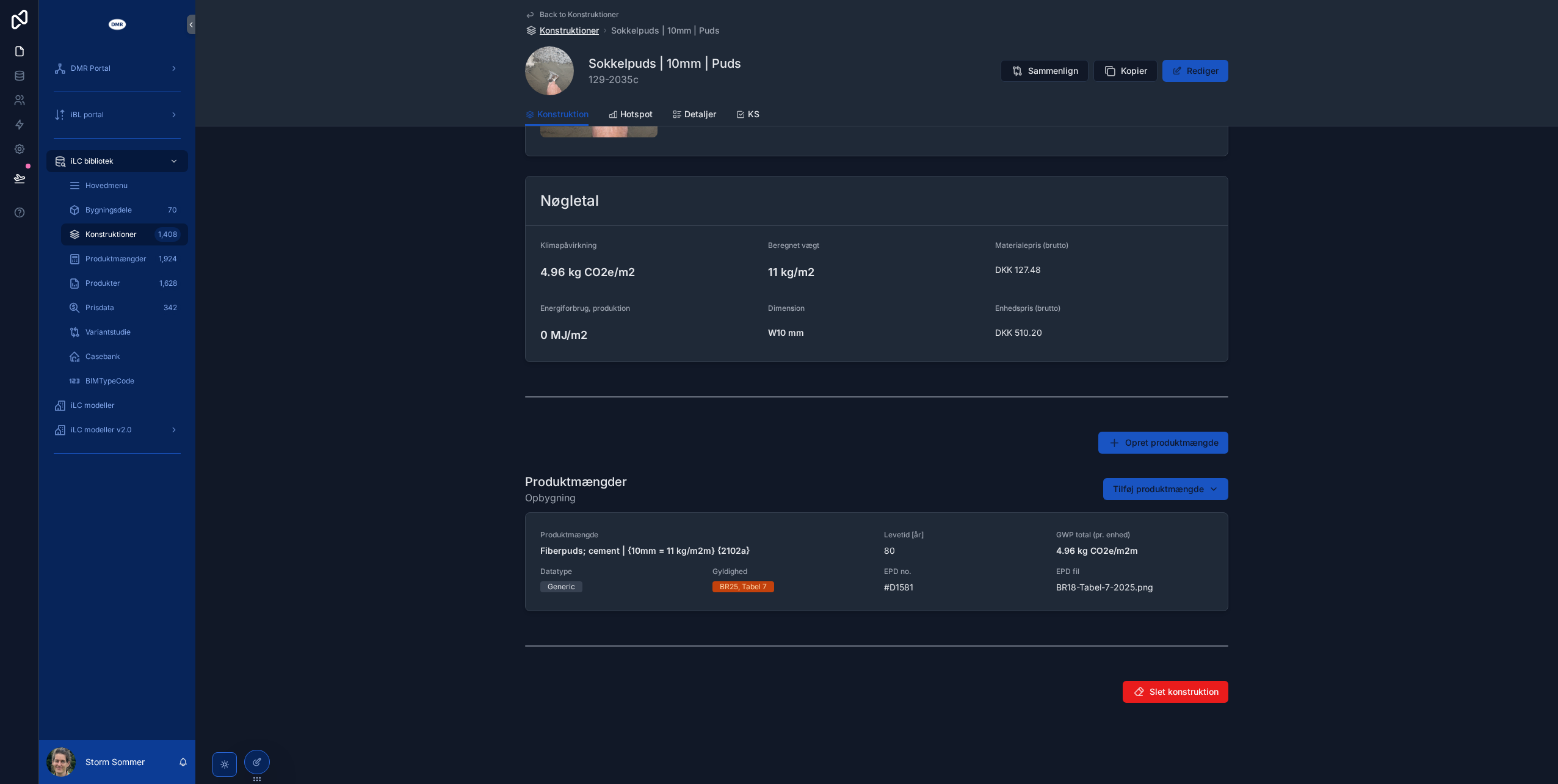
click at [568, 30] on span "Konstruktioner" at bounding box center [569, 30] width 59 height 12
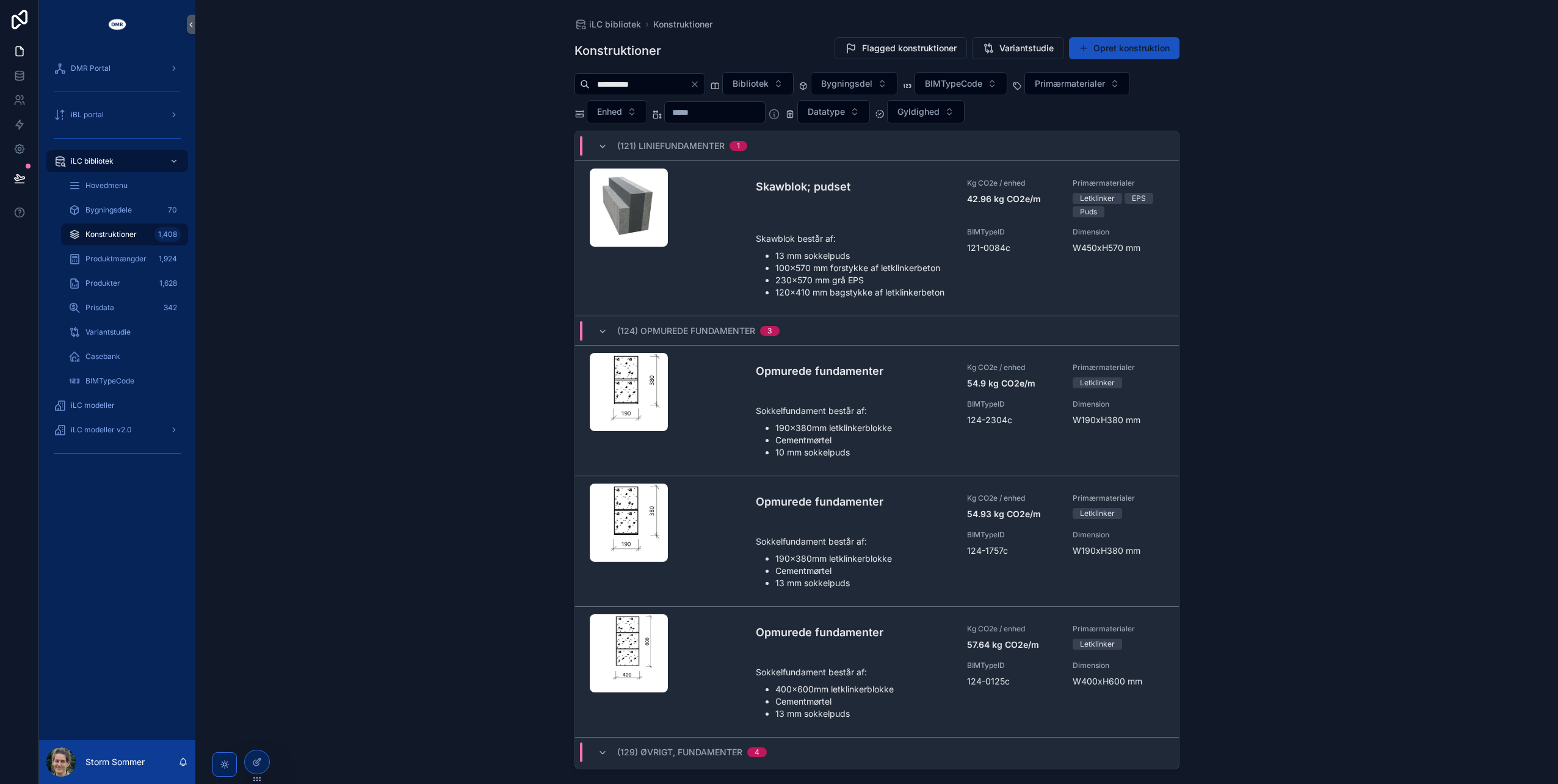
drag, startPoint x: 661, startPoint y: 81, endPoint x: 566, endPoint y: 78, distance: 95.0
click at [566, 78] on div "**********" at bounding box center [876, 384] width 624 height 769
type input "**********"
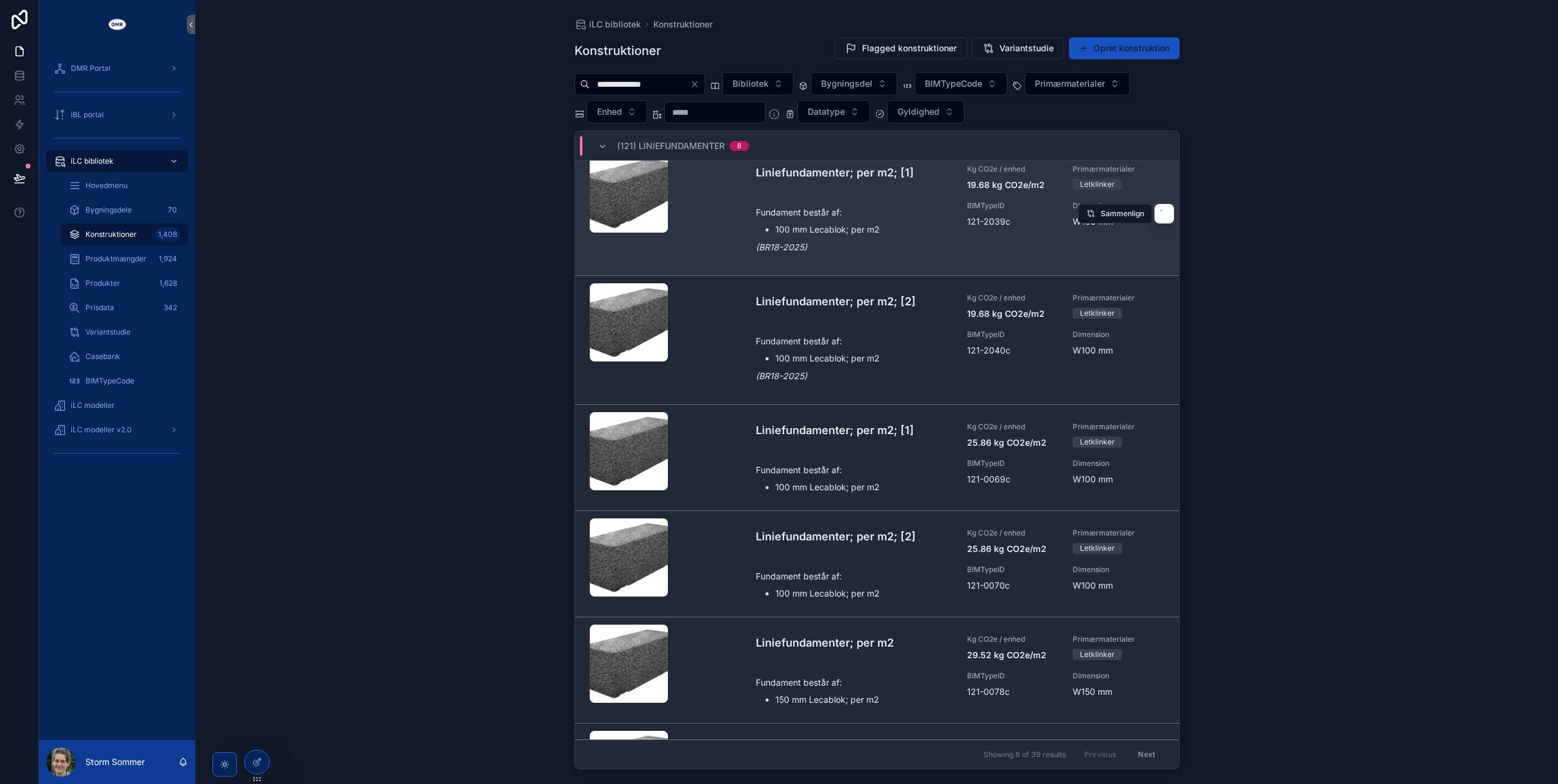
scroll to position [8, 0]
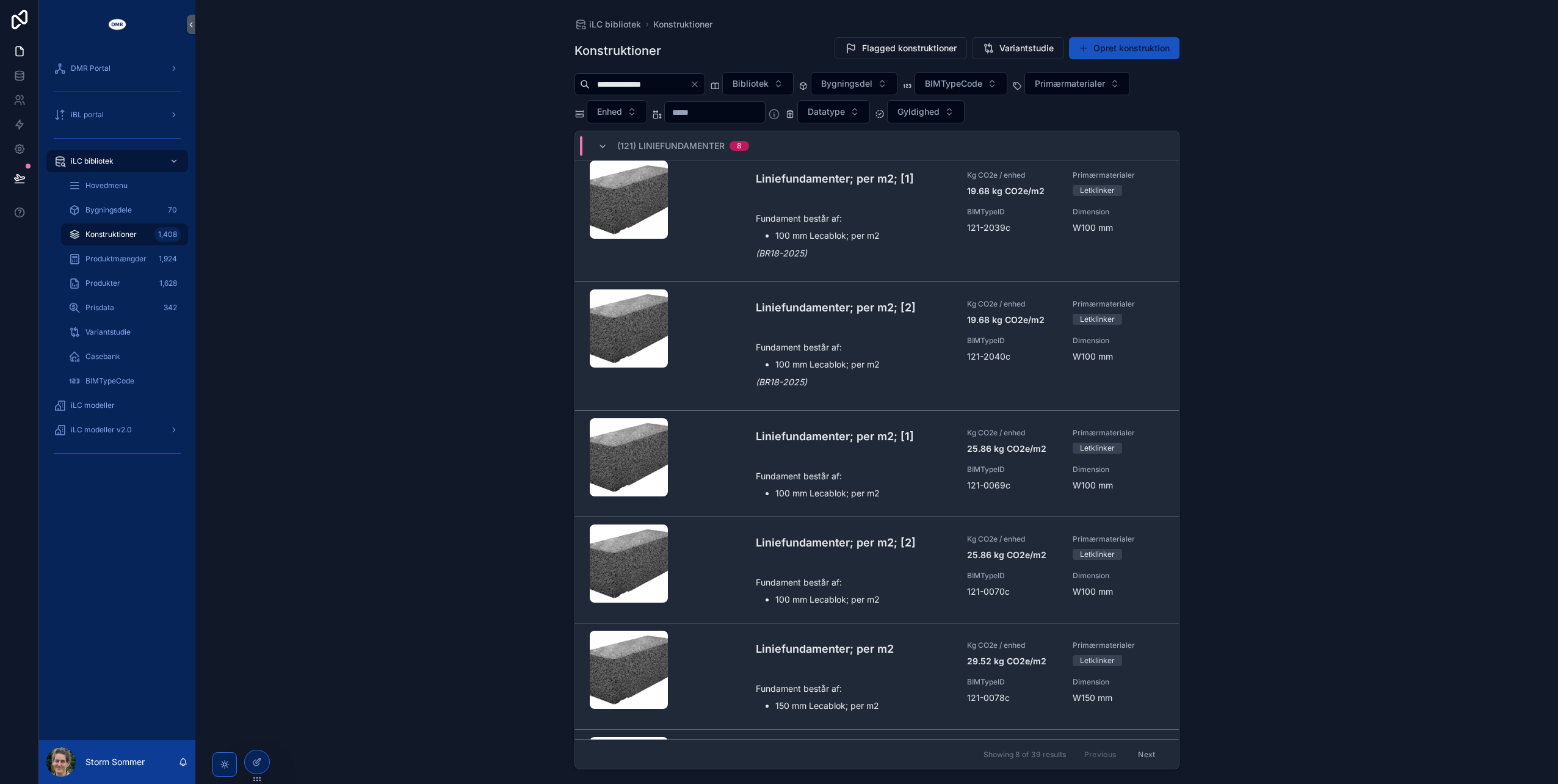
click at [726, 110] on input "scrollable content" at bounding box center [714, 112] width 100 height 17
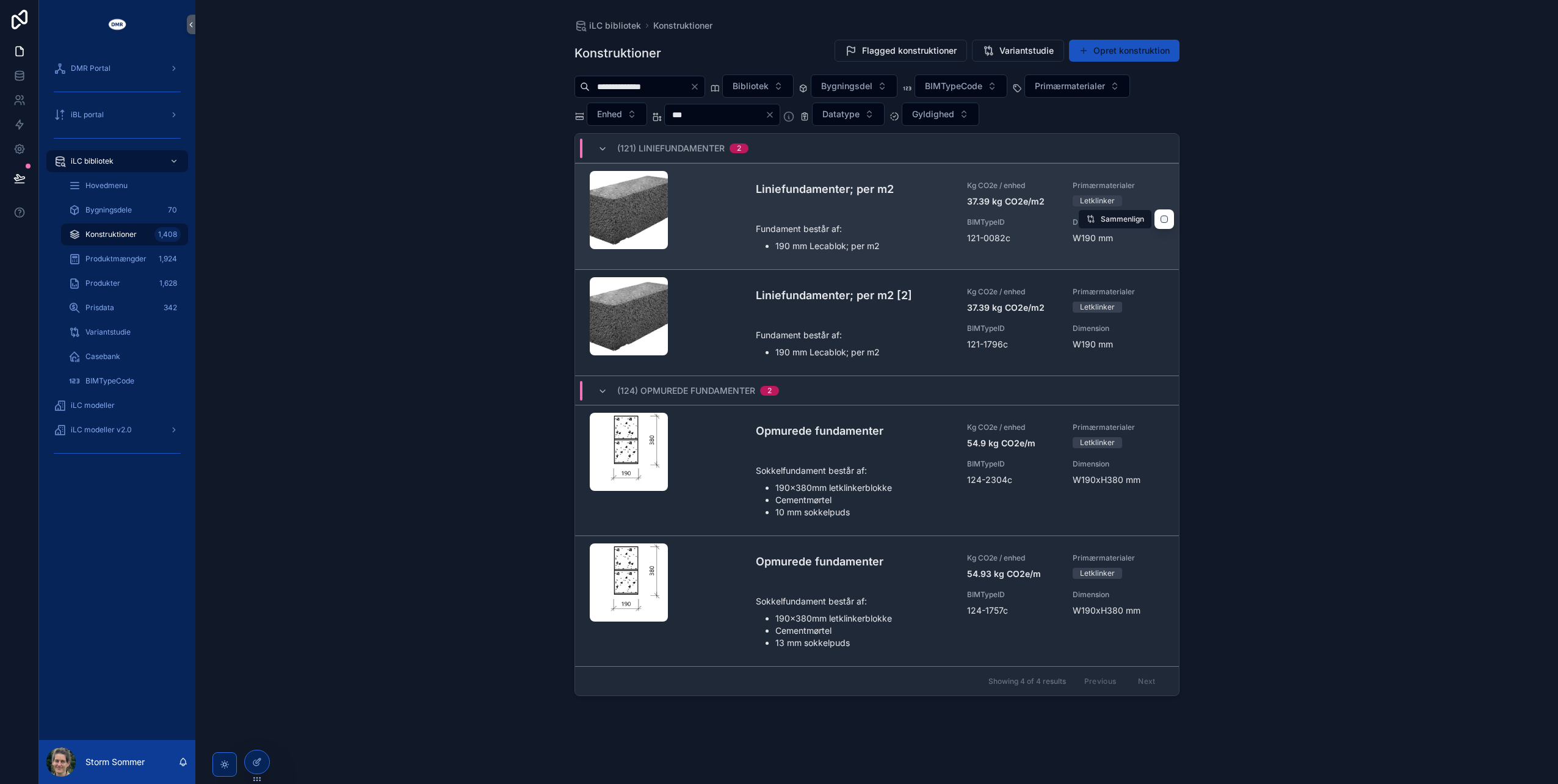
type input "***"
click at [718, 221] on div "scrollable content" at bounding box center [668, 216] width 157 height 91
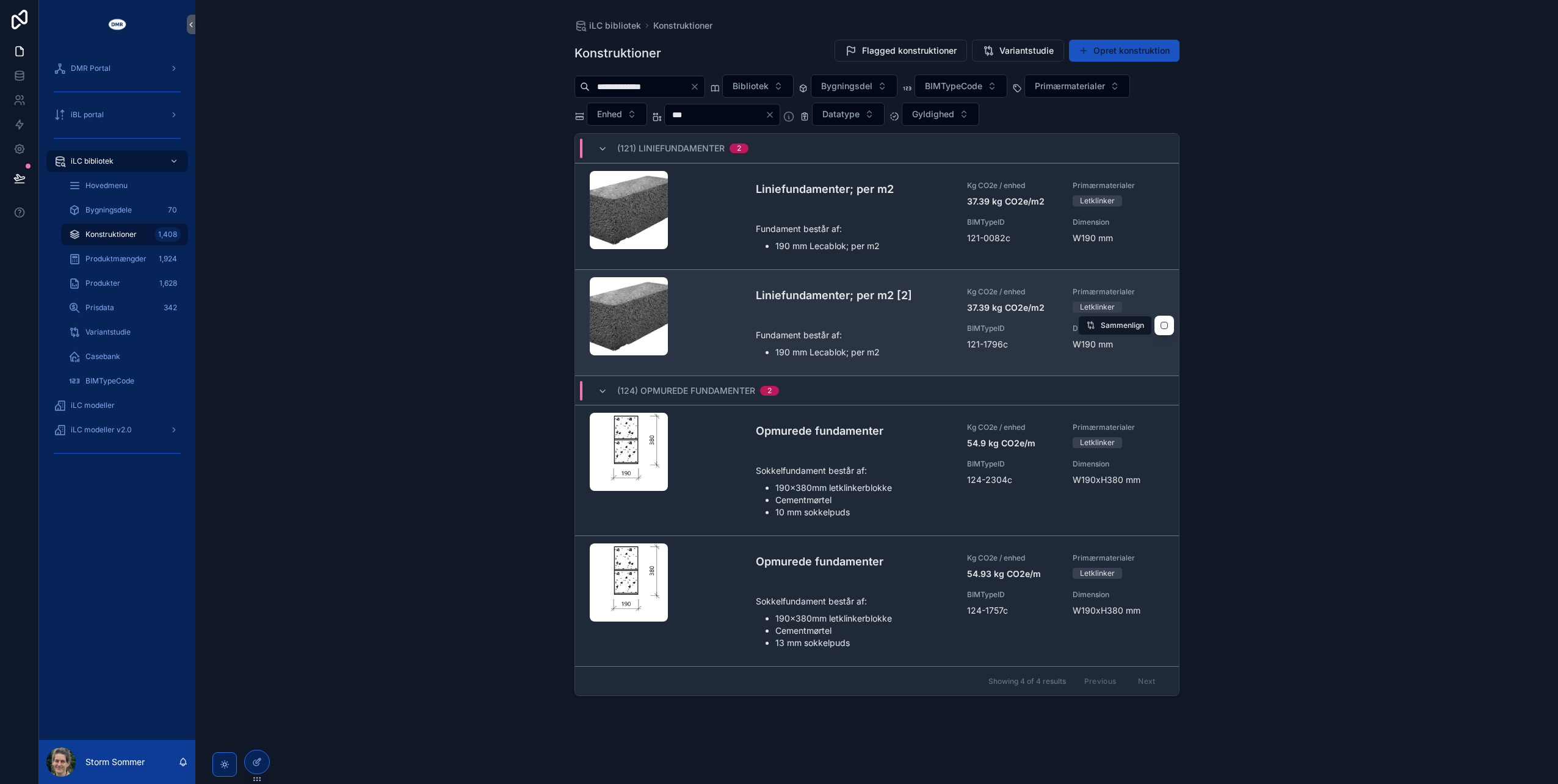
click at [824, 307] on div "Liniefundamenter; per m2 [2]" at bounding box center [854, 300] width 197 height 27
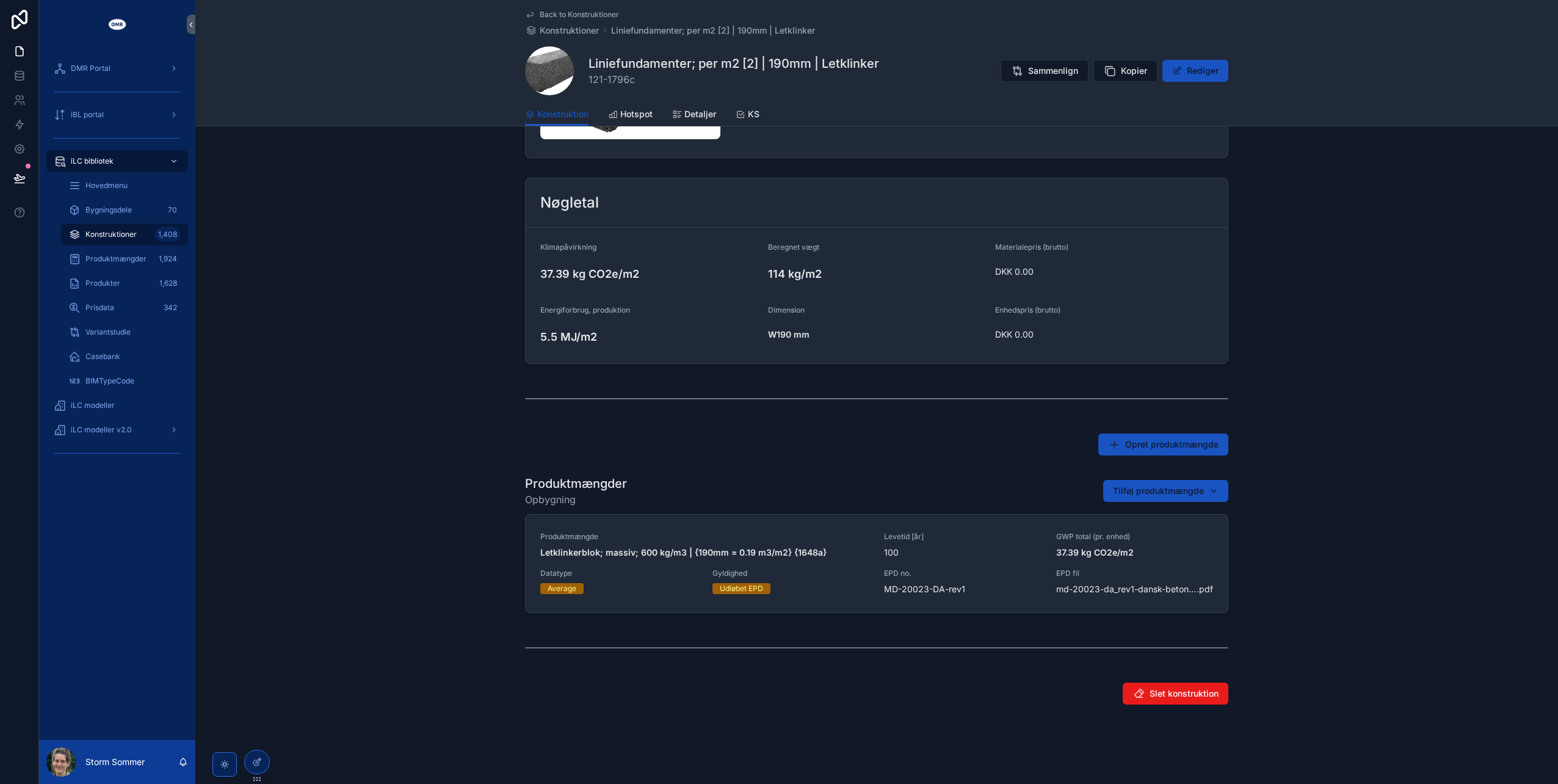
scroll to position [271, 0]
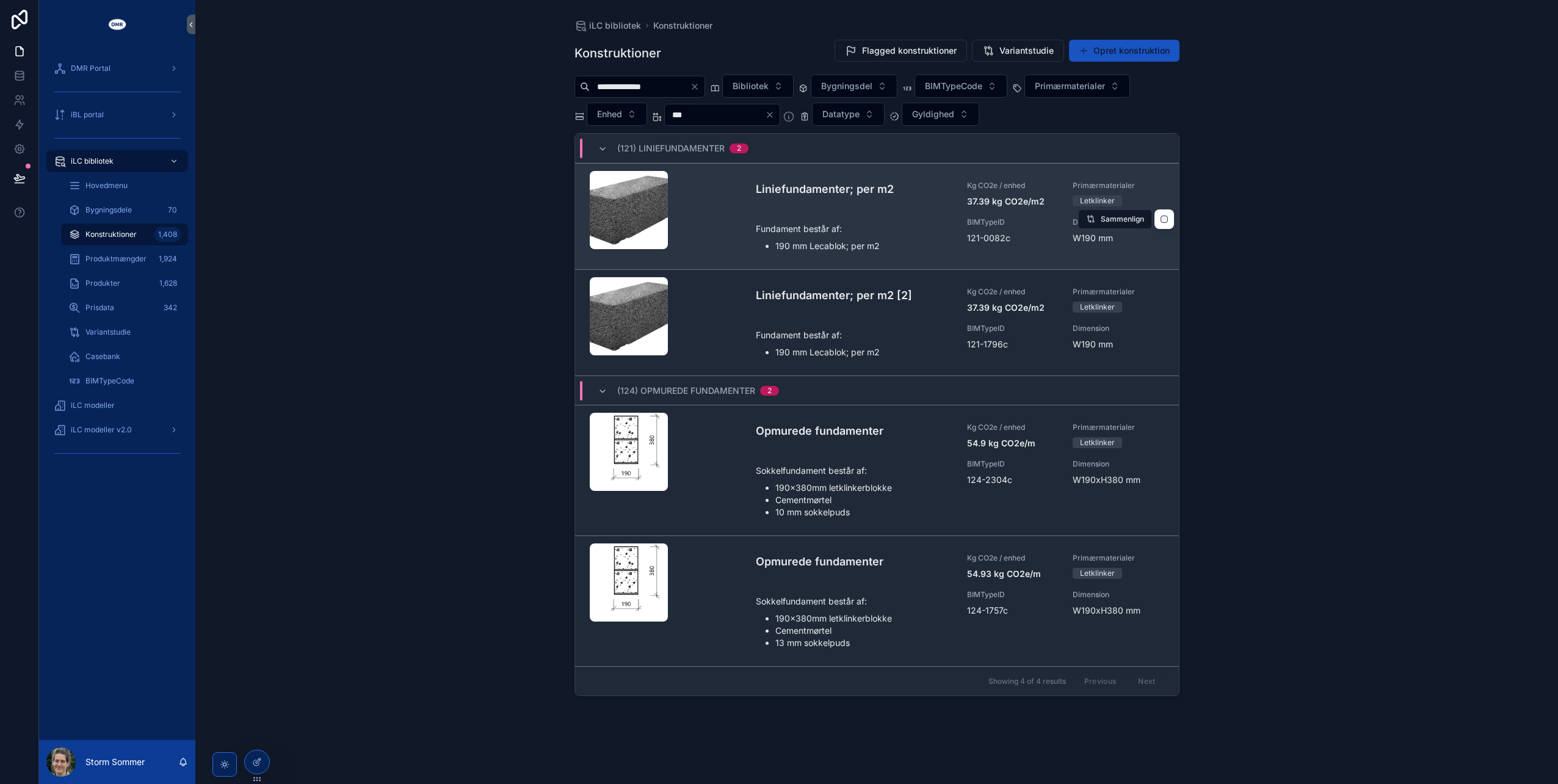
click at [833, 231] on p "Fundament består af:" at bounding box center [854, 228] width 197 height 13
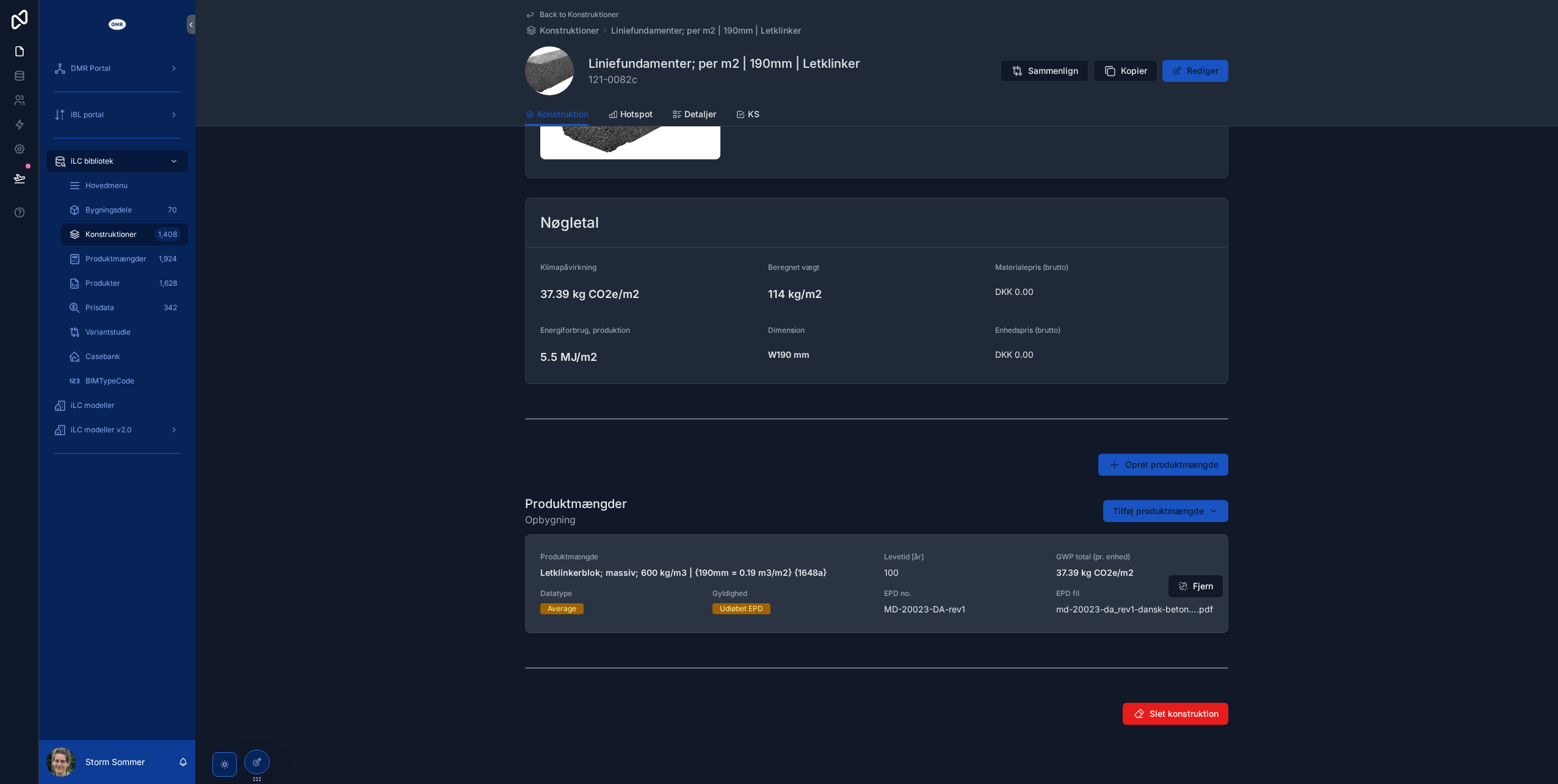
scroll to position [271, 0]
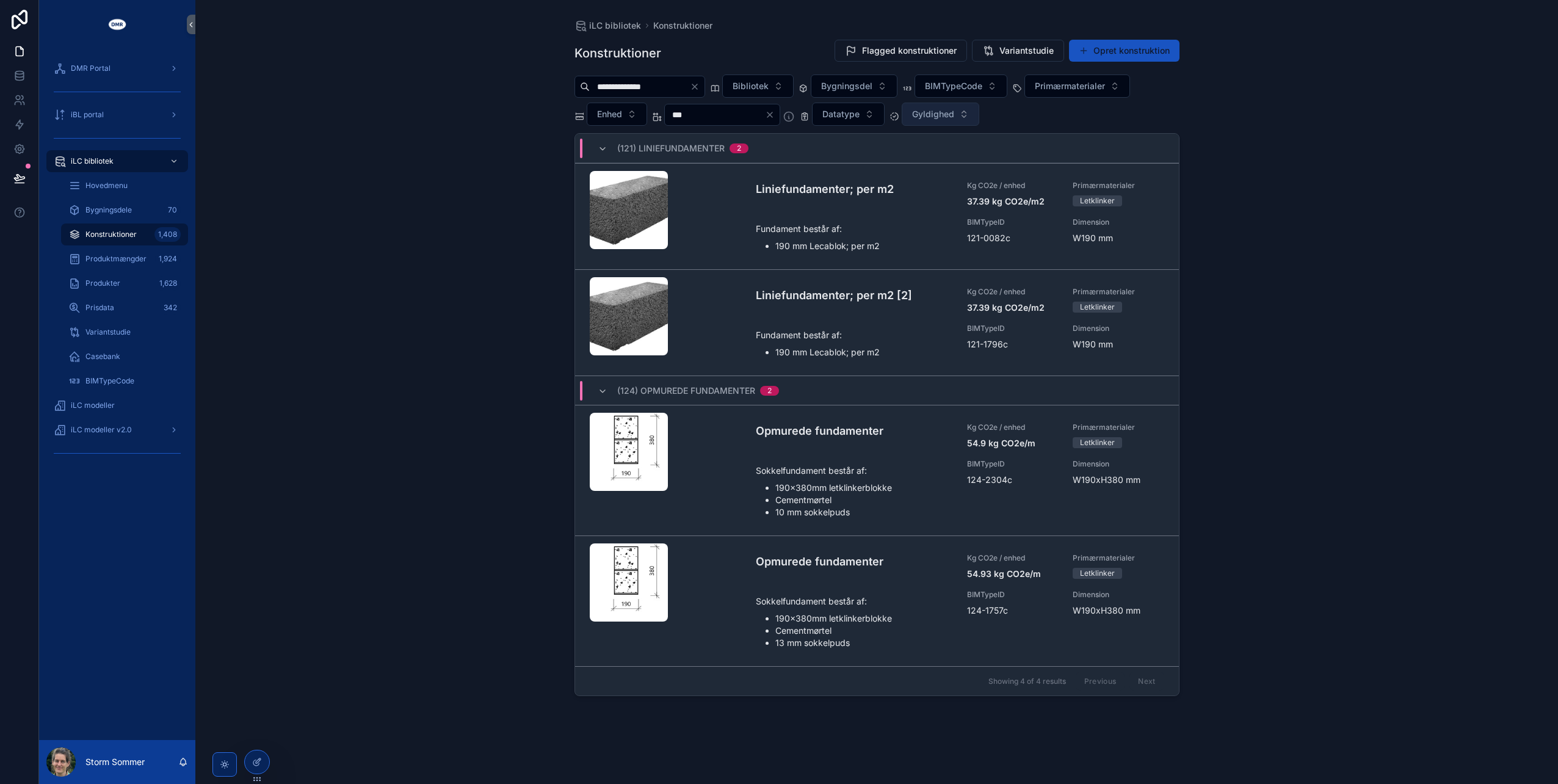
click at [954, 109] on span "Gyldighed" at bounding box center [933, 114] width 42 height 12
click at [928, 220] on div "Gyldig EPD" at bounding box center [965, 221] width 146 height 19
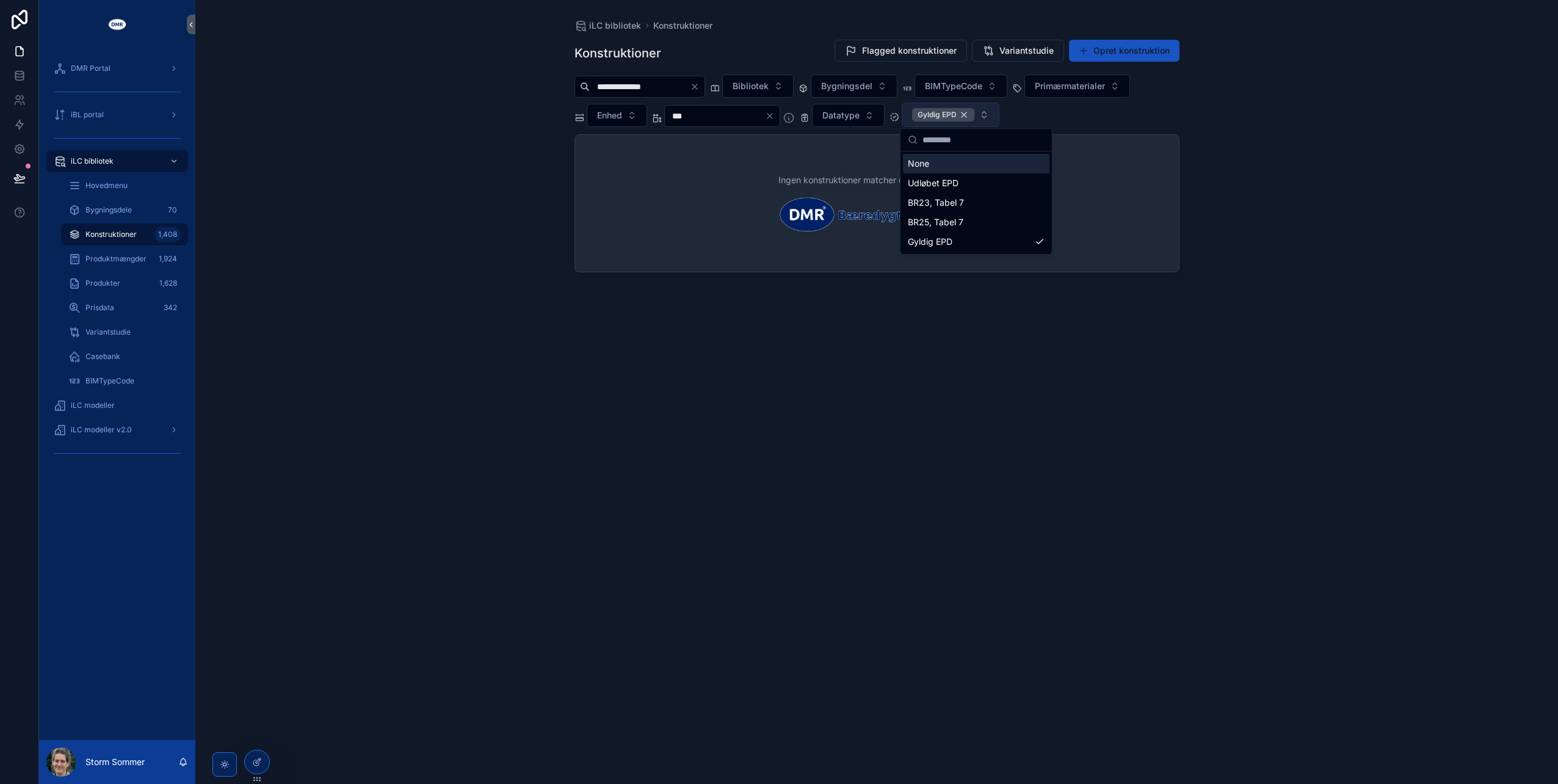
click at [974, 111] on div "Gyldig EPD" at bounding box center [943, 115] width 62 height 13
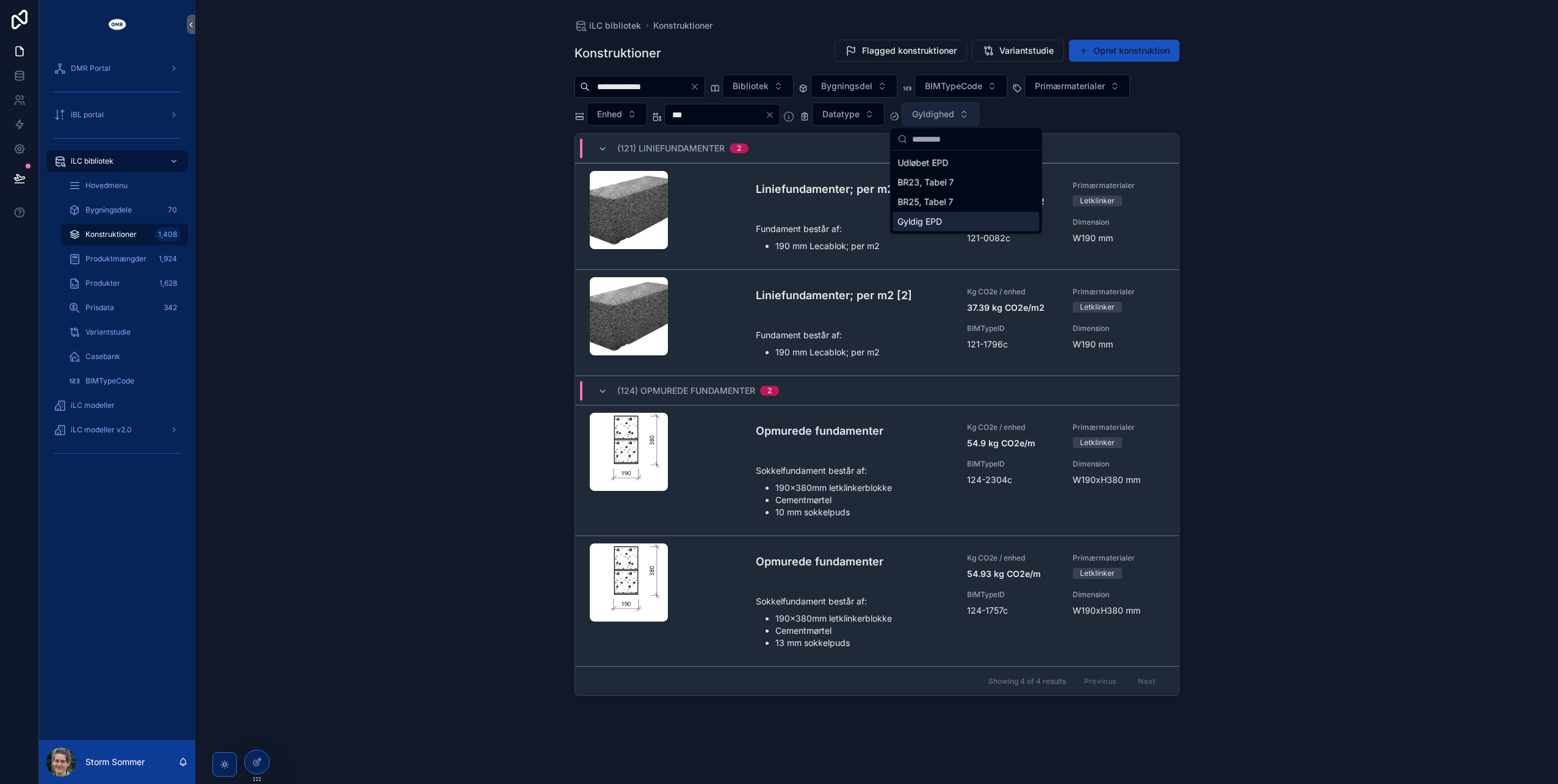
click at [388, 222] on div "**********" at bounding box center [877, 392] width 1362 height 784
click at [436, 440] on div "**********" at bounding box center [877, 392] width 1362 height 784
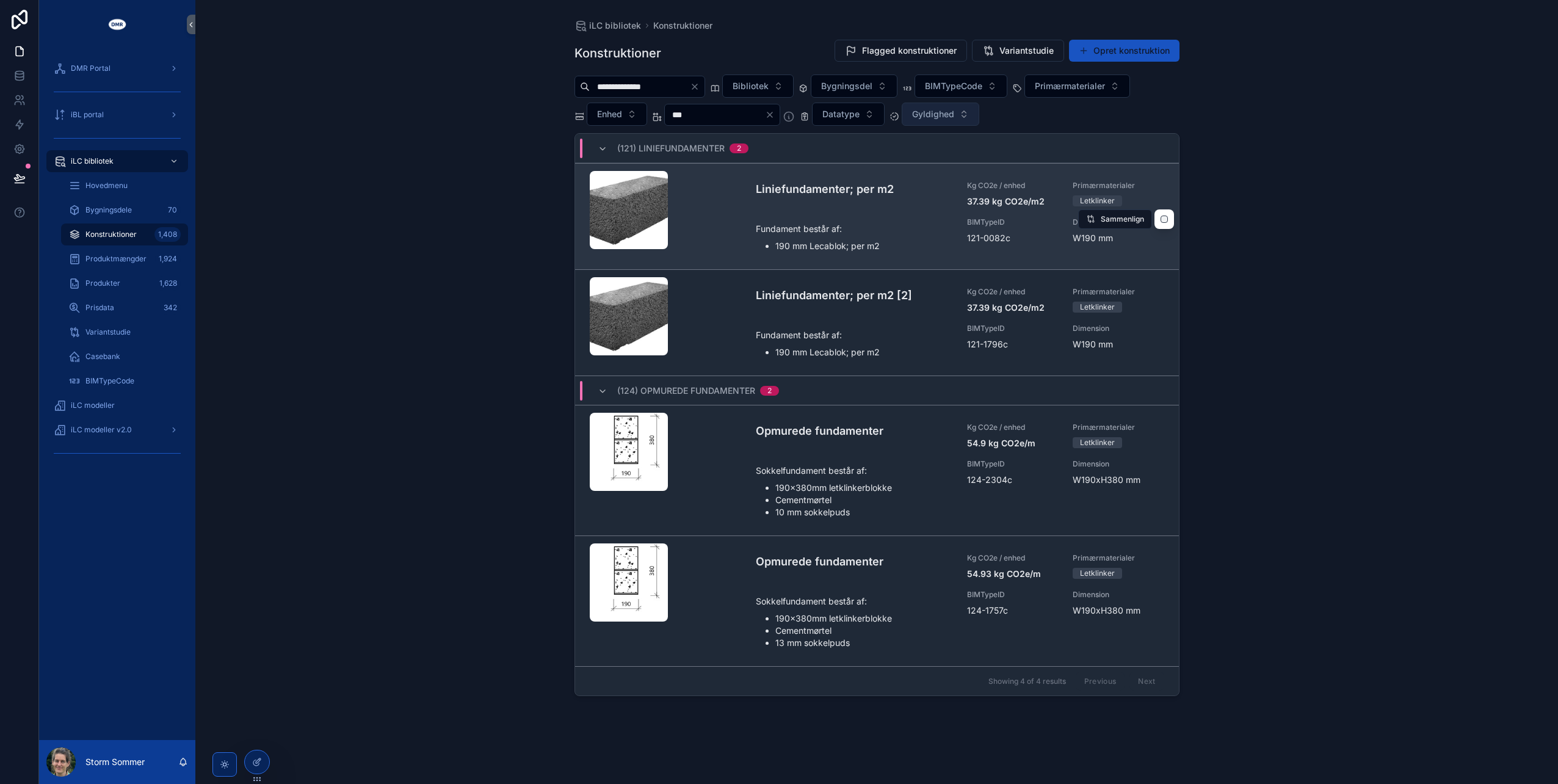
click at [808, 234] on div "Fundament består af: 190 mm Lecablok; per m2" at bounding box center [854, 237] width 197 height 30
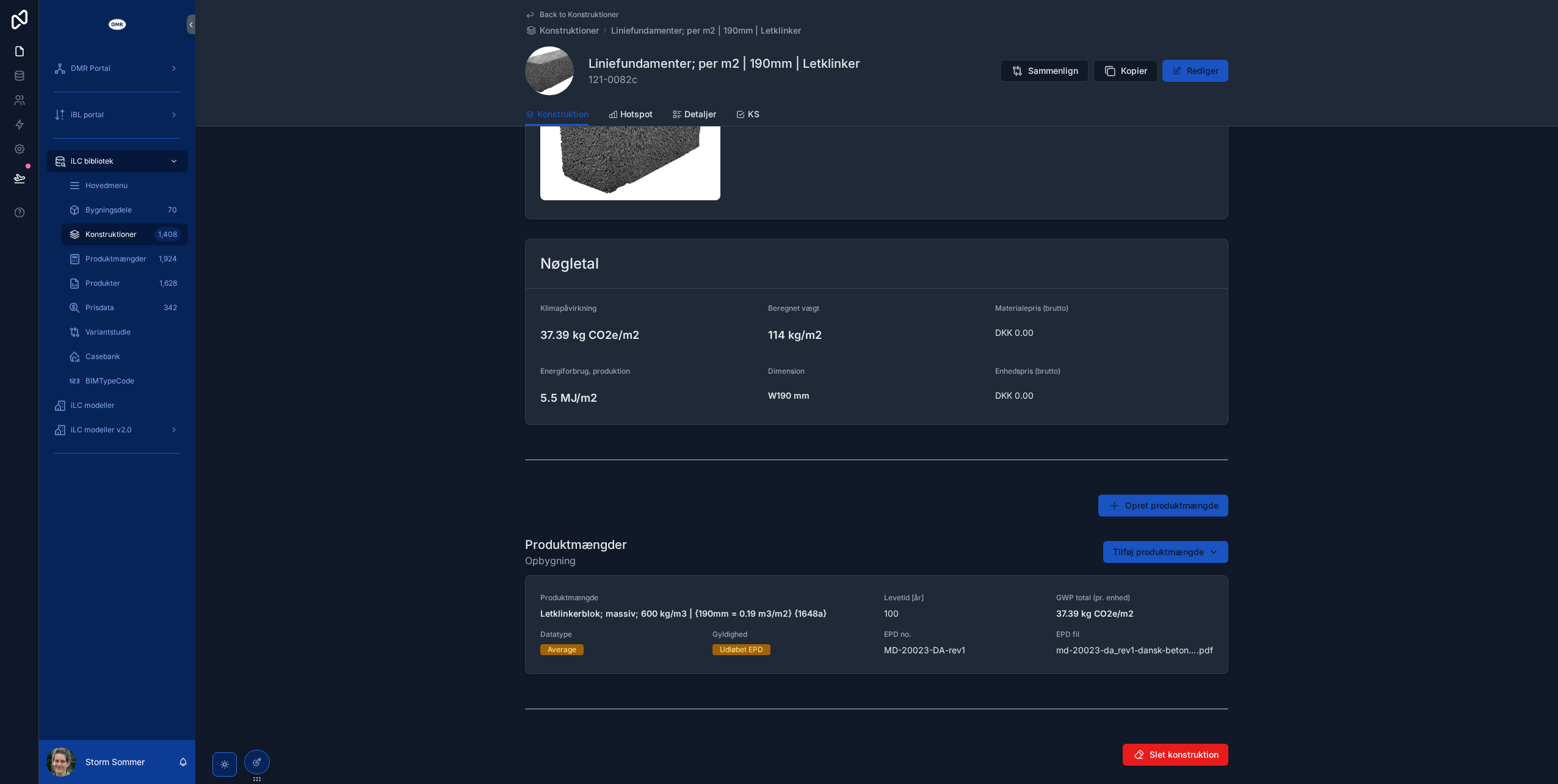
scroll to position [244, 0]
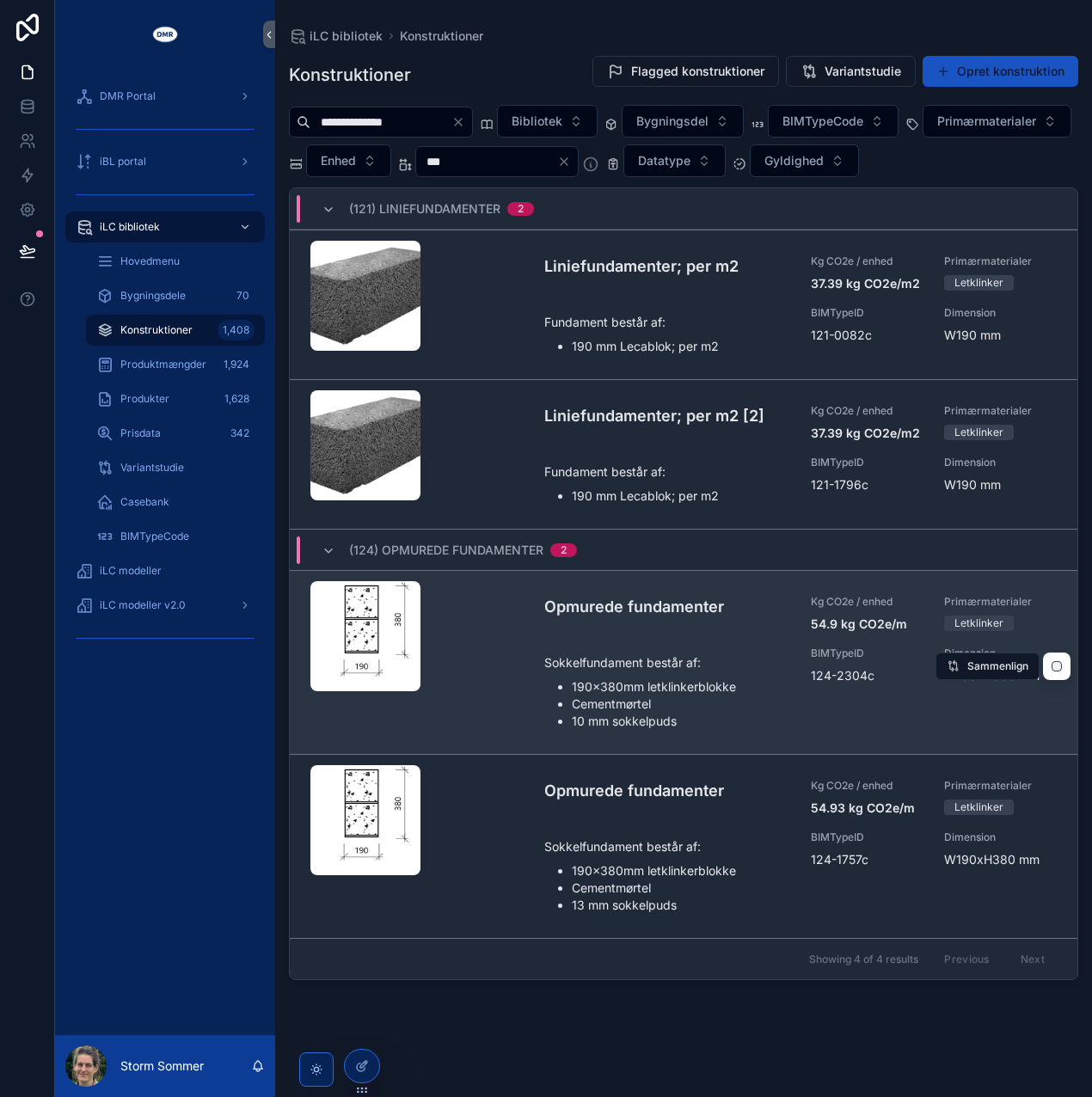
click at [640, 696] on li "Cementmørtel" at bounding box center [680, 704] width 219 height 17
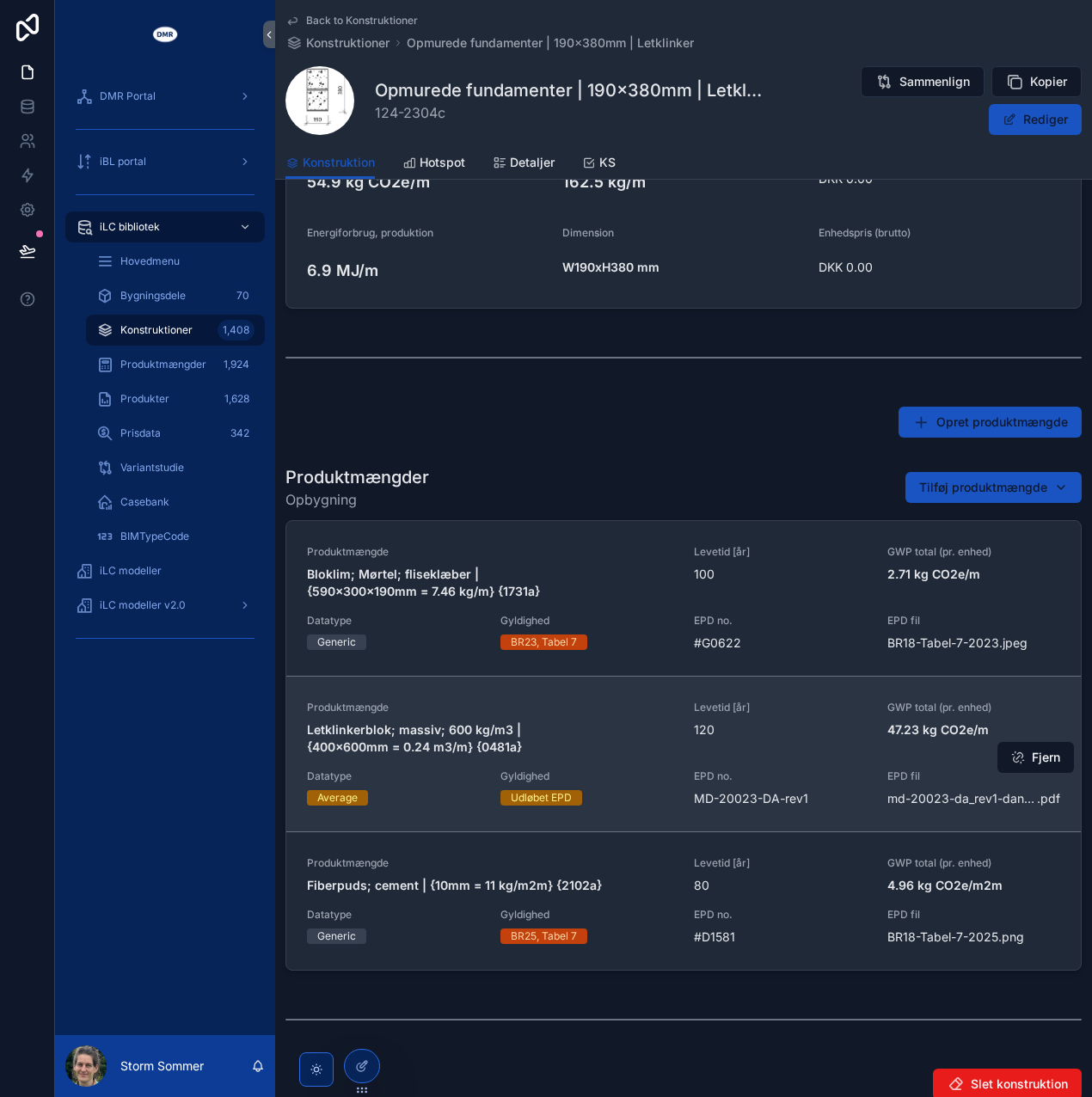
scroll to position [700, 0]
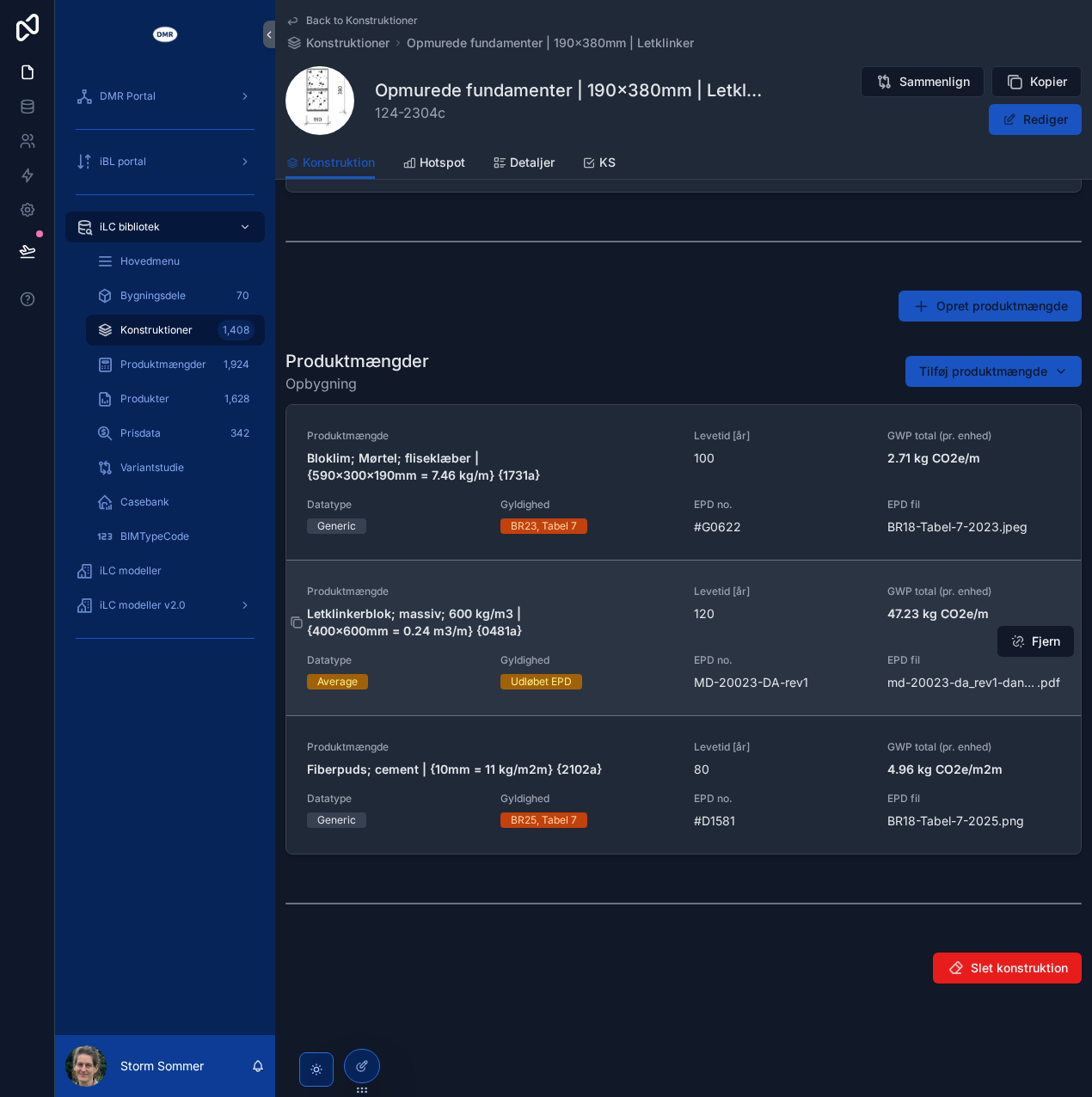
click at [454, 633] on strong "Letklinkerblok; massiv; 600 kg/m3 | {400x600mm = 0.24 m3/m} {0481a}" at bounding box center [415, 623] width 218 height 32
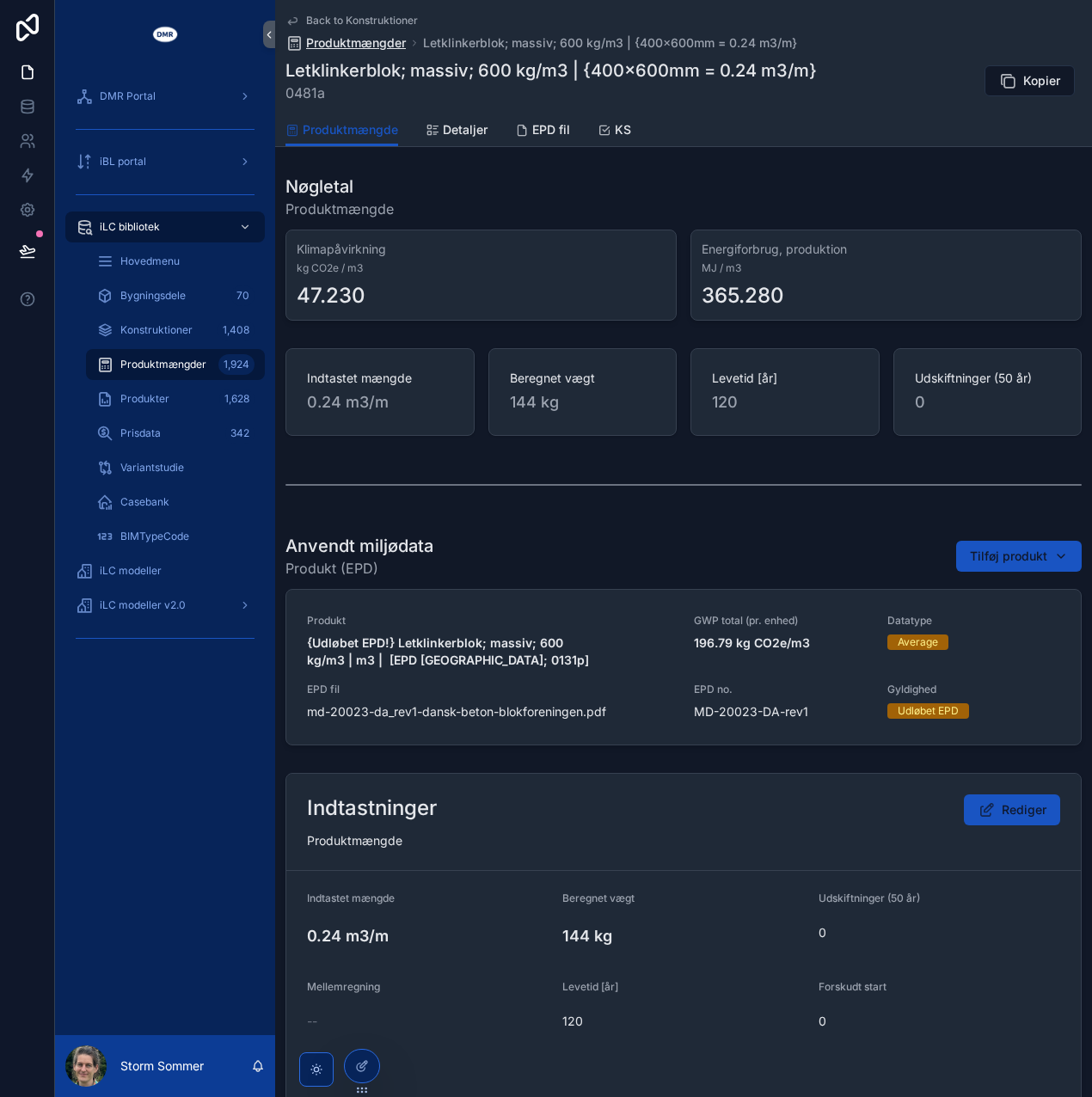
click at [353, 39] on span "Produktmængder" at bounding box center [355, 43] width 99 height 17
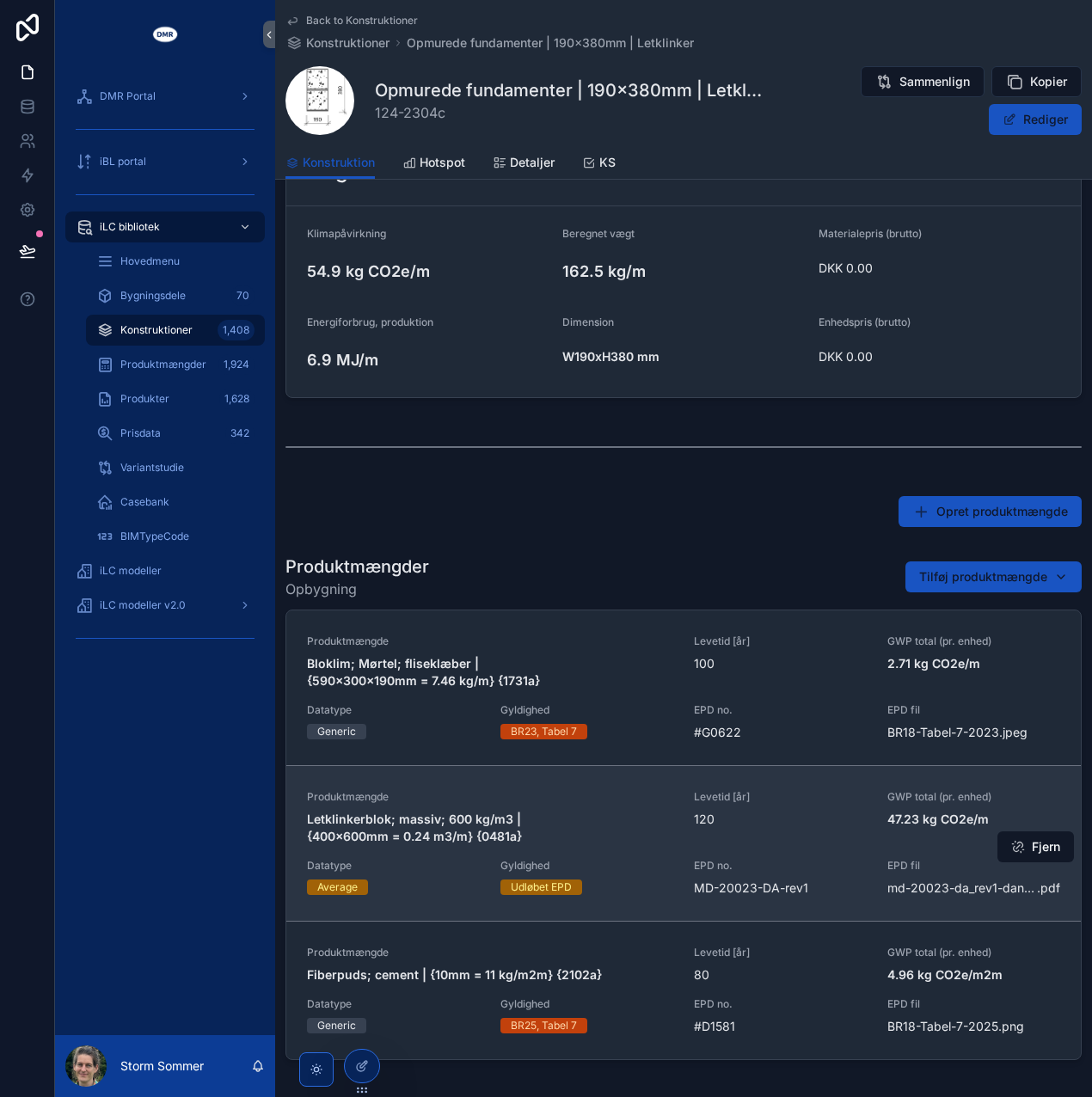
scroll to position [516, 0]
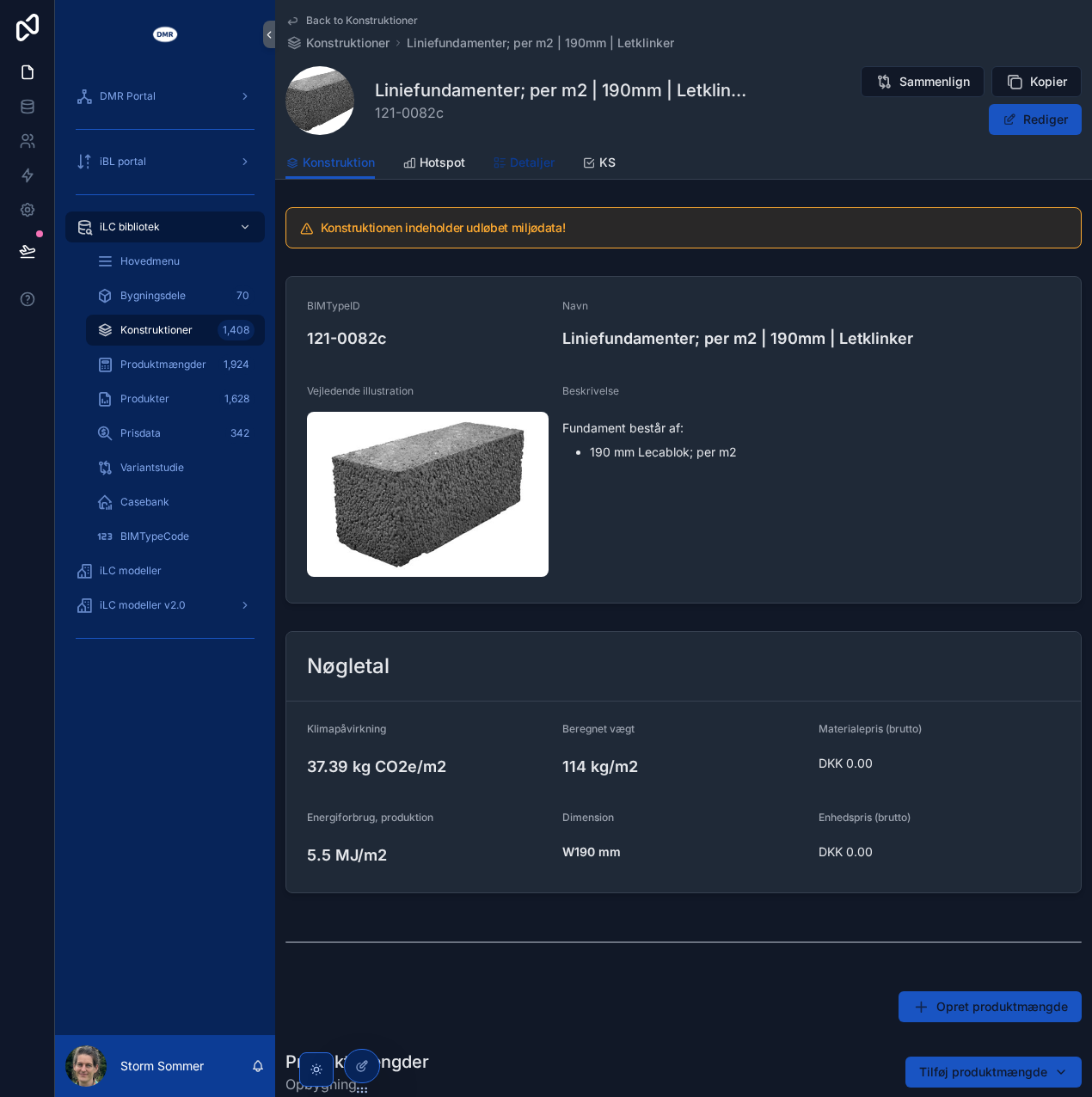
click at [511, 156] on span "Detaljer" at bounding box center [532, 163] width 44 height 17
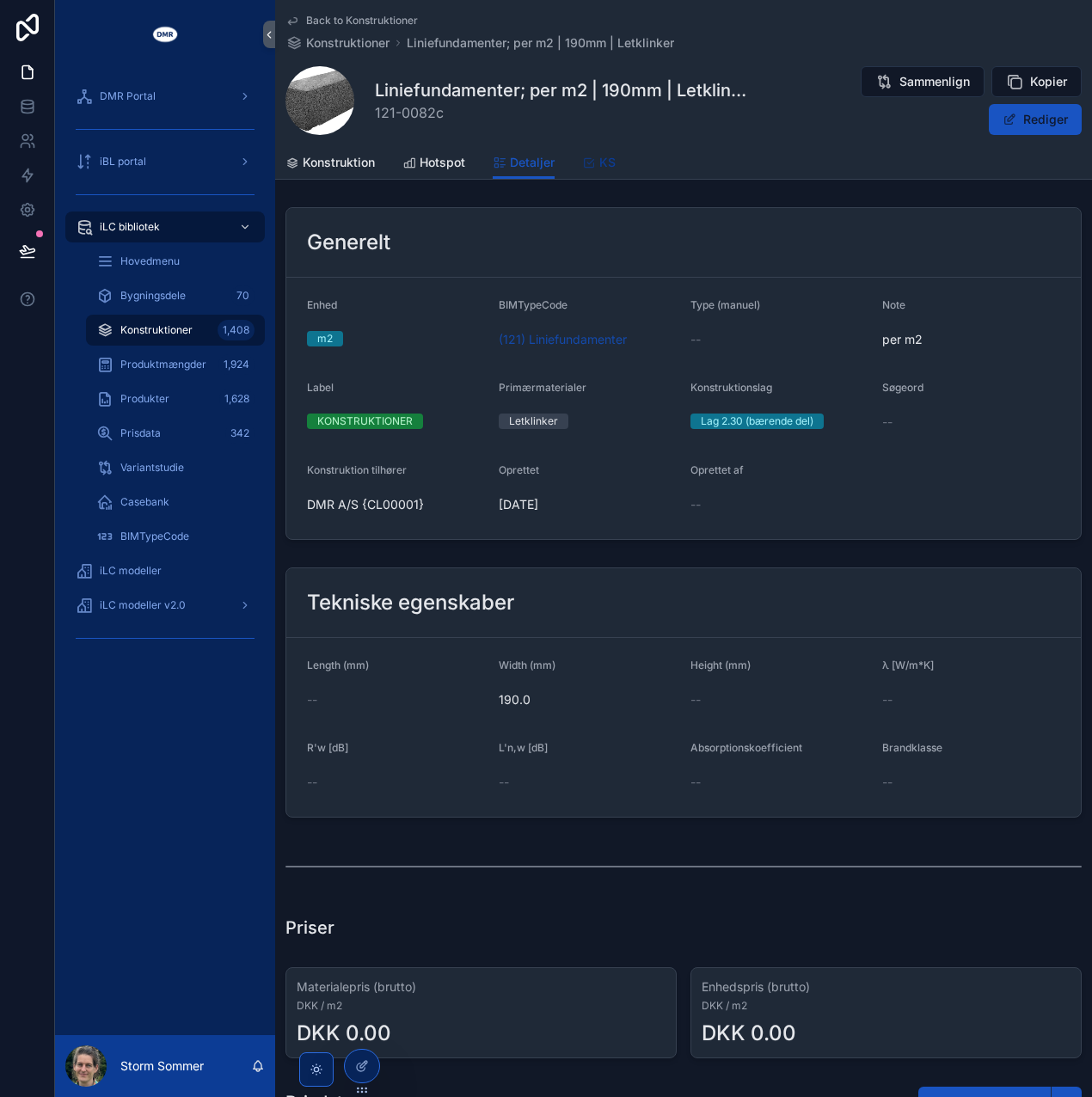
click at [588, 156] on icon "scrollable content" at bounding box center [589, 163] width 14 height 14
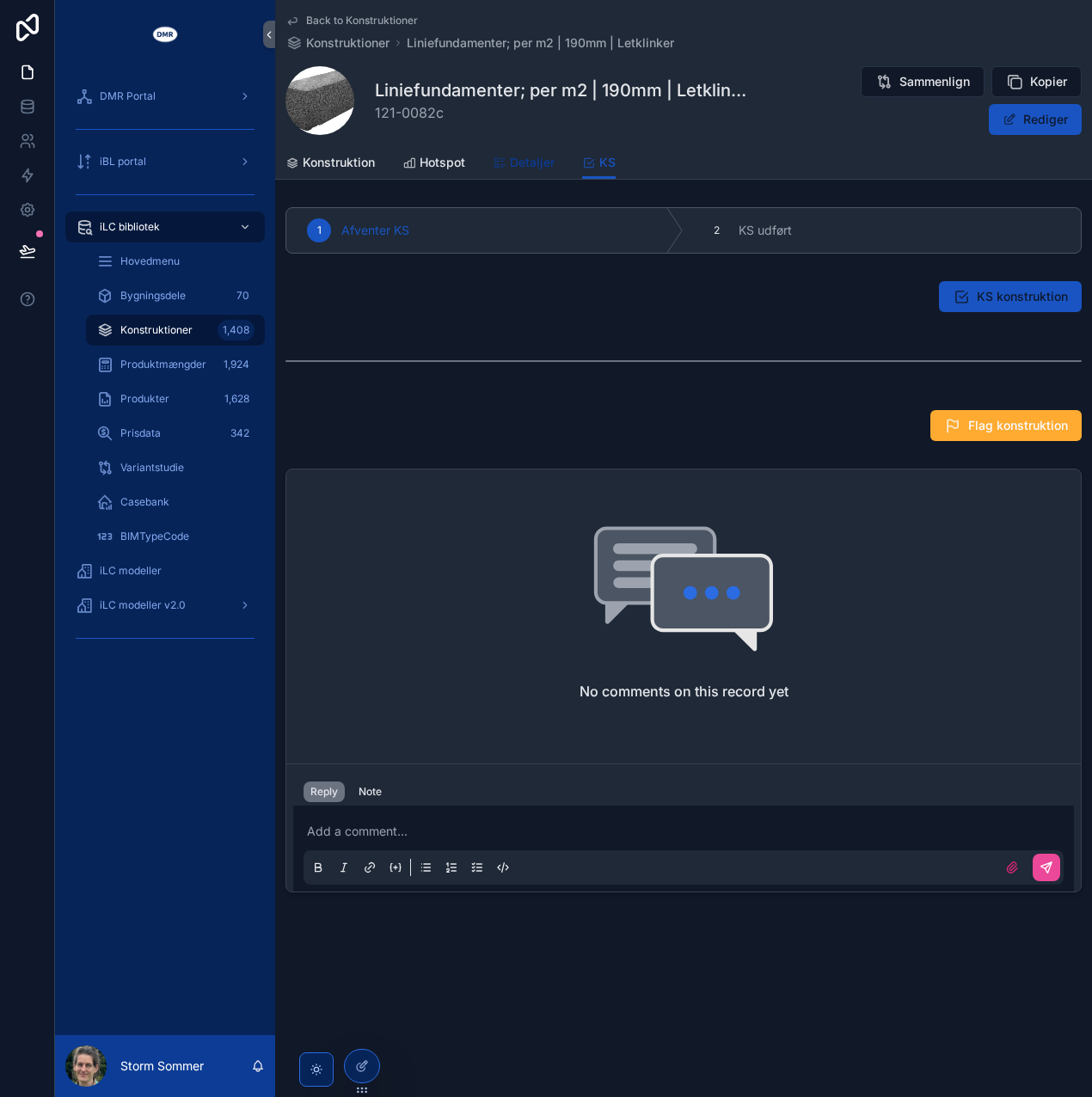
click at [532, 168] on span "Detaljer" at bounding box center [532, 163] width 44 height 17
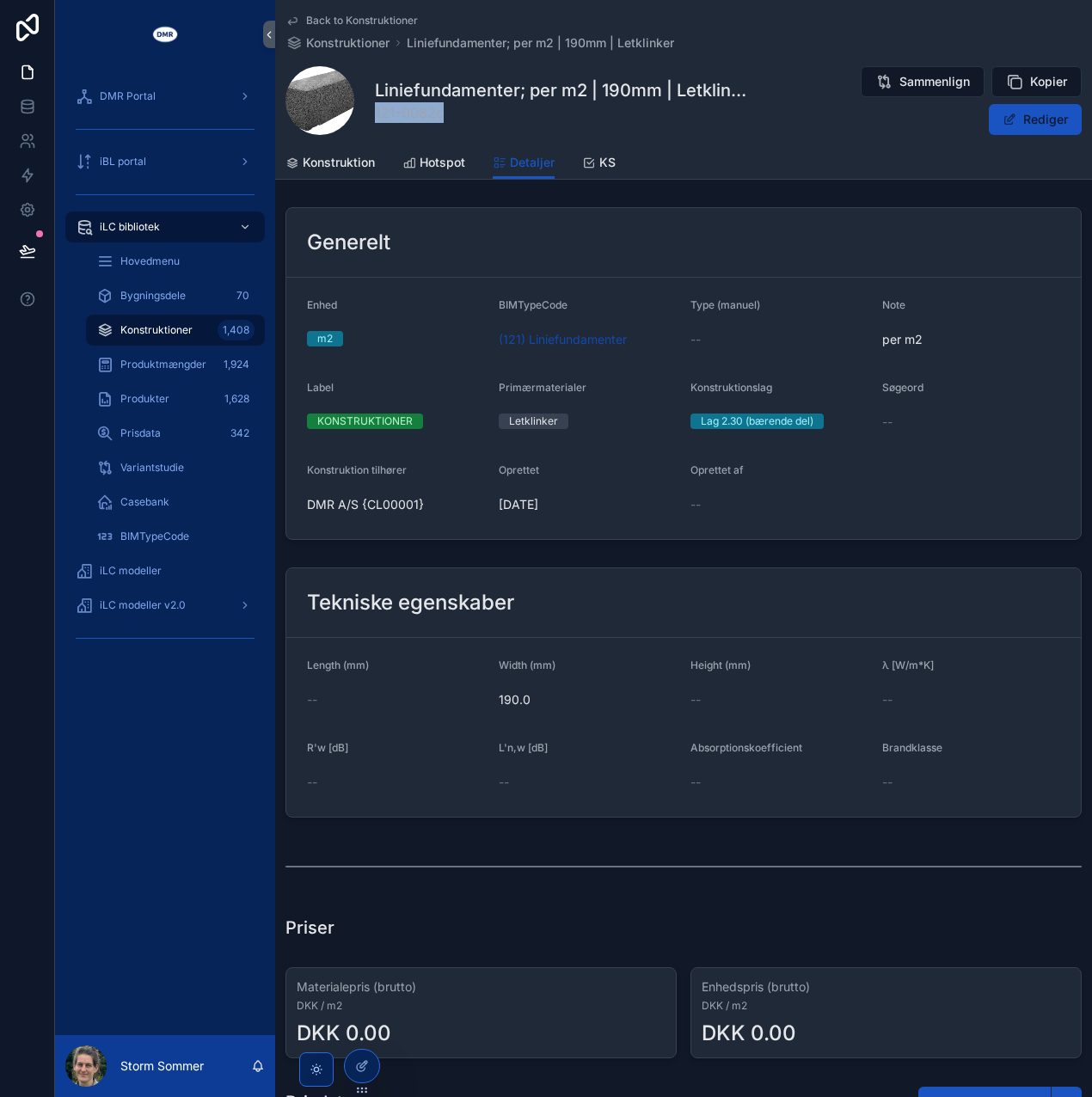
drag, startPoint x: 454, startPoint y: 113, endPoint x: 375, endPoint y: 107, distance: 79.2
click at [375, 107] on span "121-0082c" at bounding box center [563, 113] width 377 height 21
copy span "121-0082c"
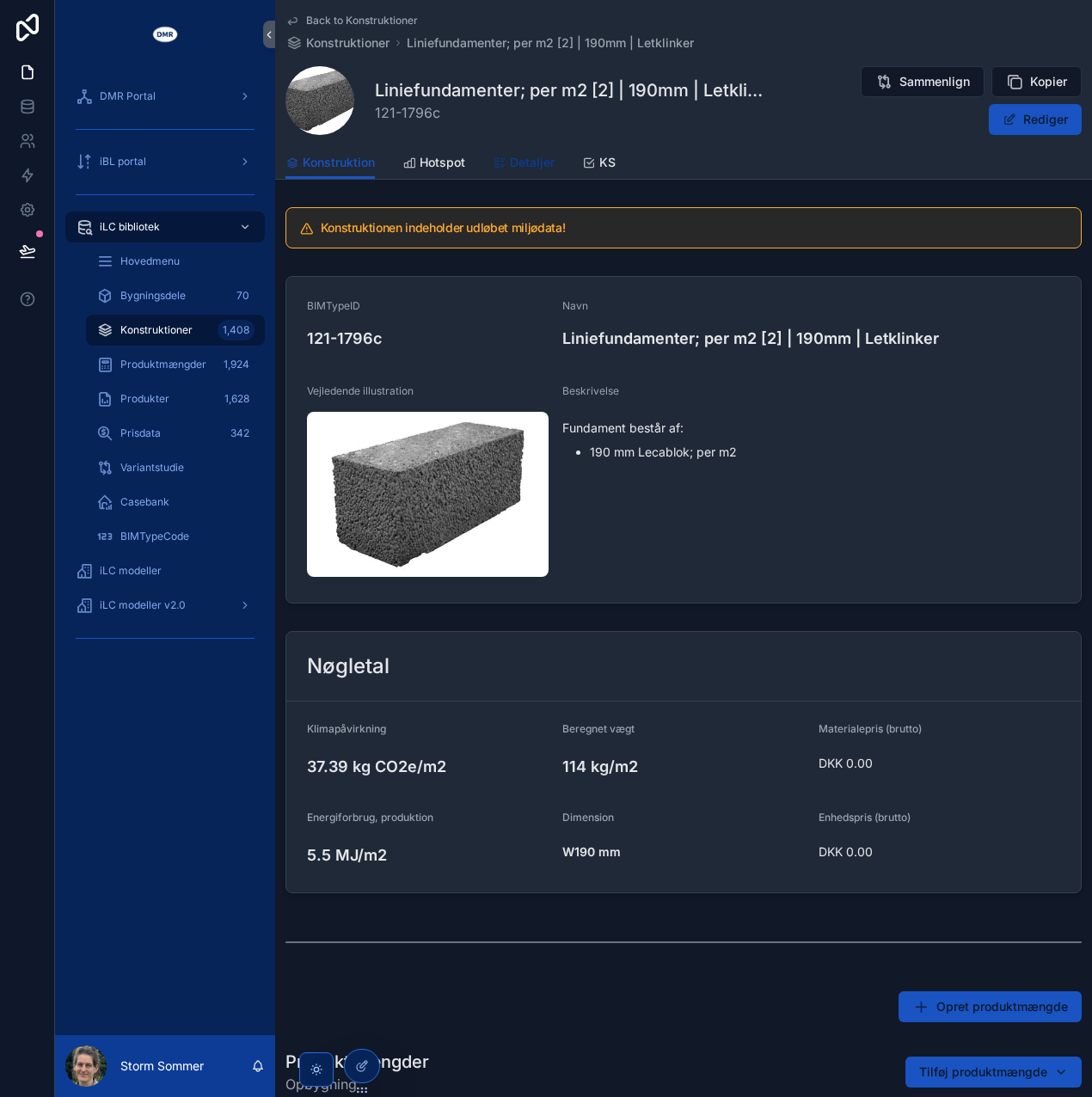
click at [540, 166] on span "Detaljer" at bounding box center [532, 163] width 44 height 17
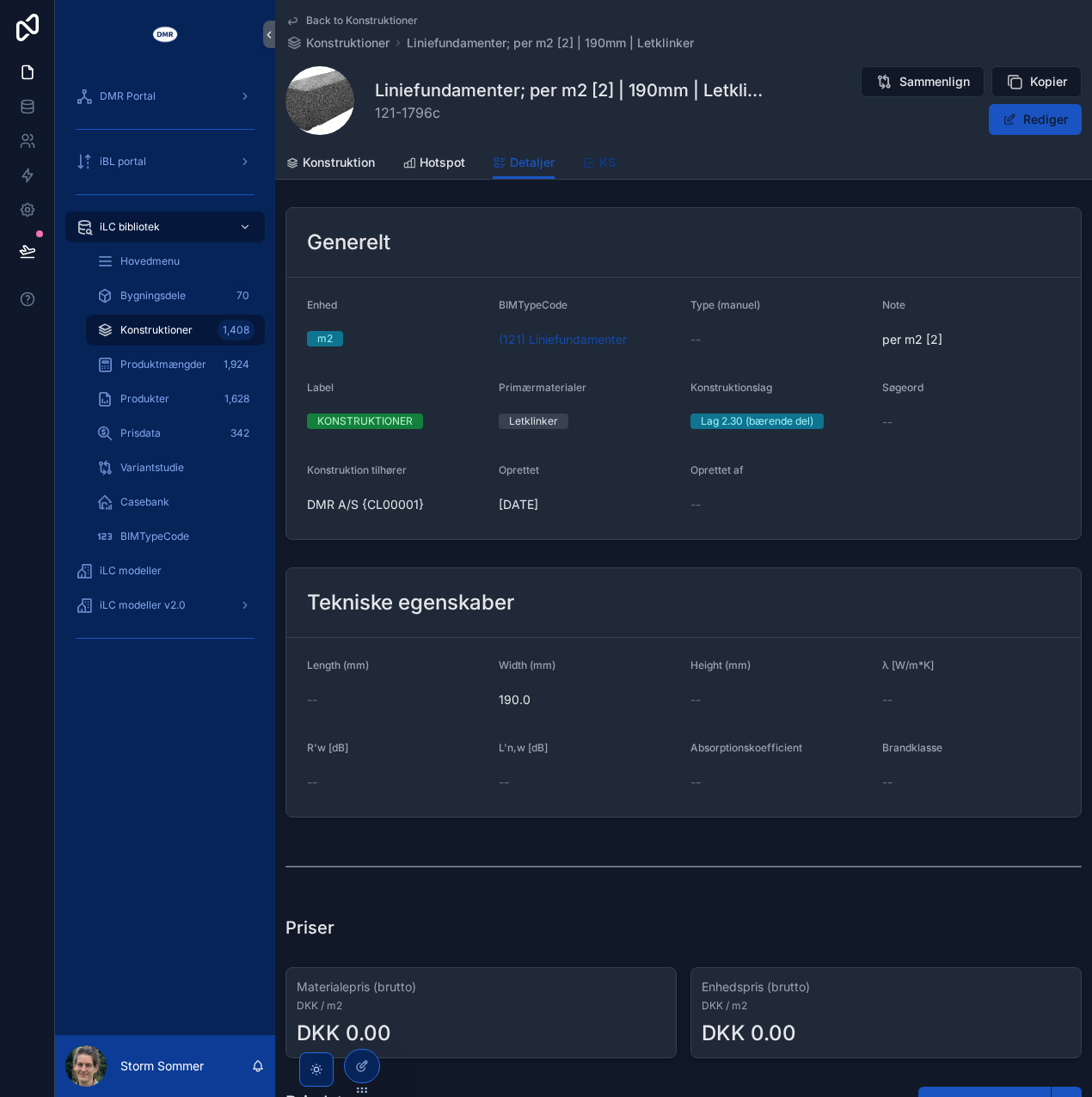
click at [586, 161] on icon "scrollable content" at bounding box center [589, 163] width 14 height 14
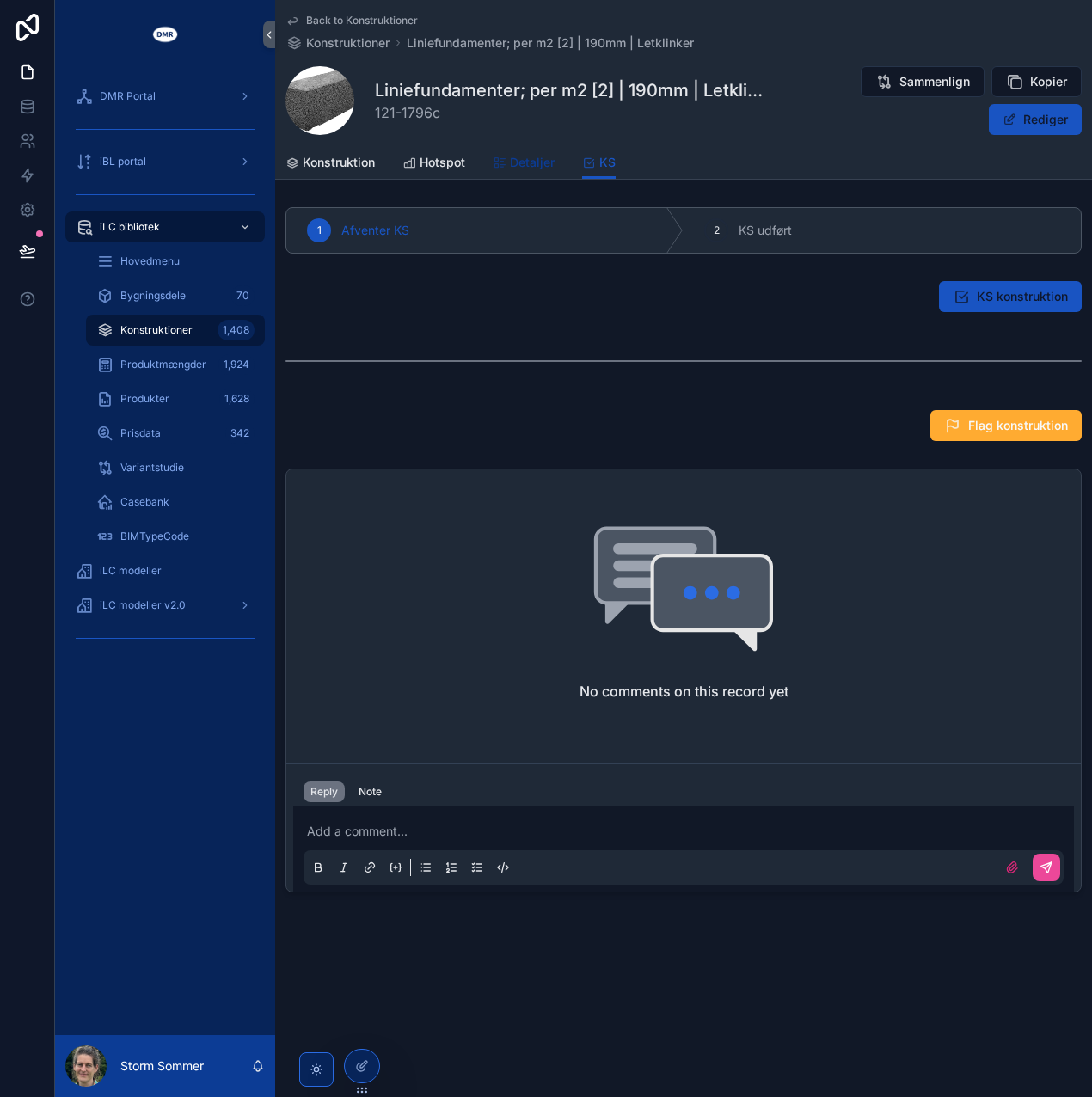
click at [533, 165] on span "Detaljer" at bounding box center [532, 163] width 44 height 17
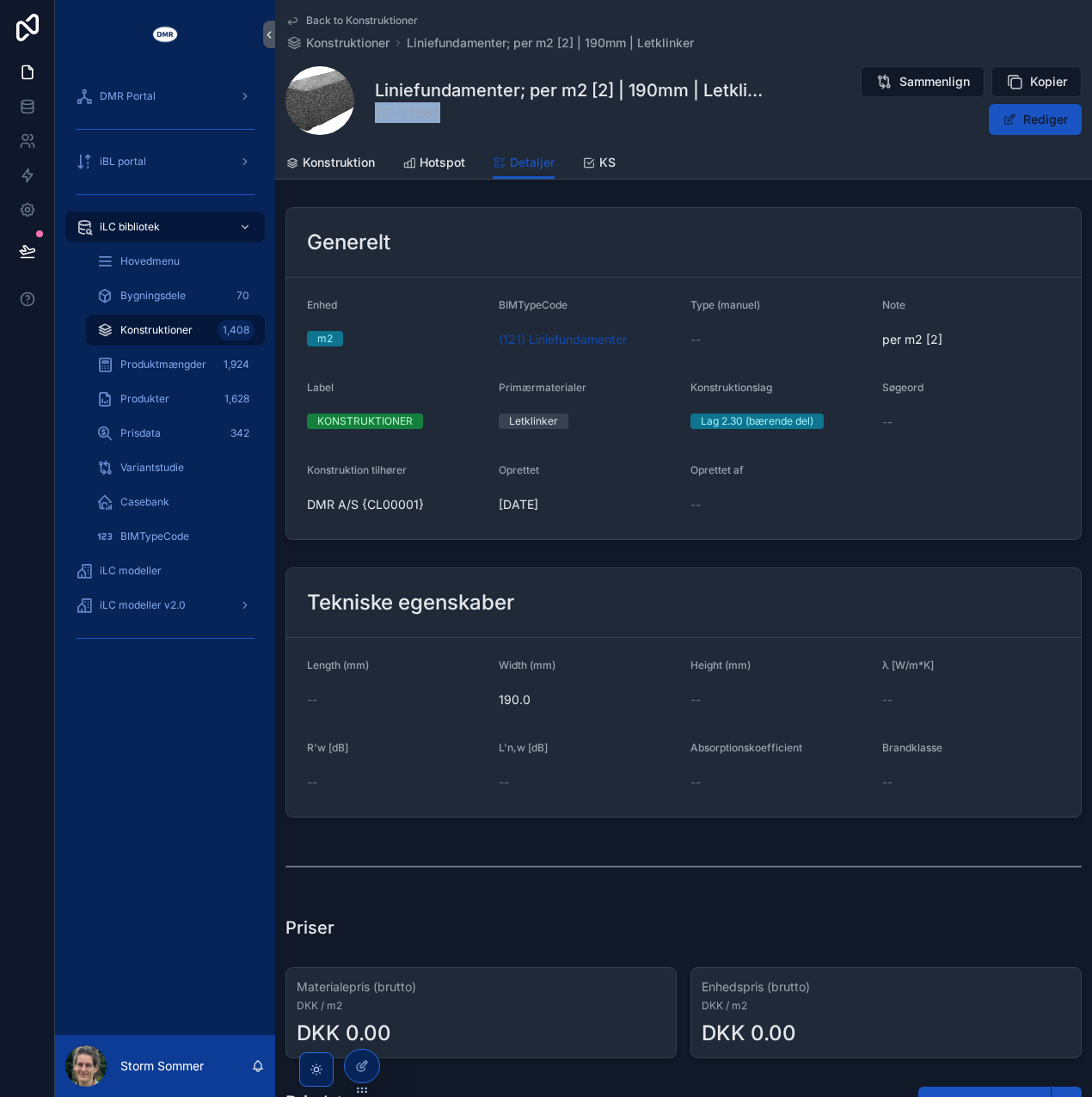
drag, startPoint x: 437, startPoint y: 111, endPoint x: 375, endPoint y: 112, distance: 62.0
click at [375, 112] on span "121-1796c" at bounding box center [569, 113] width 389 height 21
click at [187, 95] on div "DMR Portal" at bounding box center [165, 96] width 179 height 27
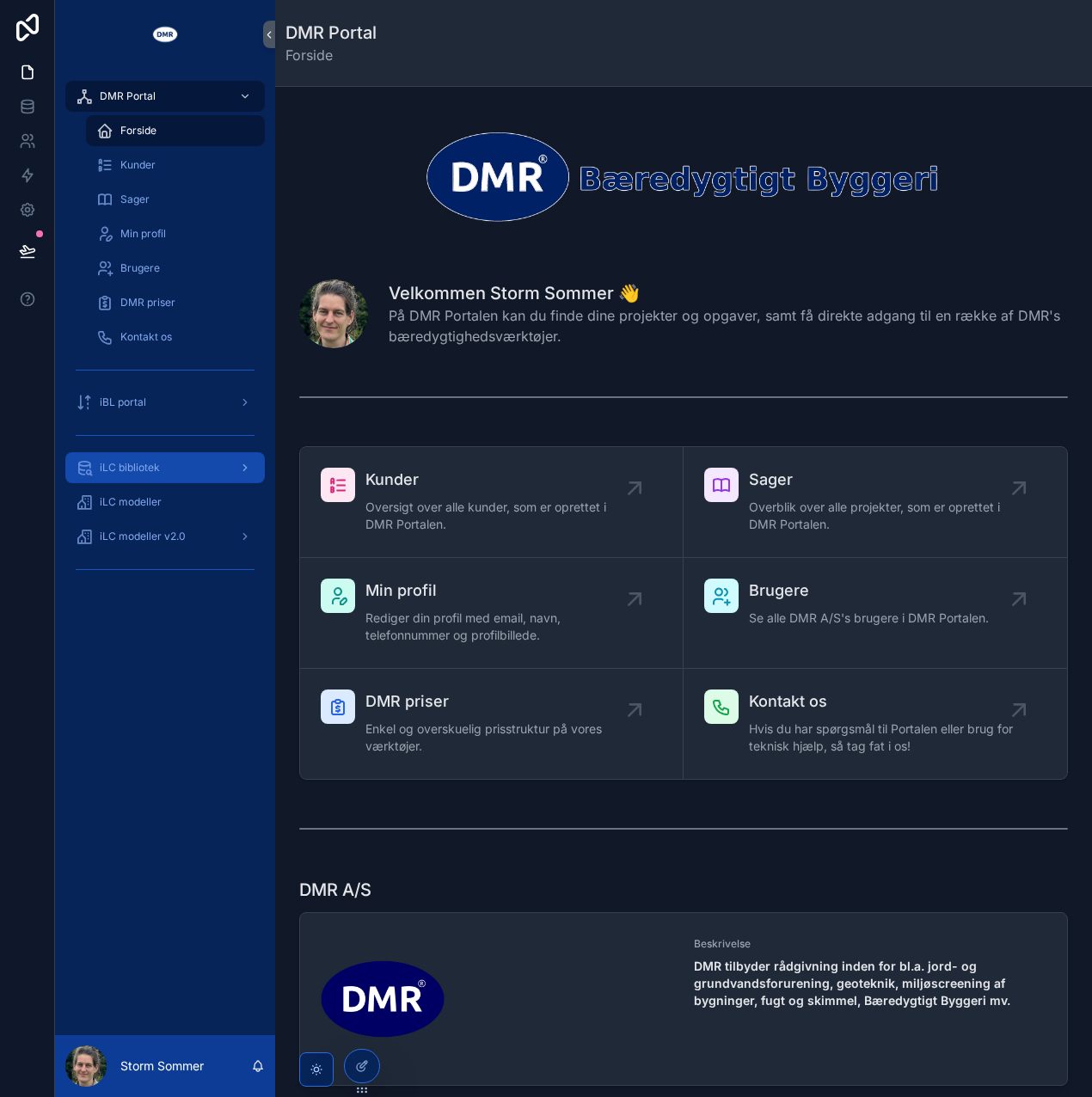
click at [139, 470] on span "iLC bibliotek" at bounding box center [130, 468] width 61 height 14
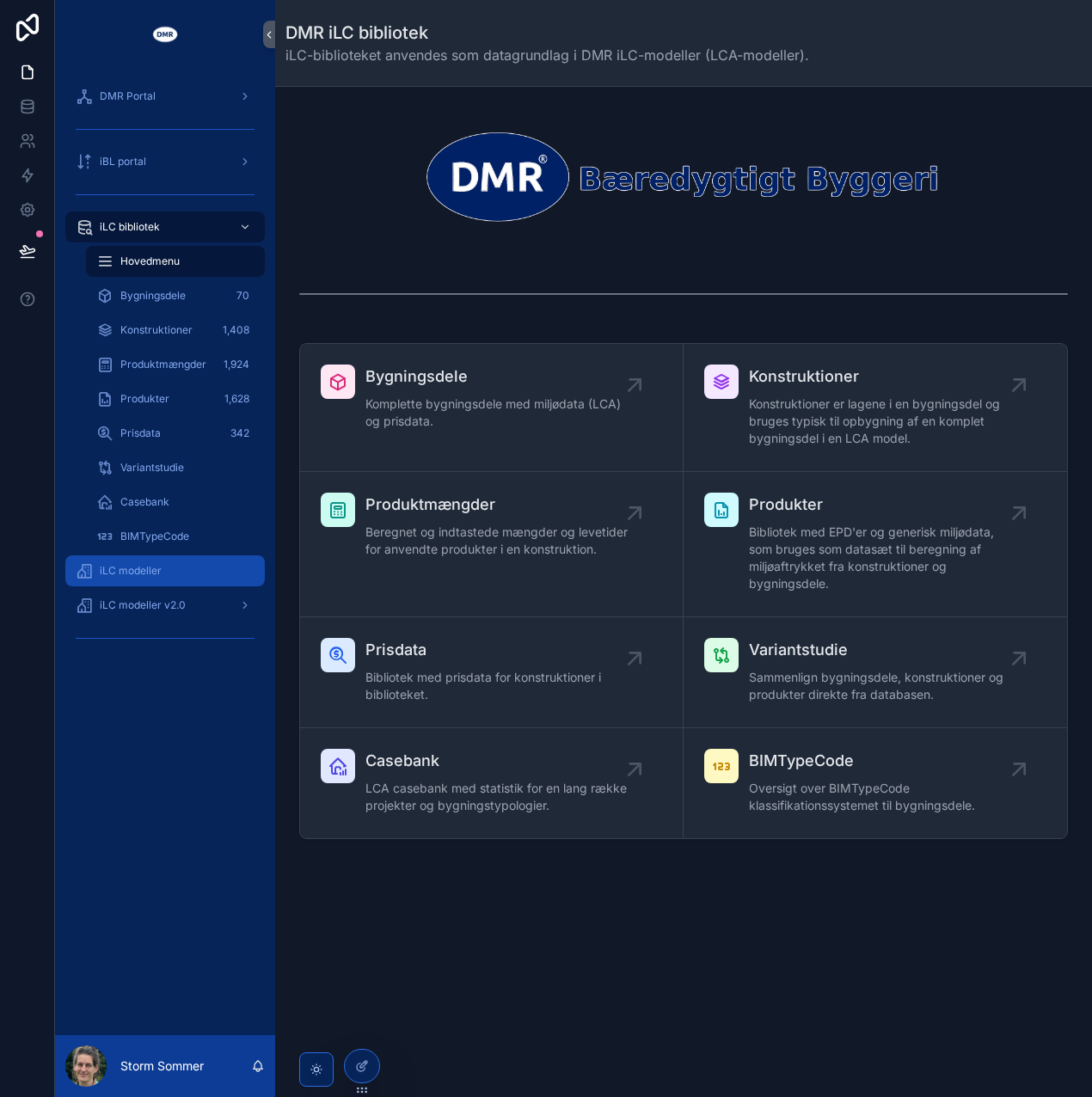
click at [134, 574] on span "iLC modeller" at bounding box center [130, 571] width 62 height 14
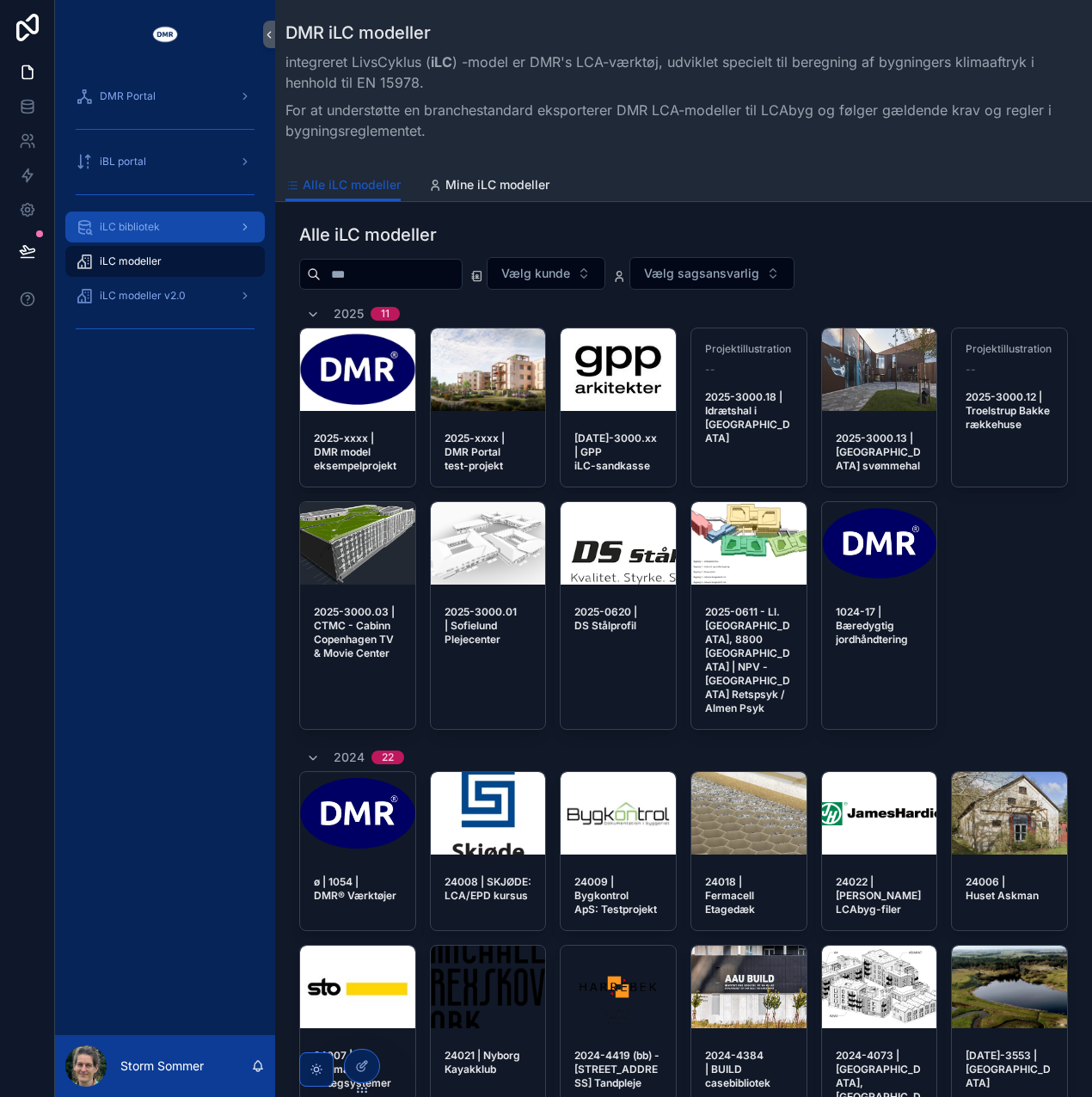
click at [123, 228] on span "iLC bibliotek" at bounding box center [130, 227] width 61 height 14
